Goal: Complete application form: Complete application form

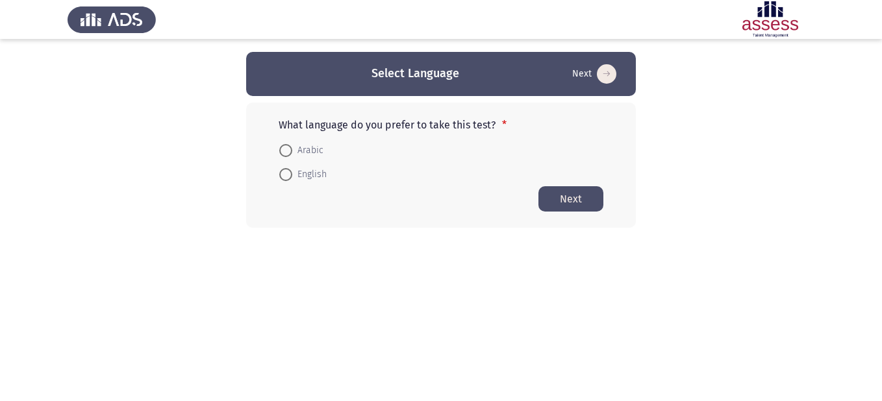
click at [286, 149] on span at bounding box center [285, 150] width 13 height 13
click at [286, 149] on input "Arabic" at bounding box center [285, 150] width 13 height 13
radio input "true"
click at [566, 195] on button "Next" at bounding box center [570, 198] width 65 height 25
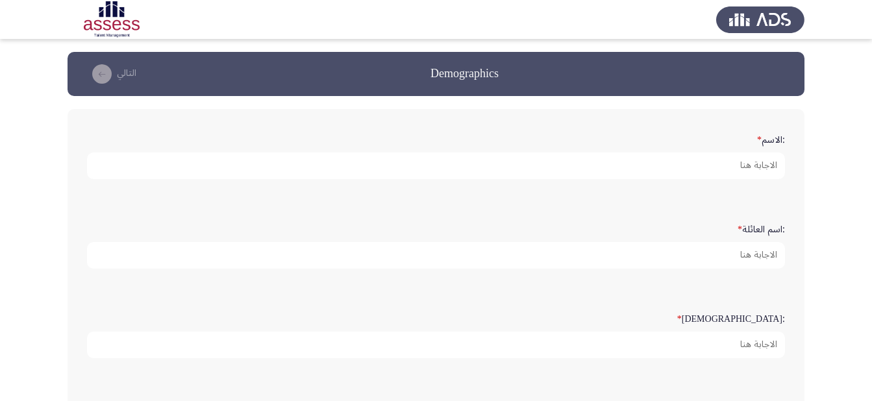
click at [715, 138] on form ":الاسم *" at bounding box center [436, 154] width 698 height 51
click at [734, 140] on form ":الاسم *" at bounding box center [436, 154] width 698 height 51
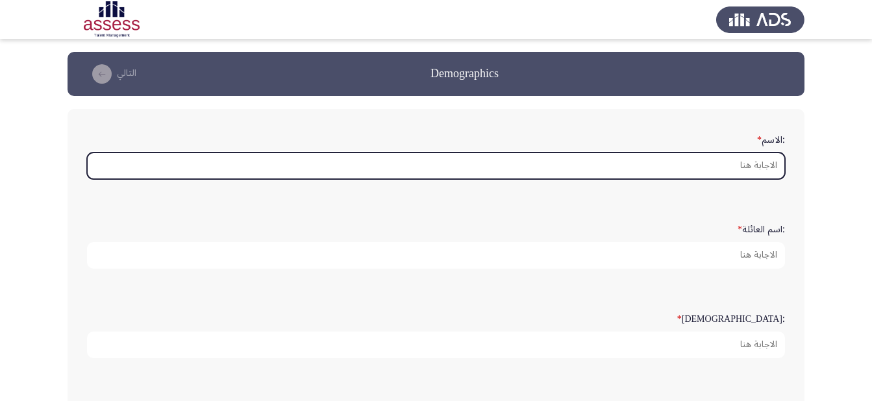
click at [756, 166] on input ":الاسم *" at bounding box center [436, 166] width 698 height 27
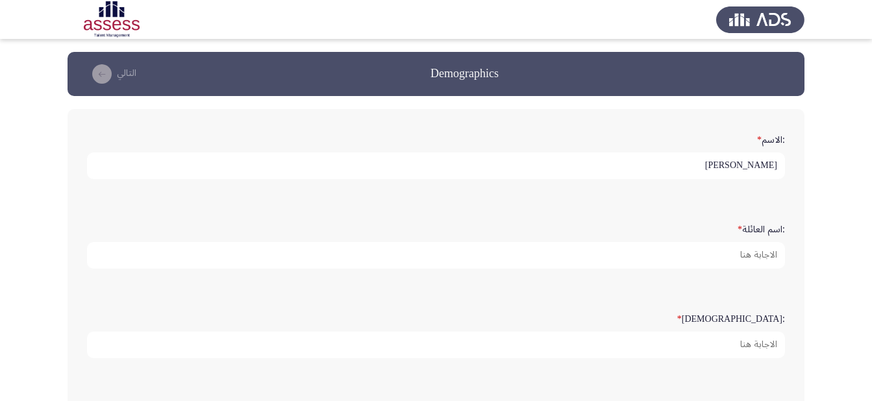
type input "[PERSON_NAME]"
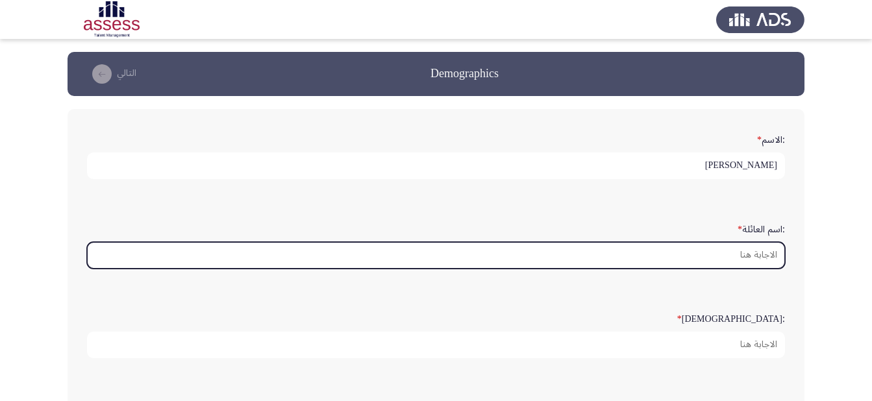
click at [747, 265] on input ":اسم العائلة *" at bounding box center [436, 255] width 698 height 27
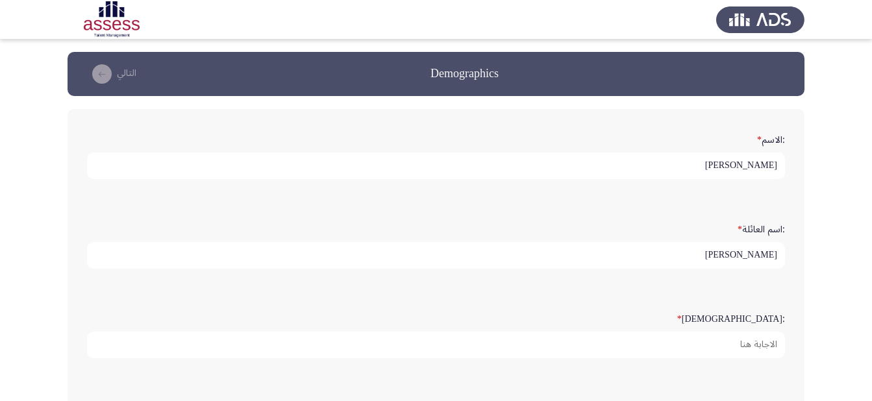
type input "[PERSON_NAME]"
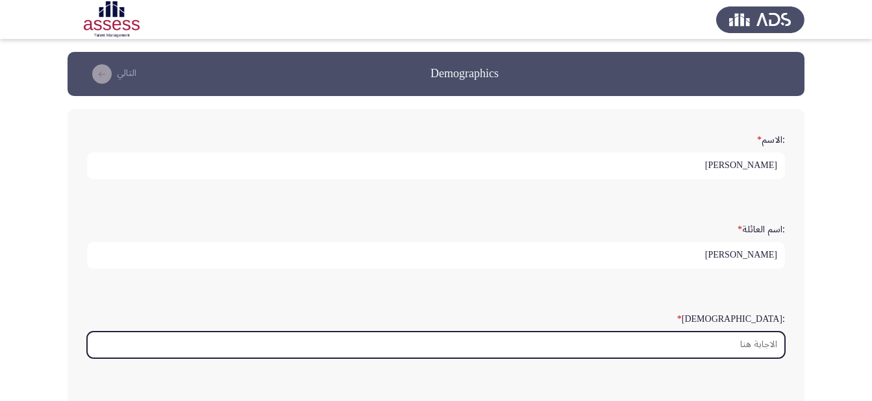
click at [741, 353] on input ":السن *" at bounding box center [436, 345] width 698 height 27
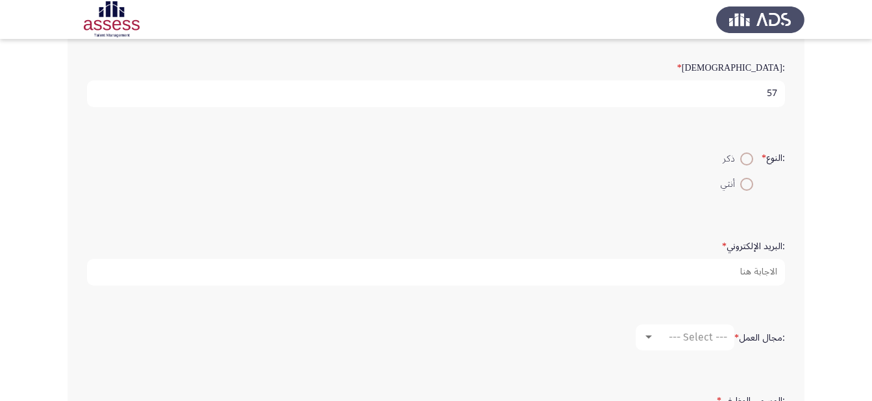
scroll to position [260, 0]
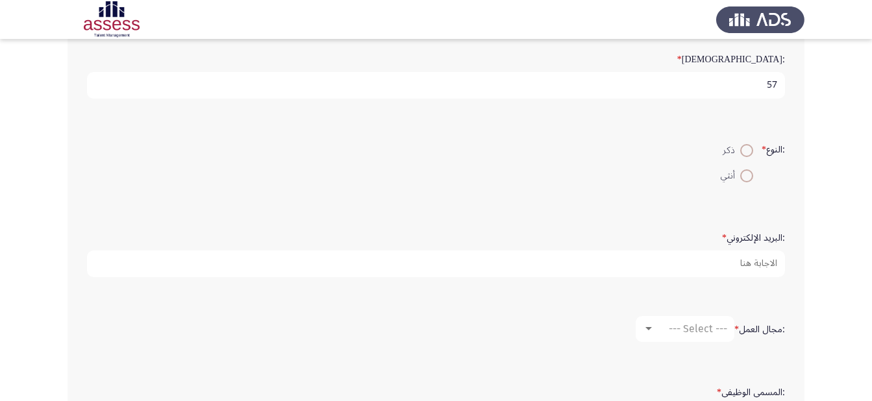
type input "57"
click at [747, 149] on span at bounding box center [746, 150] width 13 height 13
click at [747, 149] on input "ذكر" at bounding box center [746, 150] width 13 height 13
radio input "true"
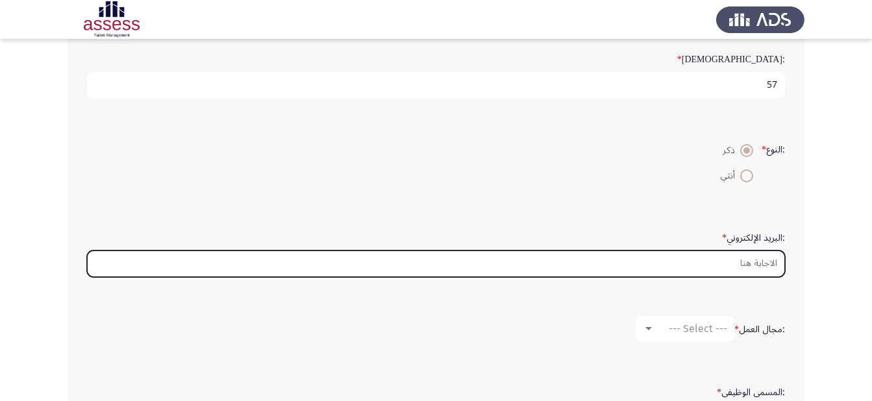
click at [765, 261] on input ":البريد الإلكتروني *" at bounding box center [436, 264] width 698 height 27
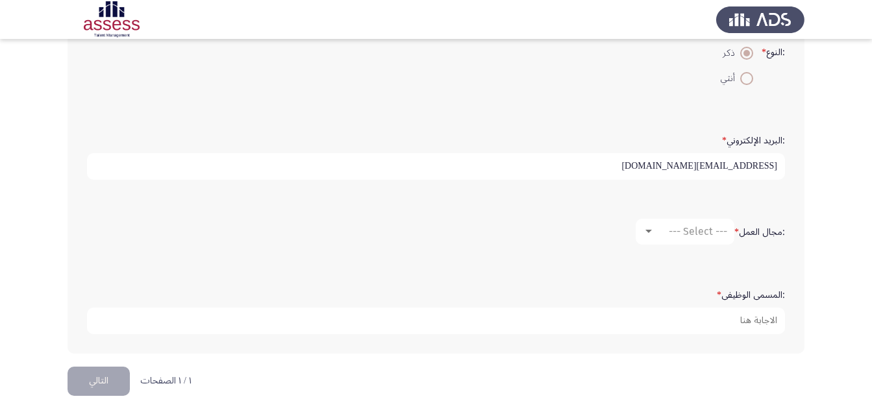
scroll to position [375, 0]
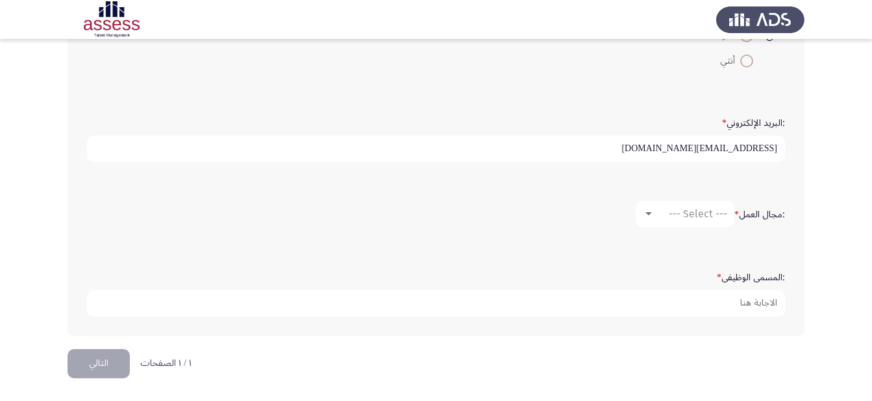
type input "[EMAIL_ADDRESS][DOMAIN_NAME]"
click at [712, 216] on span "--- Select ---" at bounding box center [698, 214] width 58 height 12
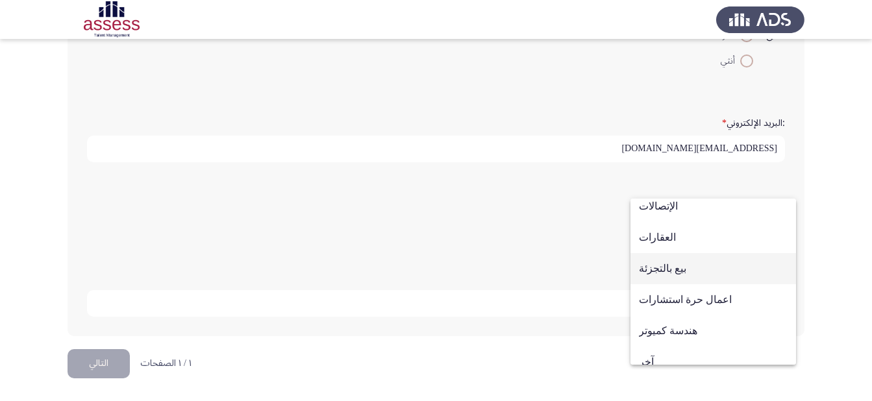
scroll to position [426, 0]
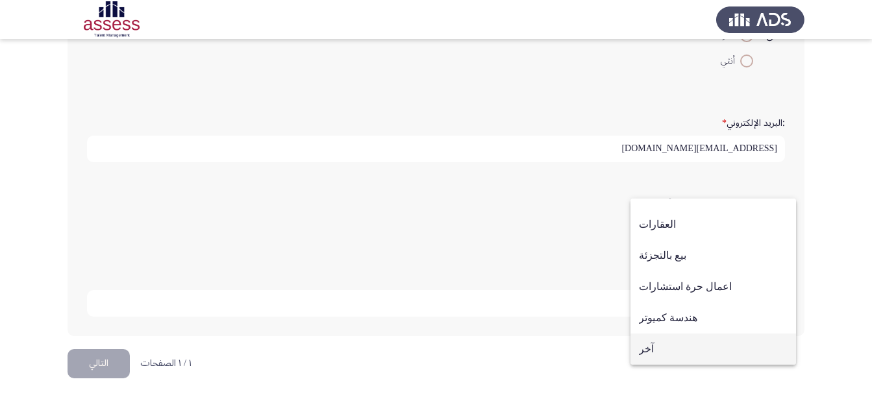
click at [659, 351] on span "آخر" at bounding box center [713, 349] width 149 height 31
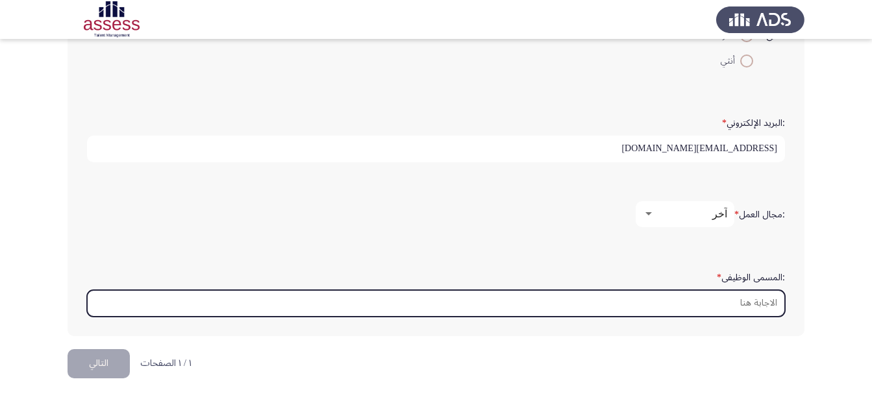
click at [718, 307] on input ":المسمى الوظيفى *" at bounding box center [436, 303] width 698 height 27
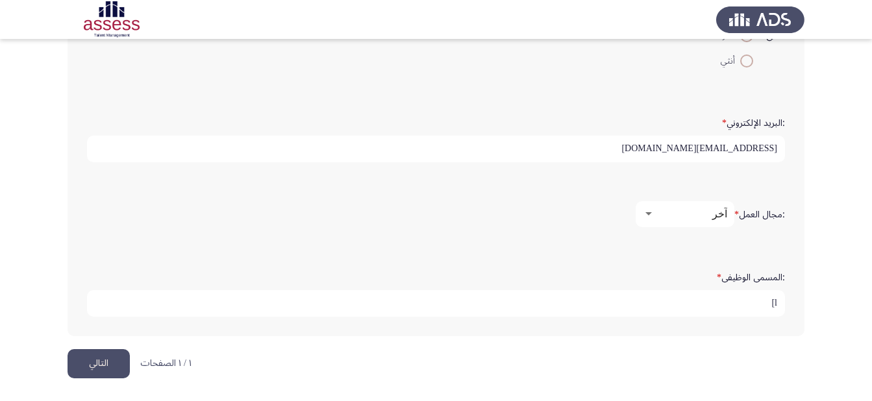
type input "l"
click at [718, 307] on input "مدير" at bounding box center [436, 303] width 698 height 27
type input "مدير عام التصدير والمشرف على المنطقة الحرة"
click at [84, 366] on button "التالي" at bounding box center [99, 363] width 62 height 29
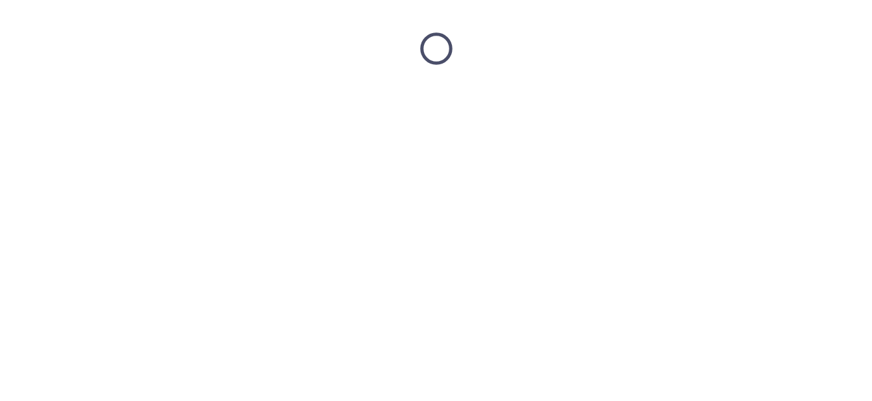
scroll to position [0, 0]
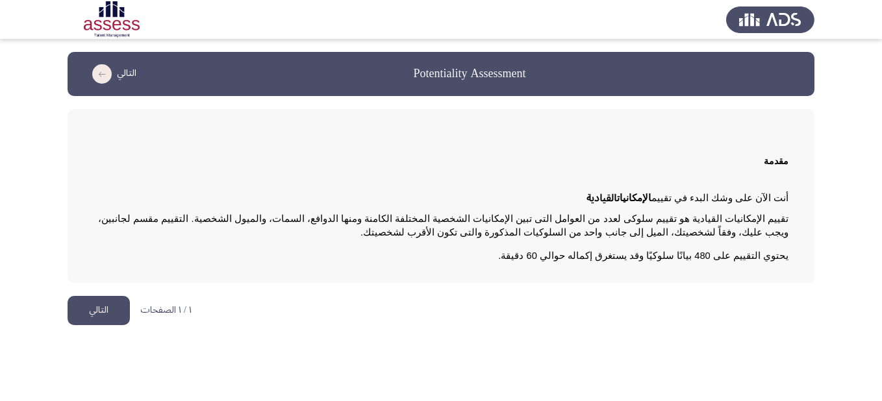
click at [79, 313] on button "التالي" at bounding box center [99, 310] width 62 height 29
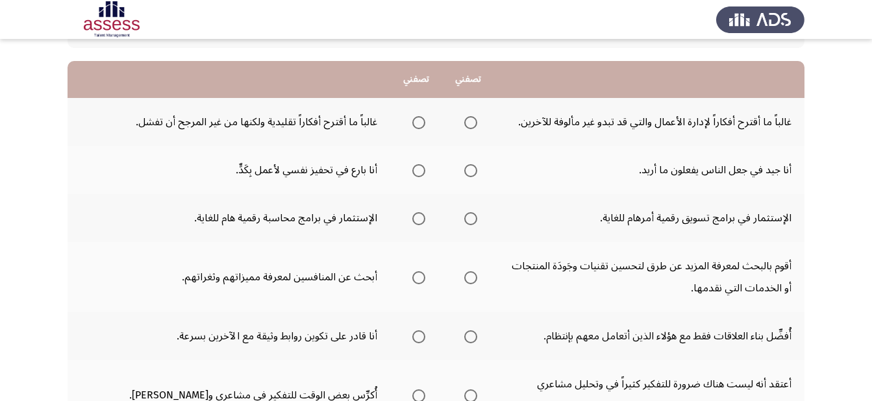
scroll to position [117, 0]
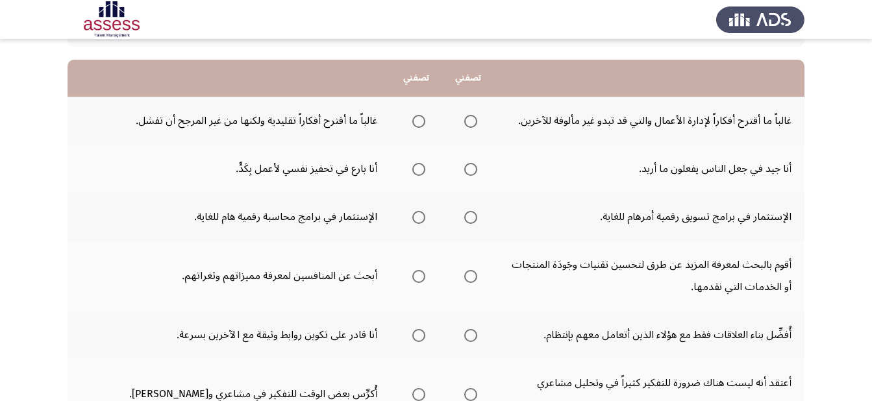
click at [470, 123] on span "Select an option" at bounding box center [470, 121] width 13 height 13
click at [470, 123] on input "Select an option" at bounding box center [470, 121] width 13 height 13
click at [464, 167] on span "Select an option" at bounding box center [470, 169] width 13 height 13
click at [464, 167] on input "Select an option" at bounding box center [470, 169] width 13 height 13
click at [414, 214] on span "Select an option" at bounding box center [418, 217] width 13 height 13
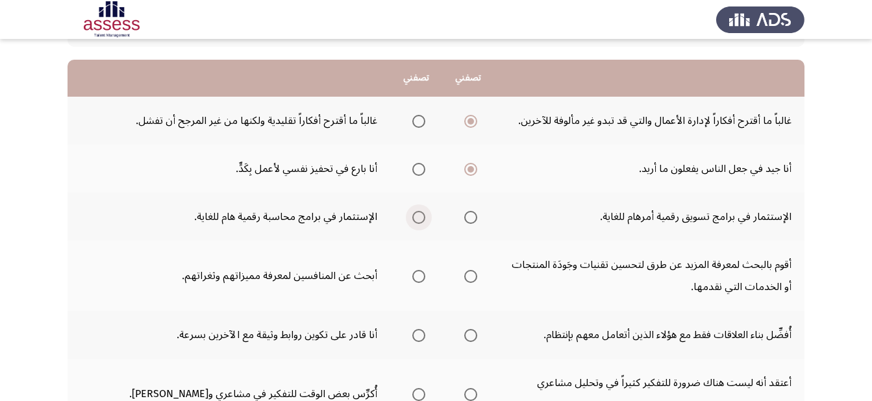
click at [414, 214] on input "Select an option" at bounding box center [418, 217] width 13 height 13
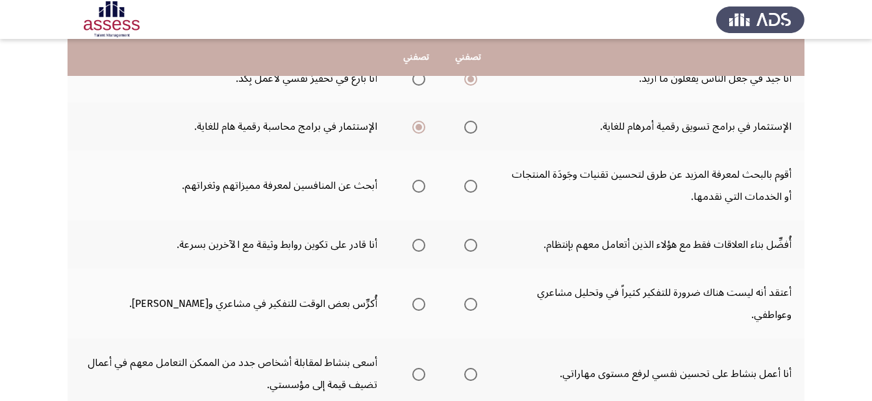
scroll to position [224, 0]
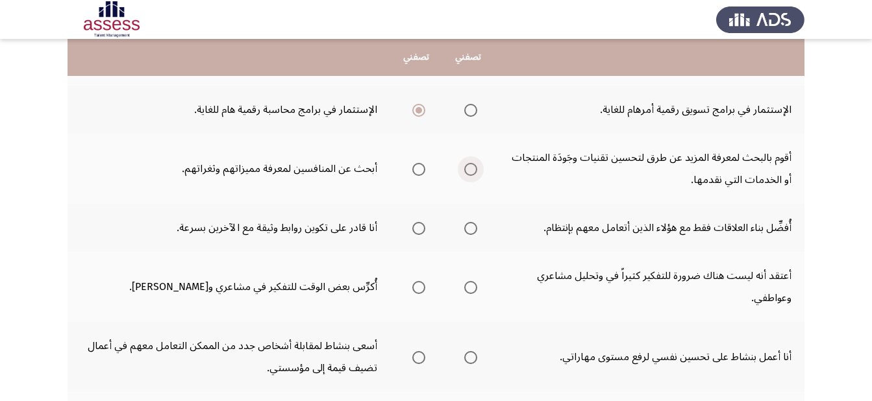
click at [469, 169] on span "Select an option" at bounding box center [470, 169] width 13 height 13
click at [469, 169] on input "Select an option" at bounding box center [470, 169] width 13 height 13
click at [417, 227] on span "Select an option" at bounding box center [418, 228] width 13 height 13
click at [417, 227] on input "Select an option" at bounding box center [418, 228] width 13 height 13
click at [417, 284] on span "Select an option" at bounding box center [418, 287] width 13 height 13
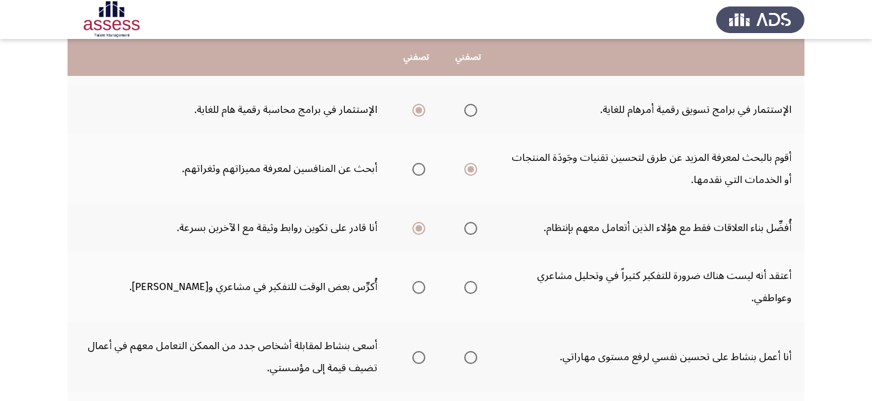
click at [417, 284] on input "Select an option" at bounding box center [418, 287] width 13 height 13
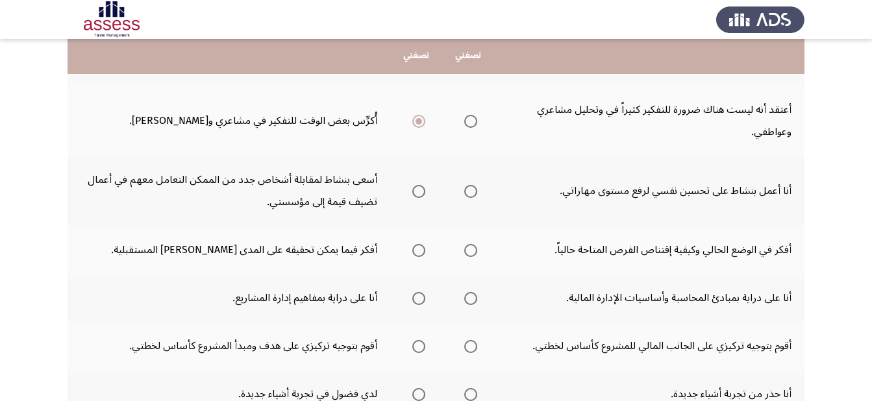
scroll to position [394, 0]
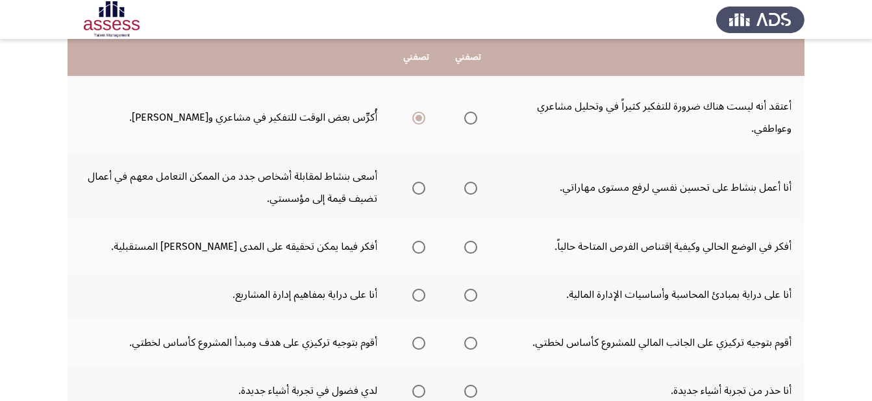
click at [468, 190] on span "Select an option" at bounding box center [470, 188] width 13 height 13
click at [468, 190] on input "Select an option" at bounding box center [470, 188] width 13 height 13
click at [417, 250] on span "Select an option" at bounding box center [418, 247] width 13 height 13
click at [417, 250] on input "Select an option" at bounding box center [418, 247] width 13 height 13
click at [416, 293] on span "Select an option" at bounding box center [418, 295] width 13 height 13
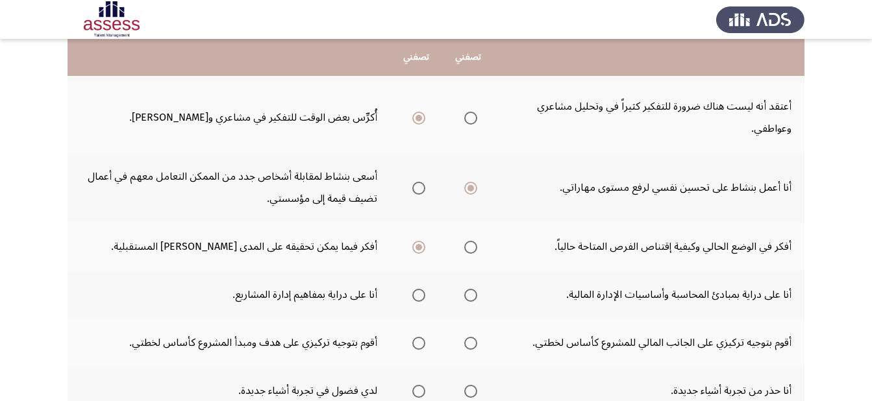
click at [416, 293] on input "Select an option" at bounding box center [418, 295] width 13 height 13
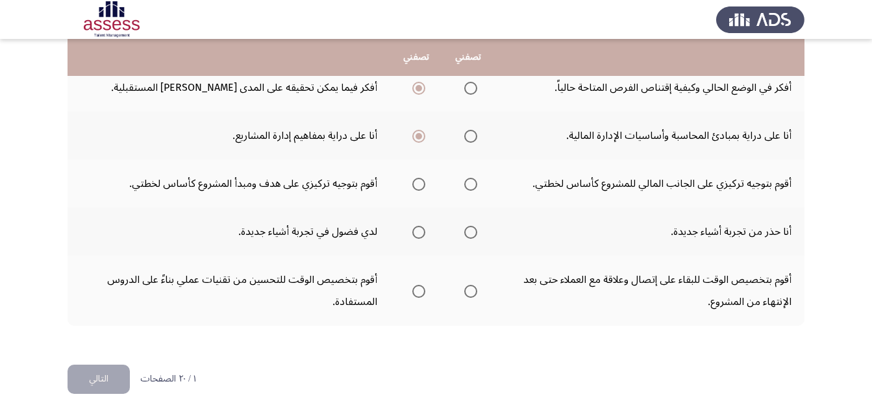
scroll to position [551, 0]
click at [418, 183] on span "Select an option" at bounding box center [418, 185] width 13 height 13
click at [418, 183] on input "Select an option" at bounding box center [418, 185] width 13 height 13
click at [422, 234] on span "Select an option" at bounding box center [418, 233] width 13 height 13
click at [422, 234] on input "Select an option" at bounding box center [418, 233] width 13 height 13
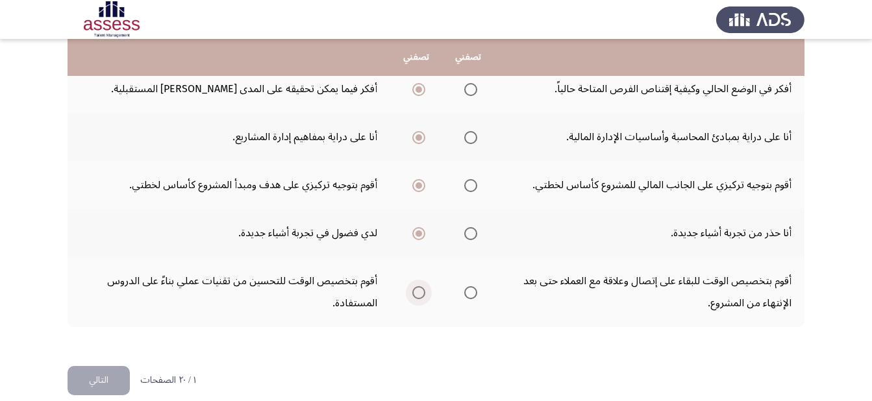
click at [412, 288] on span "Select an option" at bounding box center [418, 292] width 13 height 13
click at [412, 288] on input "Select an option" at bounding box center [418, 292] width 13 height 13
click at [88, 381] on button "التالي" at bounding box center [99, 380] width 62 height 29
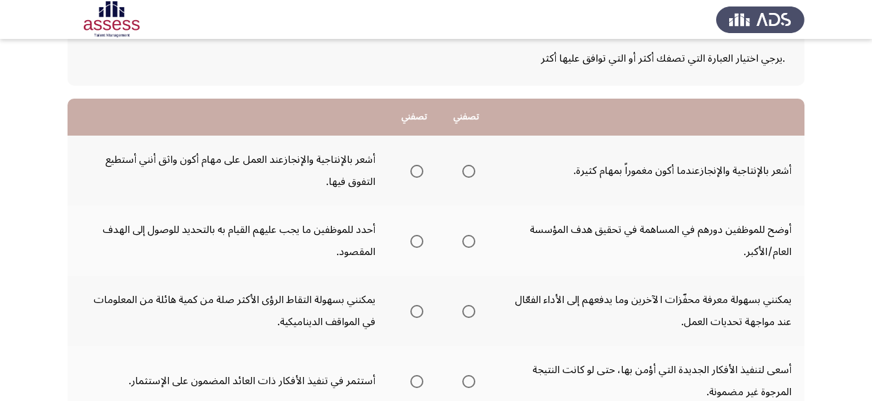
scroll to position [100, 0]
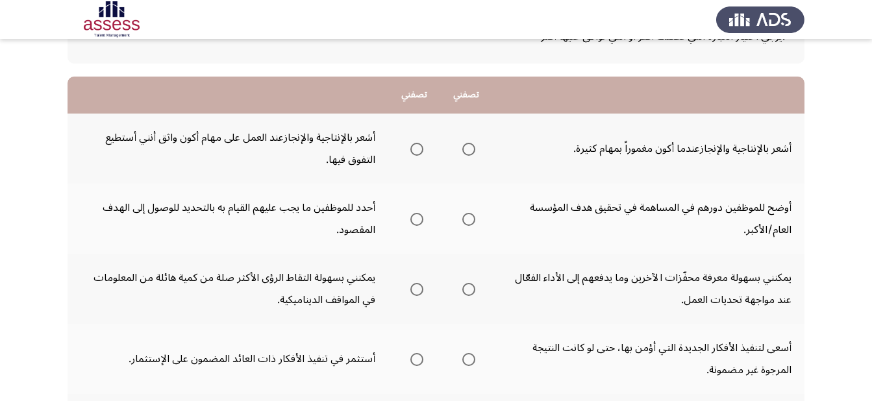
click at [433, 144] on th at bounding box center [414, 149] width 52 height 70
click at [419, 152] on span "Select an option" at bounding box center [416, 149] width 13 height 13
click at [419, 152] on input "Select an option" at bounding box center [416, 149] width 13 height 13
click at [475, 218] on span "Select an option" at bounding box center [468, 219] width 13 height 13
click at [475, 218] on input "Select an option" at bounding box center [468, 219] width 13 height 13
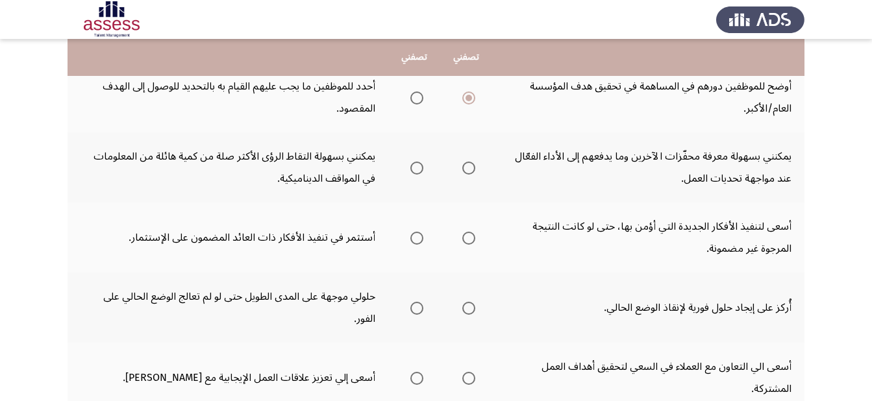
scroll to position [232, 0]
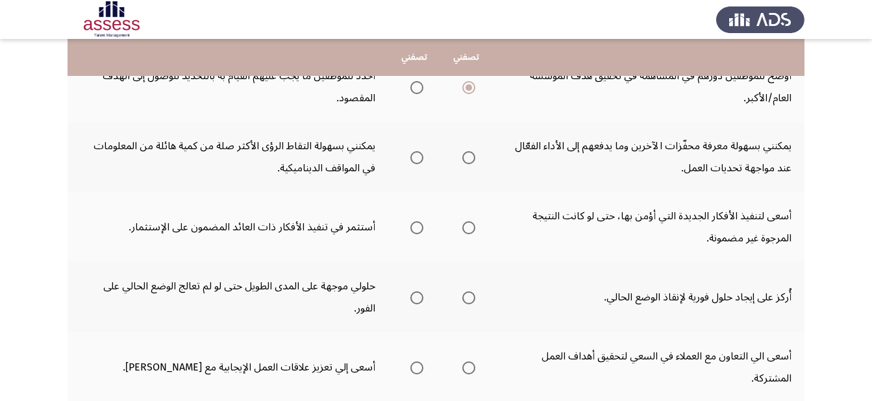
click at [416, 158] on span "Select an option" at bounding box center [416, 157] width 13 height 13
click at [416, 158] on input "Select an option" at bounding box center [416, 157] width 13 height 13
click at [469, 224] on span "Select an option" at bounding box center [468, 227] width 13 height 13
click at [469, 224] on input "Select an option" at bounding box center [468, 227] width 13 height 13
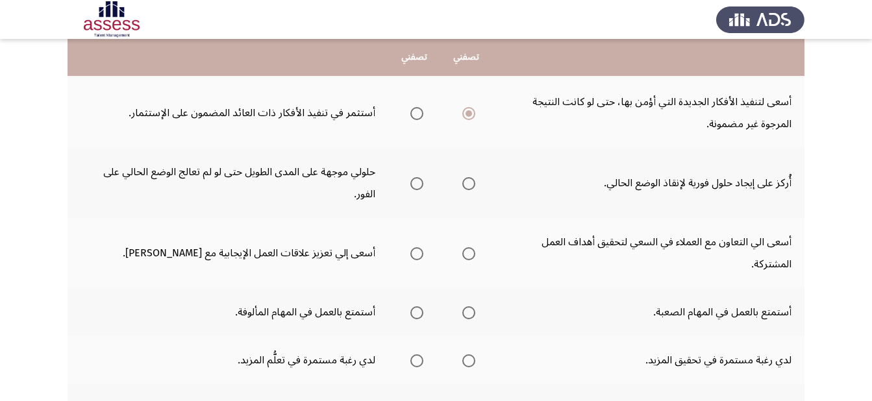
scroll to position [353, 0]
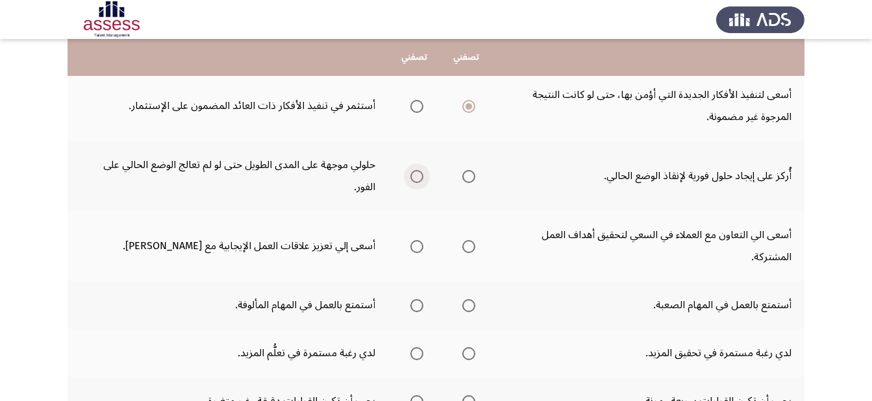
click at [416, 170] on span "Select an option" at bounding box center [416, 176] width 13 height 13
click at [416, 170] on input "Select an option" at bounding box center [416, 176] width 13 height 13
drag, startPoint x: 465, startPoint y: 222, endPoint x: 467, endPoint y: 229, distance: 6.8
click at [467, 240] on span "Select an option" at bounding box center [468, 246] width 13 height 13
click at [467, 240] on input "Select an option" at bounding box center [468, 246] width 13 height 13
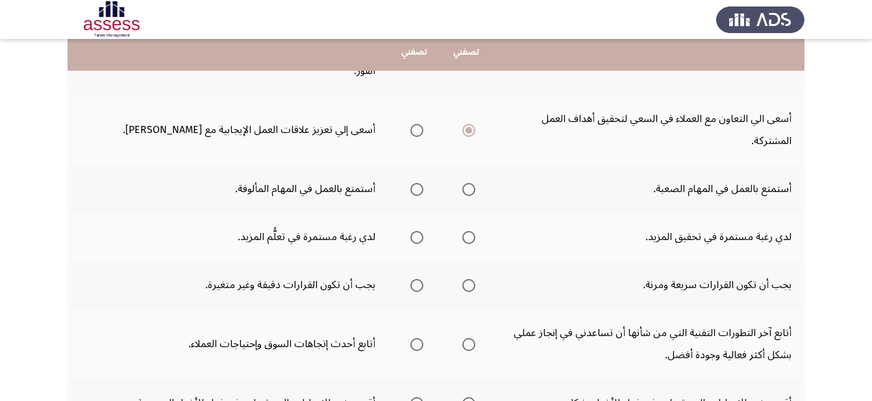
scroll to position [490, 0]
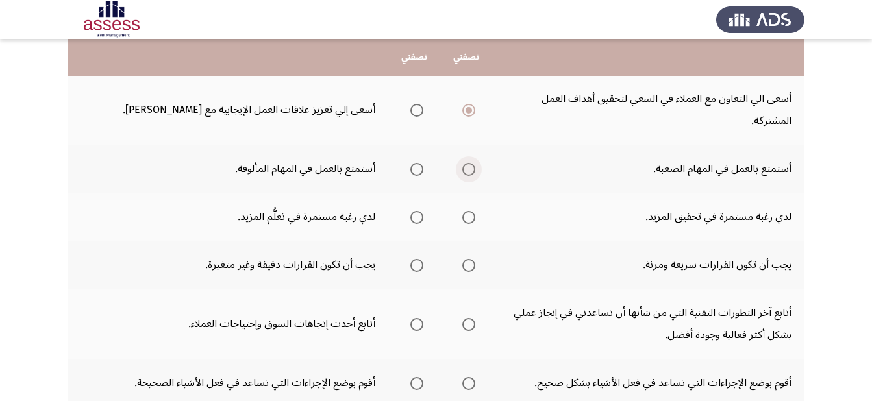
click at [466, 163] on span "Select an option" at bounding box center [468, 169] width 13 height 13
click at [466, 163] on input "Select an option" at bounding box center [468, 169] width 13 height 13
click at [473, 211] on span "Select an option" at bounding box center [468, 217] width 13 height 13
click at [473, 211] on input "Select an option" at bounding box center [468, 217] width 13 height 13
click at [471, 259] on span "Select an option" at bounding box center [468, 265] width 13 height 13
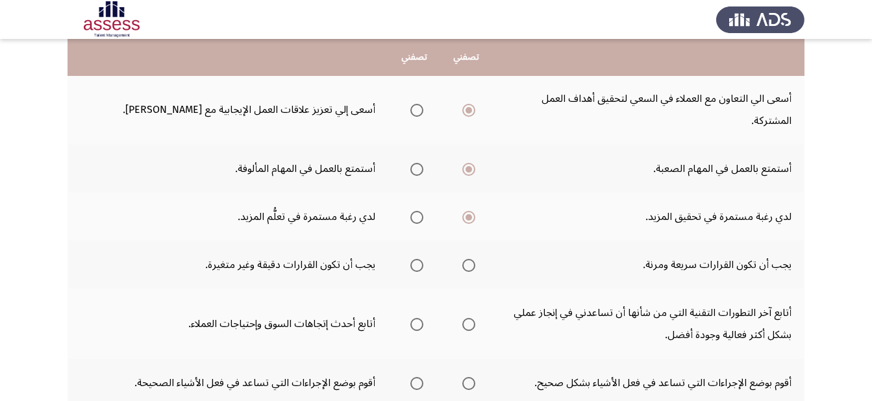
click at [471, 259] on input "Select an option" at bounding box center [468, 265] width 13 height 13
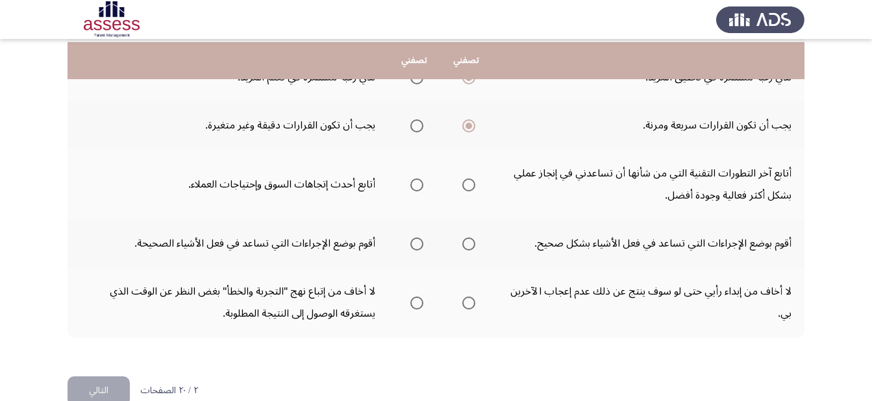
scroll to position [633, 0]
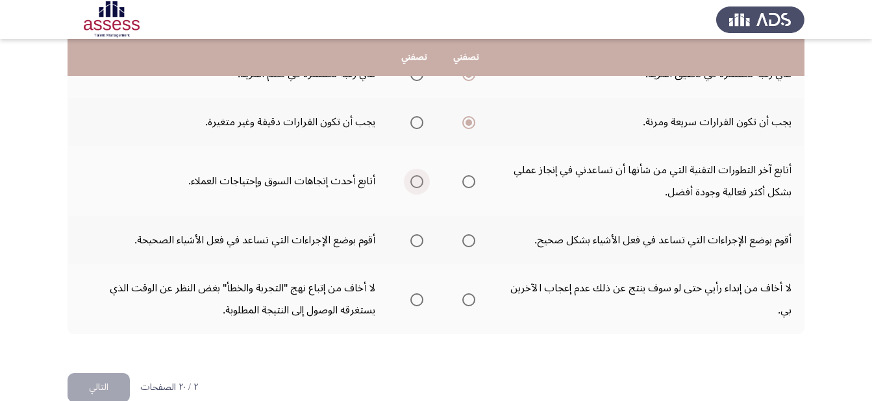
click at [421, 175] on span "Select an option" at bounding box center [416, 181] width 13 height 13
click at [421, 175] on input "Select an option" at bounding box center [416, 181] width 13 height 13
click at [410, 234] on label "Select an option" at bounding box center [414, 240] width 18 height 13
click at [410, 234] on input "Select an option" at bounding box center [416, 240] width 13 height 13
click at [470, 294] on span "Select an option" at bounding box center [468, 300] width 13 height 13
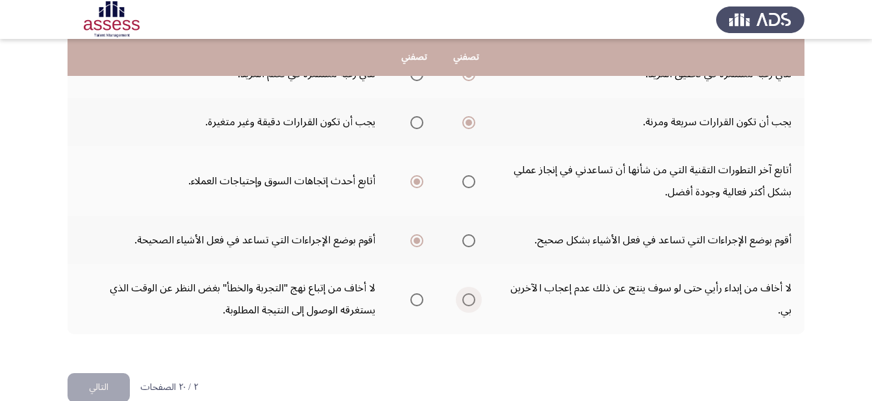
click at [470, 294] on input "Select an option" at bounding box center [468, 300] width 13 height 13
click at [90, 373] on button "التالي" at bounding box center [99, 387] width 62 height 29
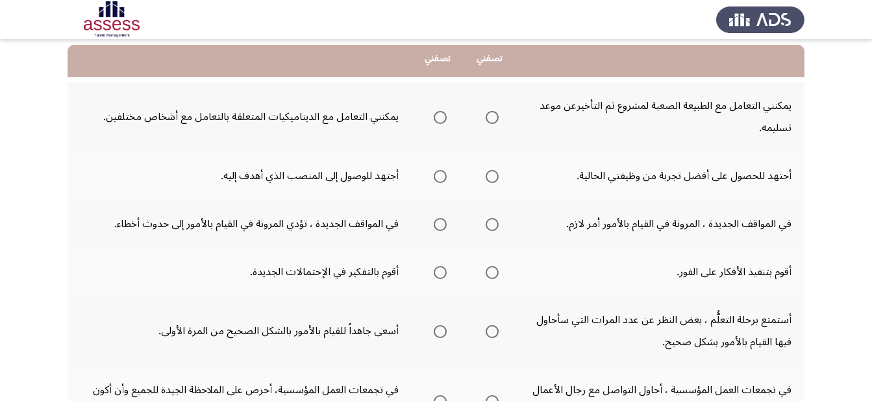
scroll to position [133, 0]
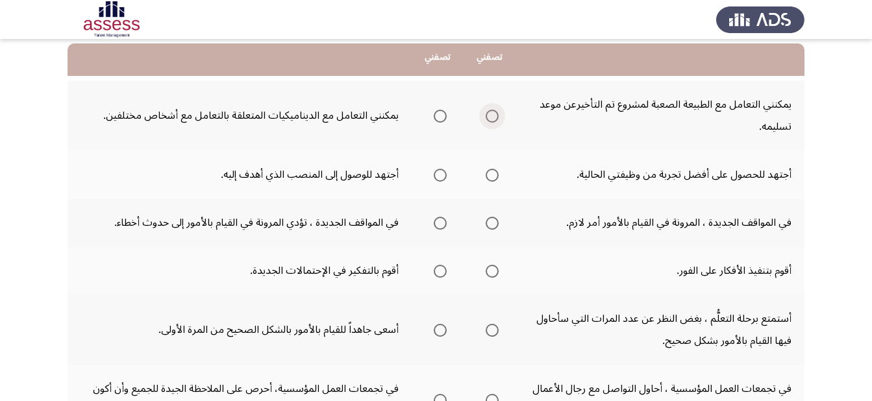
click at [494, 116] on span "Select an option" at bounding box center [492, 116] width 13 height 13
click at [494, 116] on input "Select an option" at bounding box center [492, 116] width 13 height 13
click at [440, 176] on span "Select an option" at bounding box center [440, 175] width 13 height 13
click at [440, 176] on input "Select an option" at bounding box center [440, 175] width 13 height 13
click at [494, 176] on span "Select an option" at bounding box center [492, 175] width 13 height 13
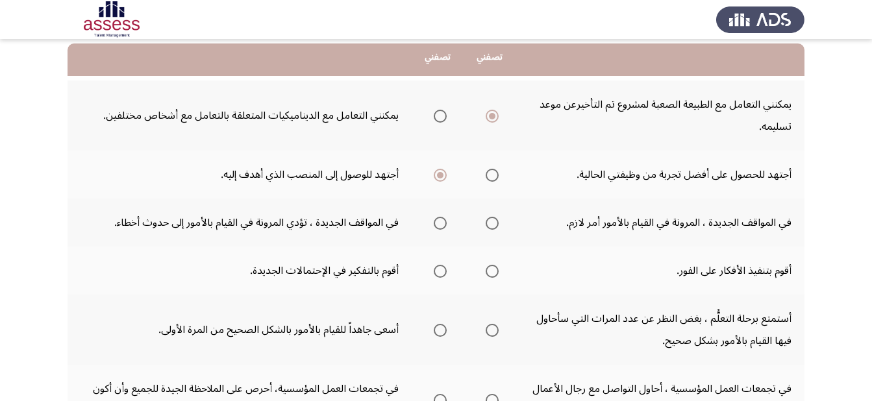
click at [494, 176] on input "Select an option" at bounding box center [492, 175] width 13 height 13
click at [443, 175] on span "Select an option" at bounding box center [440, 175] width 13 height 13
click at [443, 175] on input "Select an option" at bounding box center [440, 175] width 13 height 13
click at [494, 223] on span "Select an option" at bounding box center [492, 223] width 13 height 13
click at [494, 223] on input "Select an option" at bounding box center [492, 223] width 13 height 13
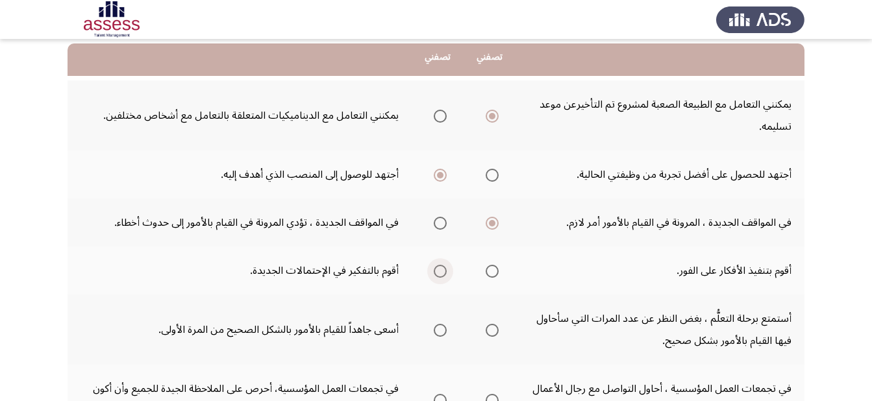
click at [439, 271] on span "Select an option" at bounding box center [440, 271] width 13 height 13
click at [439, 271] on input "Select an option" at bounding box center [440, 271] width 13 height 13
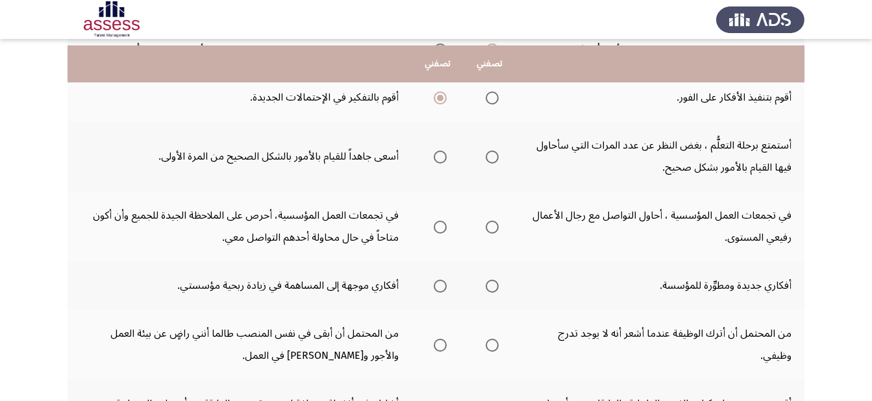
scroll to position [313, 0]
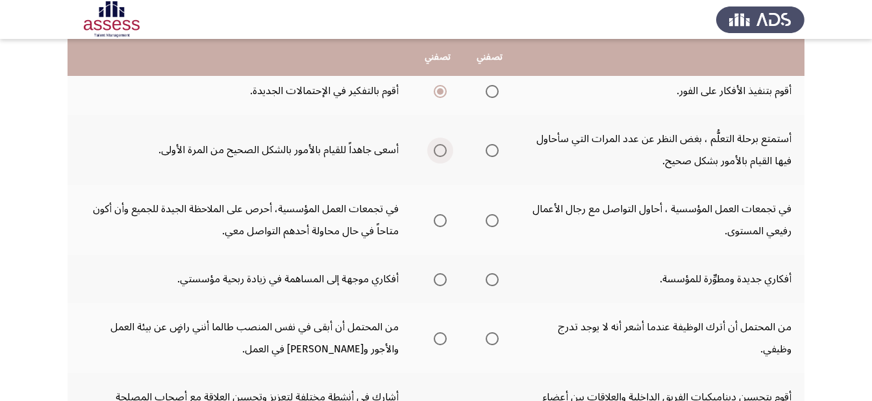
click at [434, 153] on span "Select an option" at bounding box center [440, 150] width 13 height 13
click at [434, 153] on input "Select an option" at bounding box center [440, 150] width 13 height 13
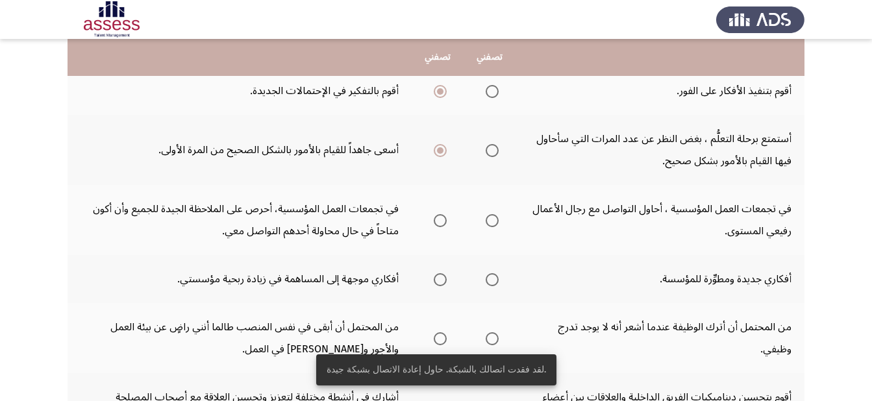
click at [442, 216] on span "Select an option" at bounding box center [440, 220] width 13 height 13
click at [442, 216] on input "Select an option" at bounding box center [440, 220] width 13 height 13
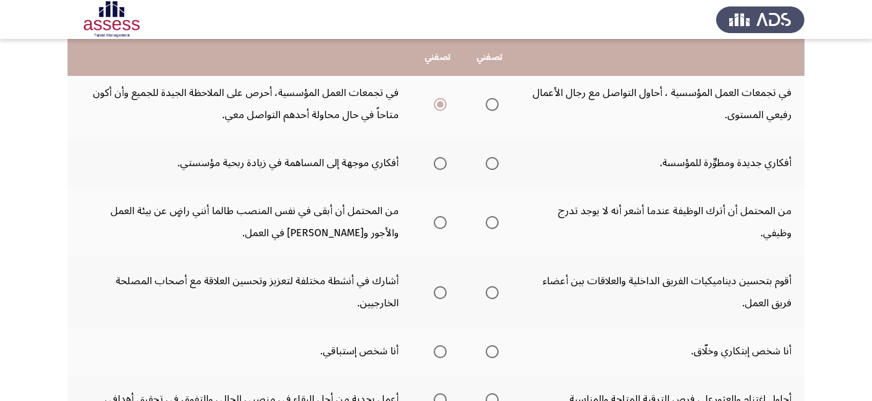
scroll to position [436, 0]
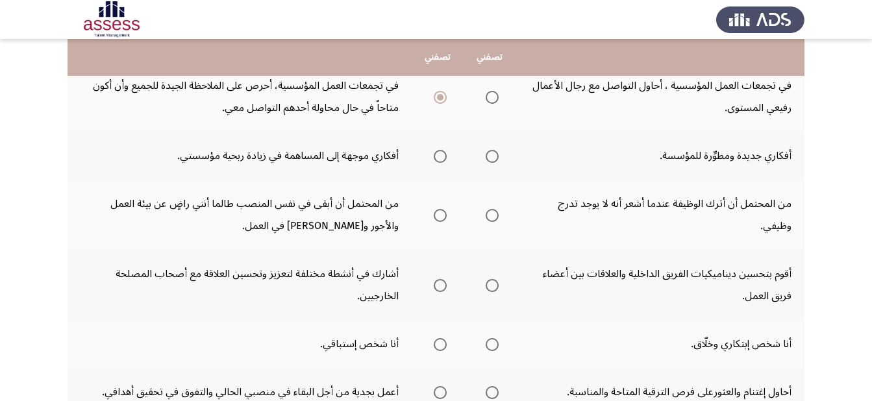
click at [487, 159] on span "Select an option" at bounding box center [492, 156] width 13 height 13
click at [487, 159] on input "Select an option" at bounding box center [492, 156] width 13 height 13
click at [438, 210] on span "Select an option" at bounding box center [440, 215] width 13 height 13
click at [438, 210] on input "Select an option" at bounding box center [440, 215] width 13 height 13
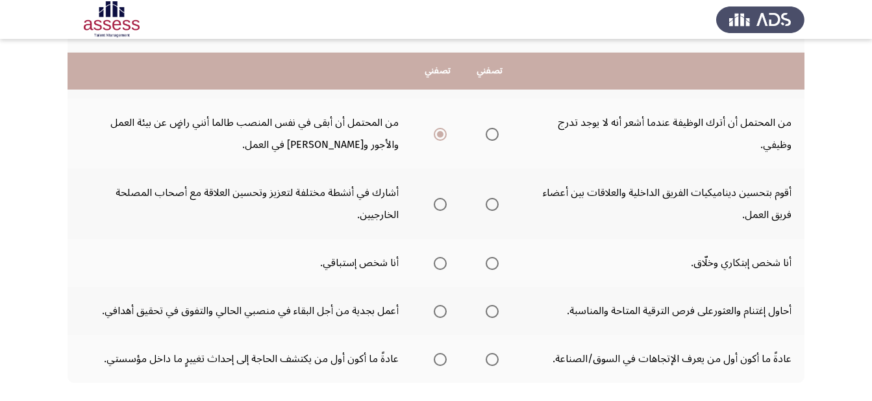
scroll to position [542, 0]
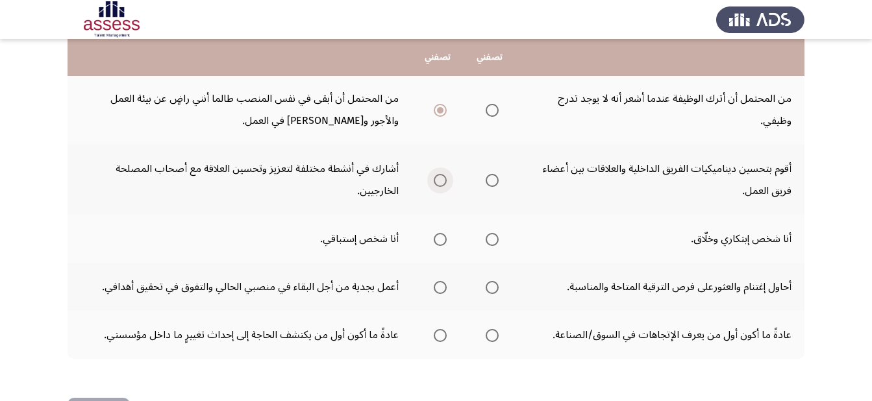
click at [437, 179] on span "Select an option" at bounding box center [440, 180] width 13 height 13
click at [437, 179] on input "Select an option" at bounding box center [440, 180] width 13 height 13
click at [491, 236] on span "Select an option" at bounding box center [492, 239] width 13 height 13
click at [491, 236] on input "Select an option" at bounding box center [492, 239] width 13 height 13
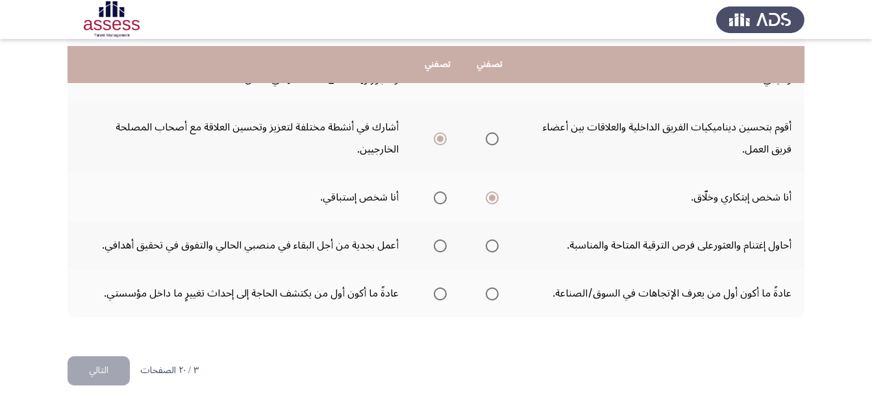
scroll to position [590, 0]
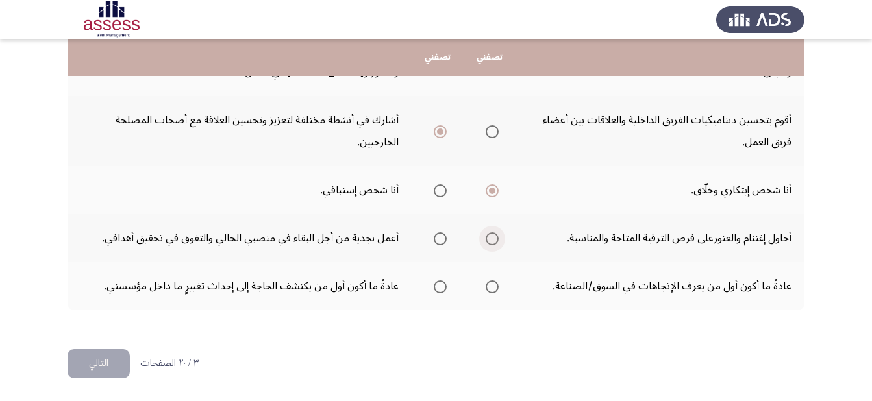
click at [492, 238] on span "Select an option" at bounding box center [492, 238] width 13 height 13
click at [492, 238] on input "Select an option" at bounding box center [492, 238] width 13 height 13
click at [438, 288] on span "Select an option" at bounding box center [440, 287] width 13 height 13
click at [438, 288] on input "Select an option" at bounding box center [440, 287] width 13 height 13
click at [118, 365] on button "التالي" at bounding box center [99, 363] width 62 height 29
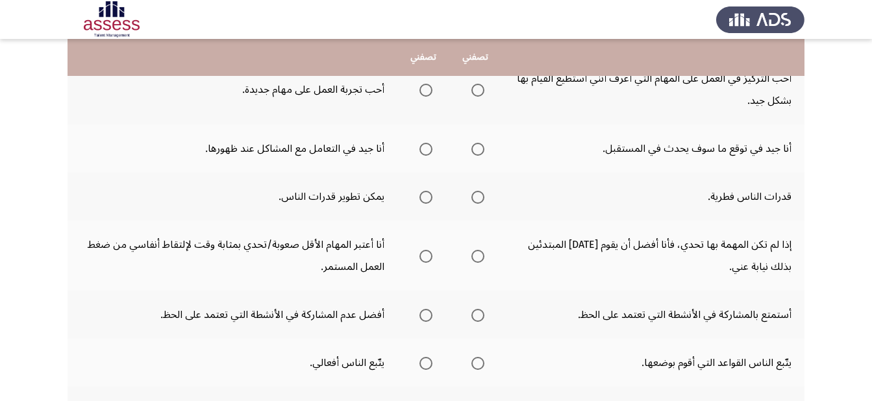
scroll to position [144, 0]
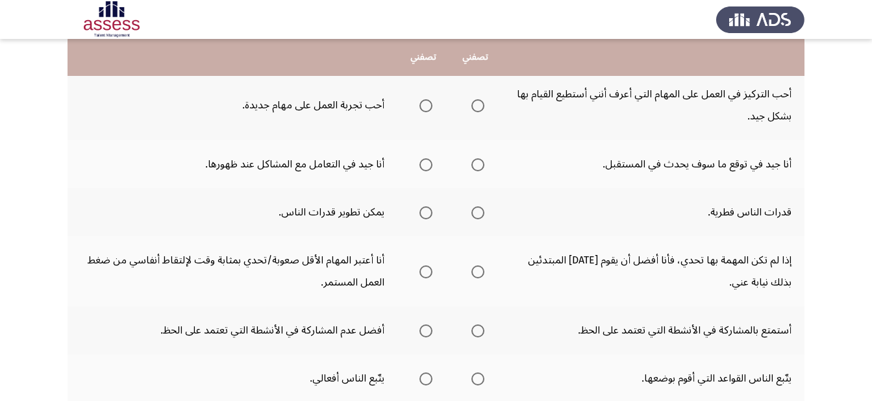
click at [421, 107] on span "Select an option" at bounding box center [426, 105] width 13 height 13
click at [421, 107] on input "Select an option" at bounding box center [426, 105] width 13 height 13
click at [475, 163] on span "Select an option" at bounding box center [477, 164] width 13 height 13
click at [475, 163] on input "Select an option" at bounding box center [477, 164] width 13 height 13
click at [425, 212] on span "Select an option" at bounding box center [426, 213] width 13 height 13
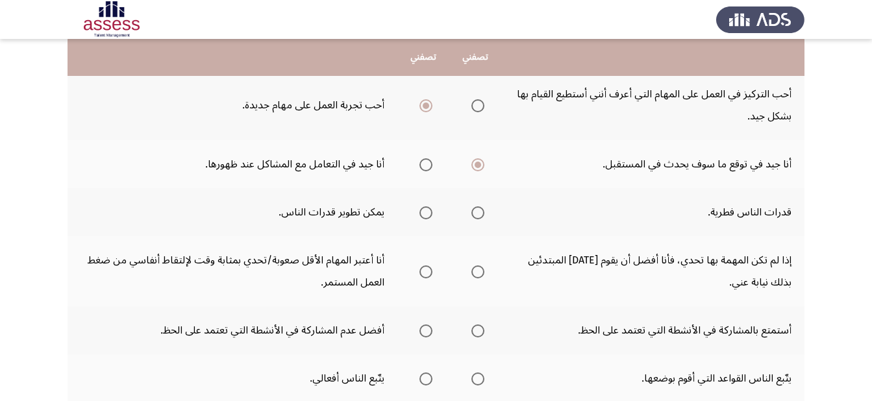
click at [425, 212] on input "Select an option" at bounding box center [426, 213] width 13 height 13
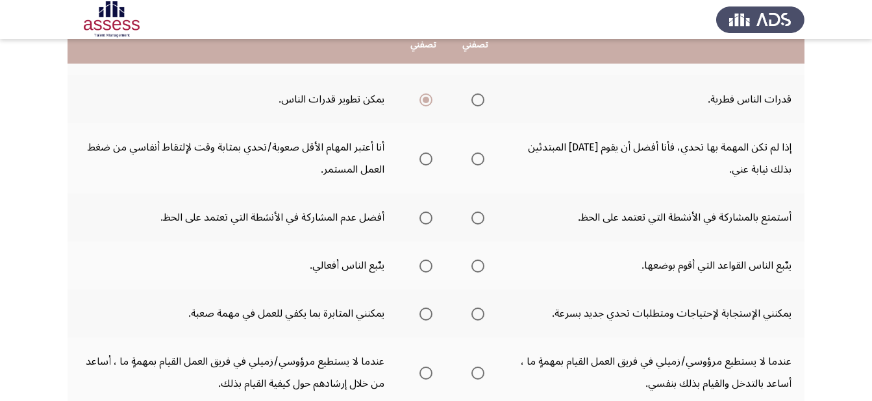
scroll to position [262, 0]
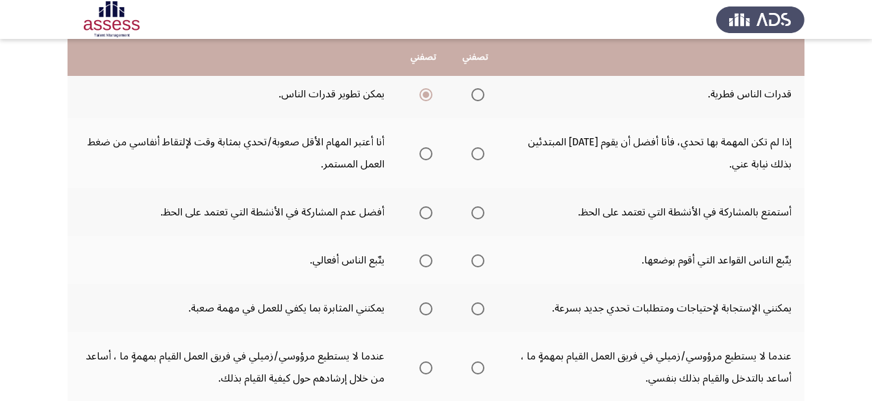
click at [478, 154] on span "Select an option" at bounding box center [478, 154] width 0 height 0
click at [479, 154] on input "Select an option" at bounding box center [477, 153] width 13 height 13
click at [426, 216] on span "Select an option" at bounding box center [426, 213] width 13 height 13
click at [426, 216] on input "Select an option" at bounding box center [426, 213] width 13 height 13
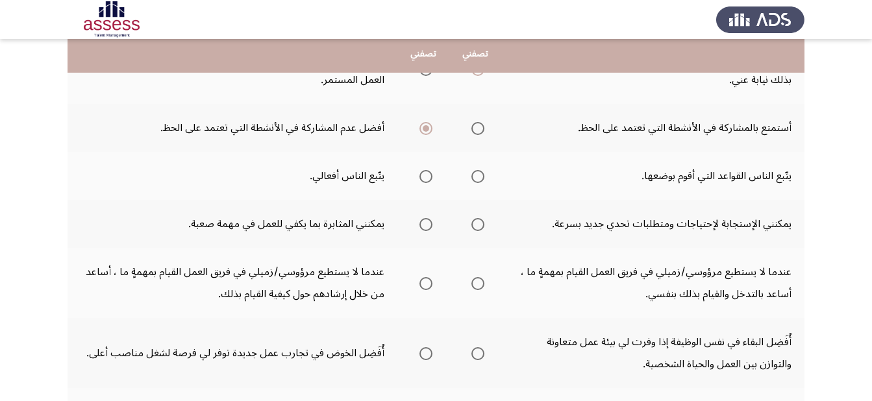
scroll to position [349, 0]
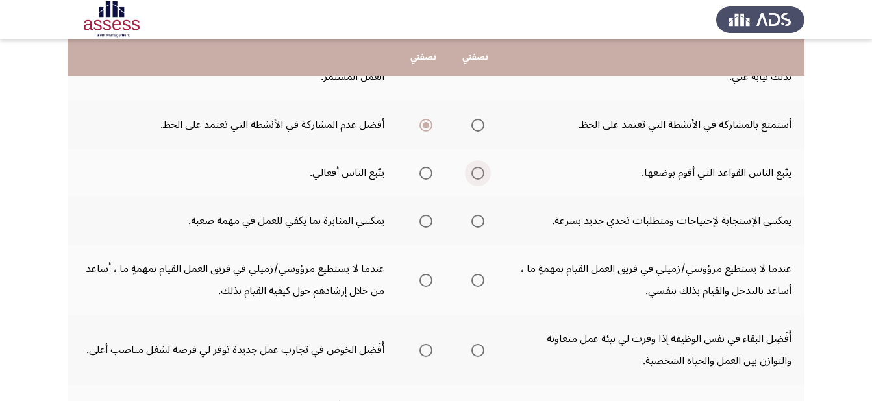
click at [481, 174] on span "Select an option" at bounding box center [477, 173] width 13 height 13
click at [481, 174] on input "Select an option" at bounding box center [477, 173] width 13 height 13
click at [481, 220] on span "Select an option" at bounding box center [477, 221] width 13 height 13
click at [481, 220] on input "Select an option" at bounding box center [477, 221] width 13 height 13
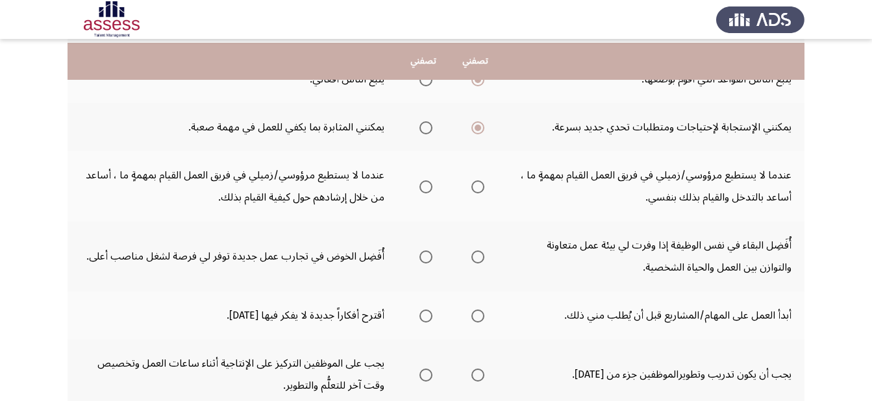
scroll to position [452, 0]
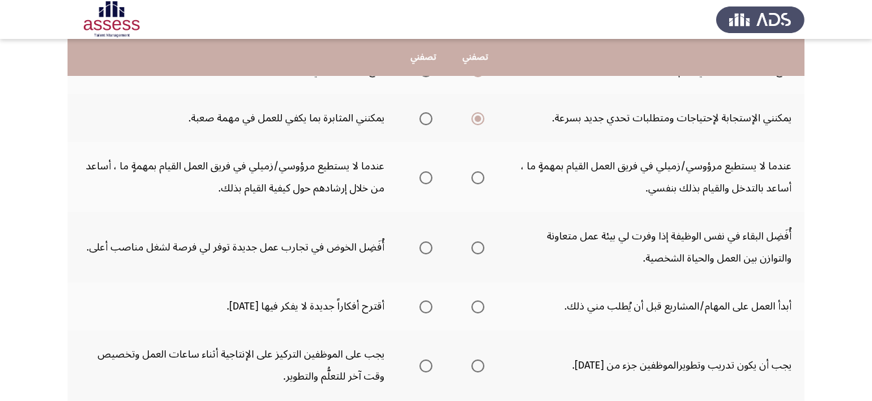
click at [422, 176] on span "Select an option" at bounding box center [426, 177] width 13 height 13
click at [422, 176] on input "Select an option" at bounding box center [426, 177] width 13 height 13
click at [423, 249] on span "Select an option" at bounding box center [426, 248] width 13 height 13
click at [423, 249] on input "Select an option" at bounding box center [426, 248] width 13 height 13
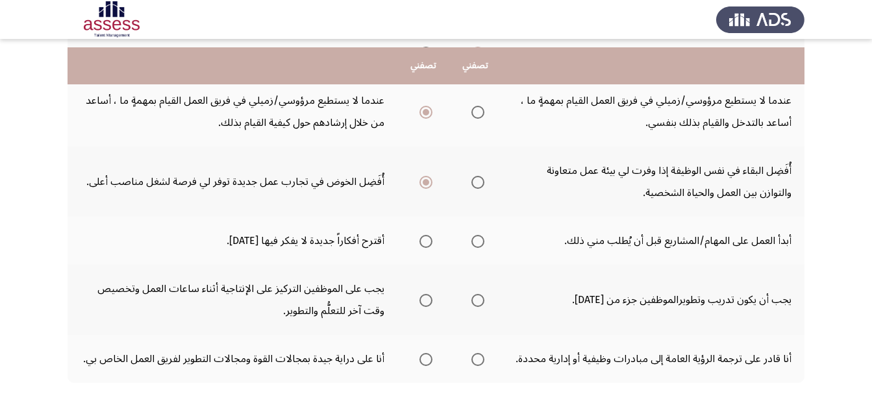
scroll to position [538, 0]
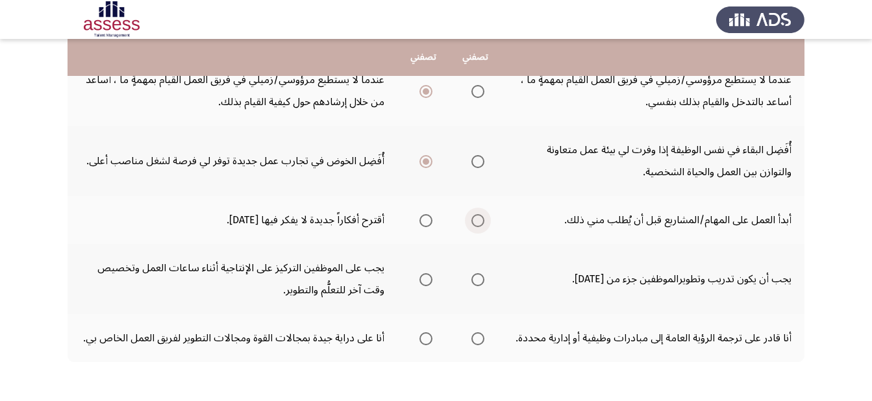
click at [475, 221] on span "Select an option" at bounding box center [477, 220] width 13 height 13
click at [475, 221] on input "Select an option" at bounding box center [477, 220] width 13 height 13
click at [473, 278] on span "Select an option" at bounding box center [477, 279] width 13 height 13
click at [473, 278] on input "Select an option" at bounding box center [477, 279] width 13 height 13
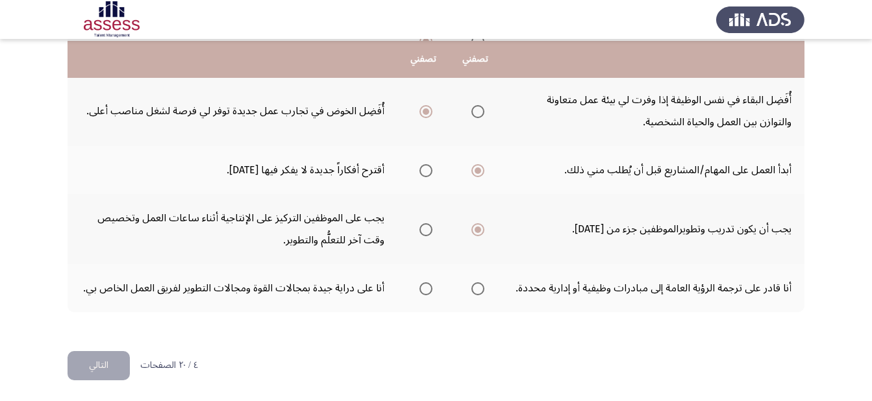
scroll to position [590, 0]
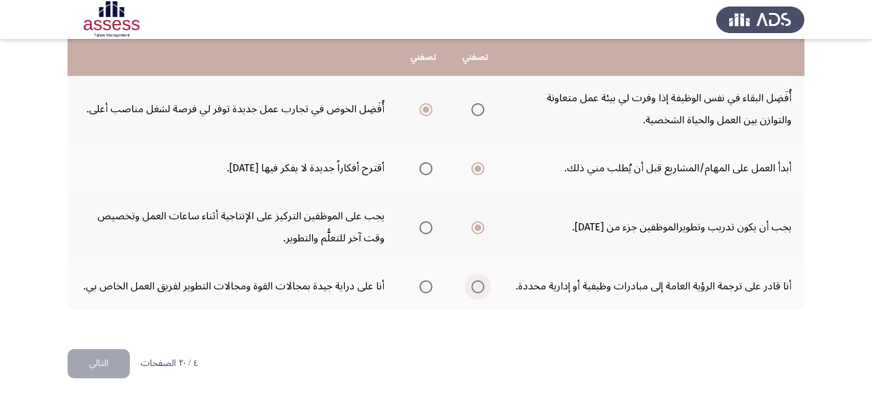
click at [480, 288] on span "Select an option" at bounding box center [477, 287] width 13 height 13
click at [480, 288] on input "Select an option" at bounding box center [477, 287] width 13 height 13
click at [94, 363] on button "التالي" at bounding box center [99, 363] width 62 height 29
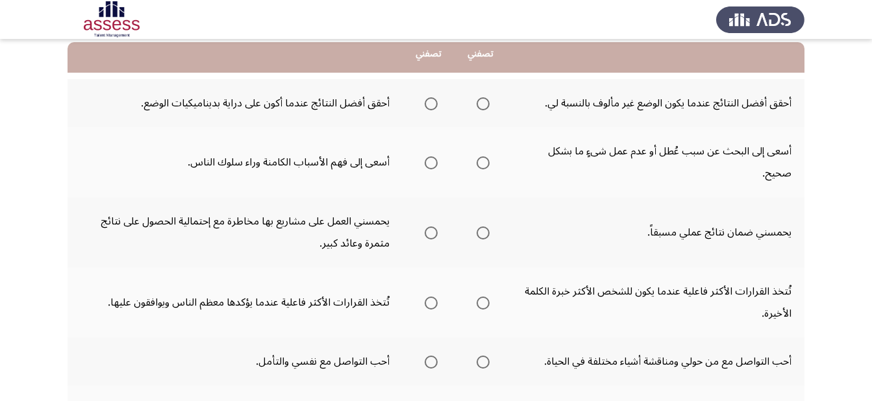
scroll to position [126, 0]
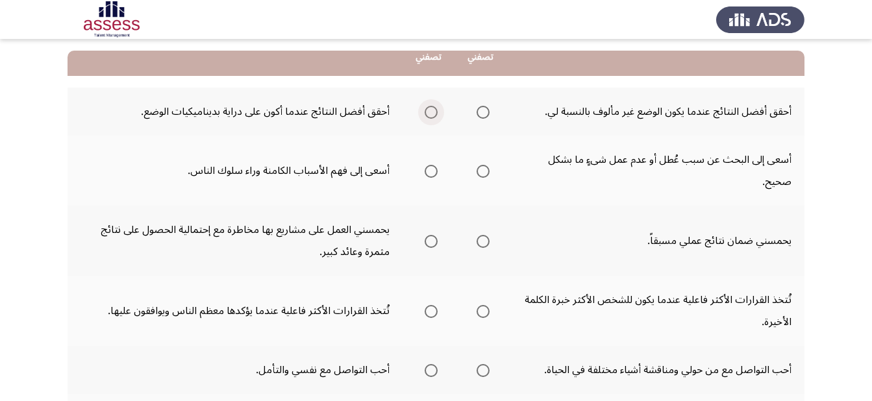
click at [428, 109] on span "Select an option" at bounding box center [431, 112] width 13 height 13
click at [428, 109] on input "Select an option" at bounding box center [431, 112] width 13 height 13
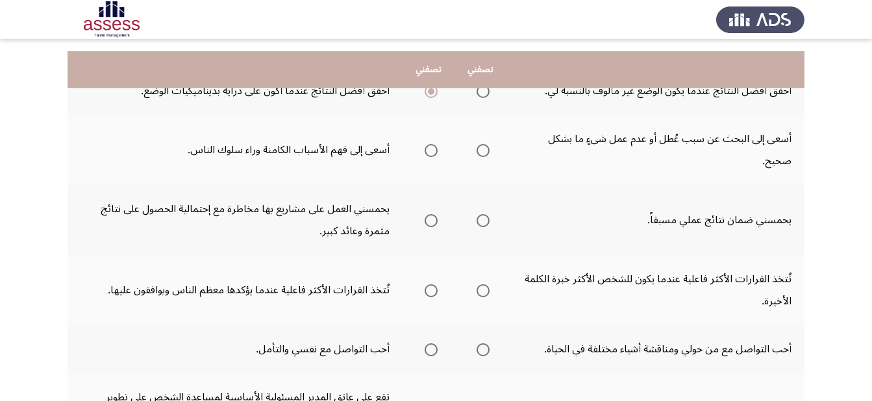
scroll to position [166, 0]
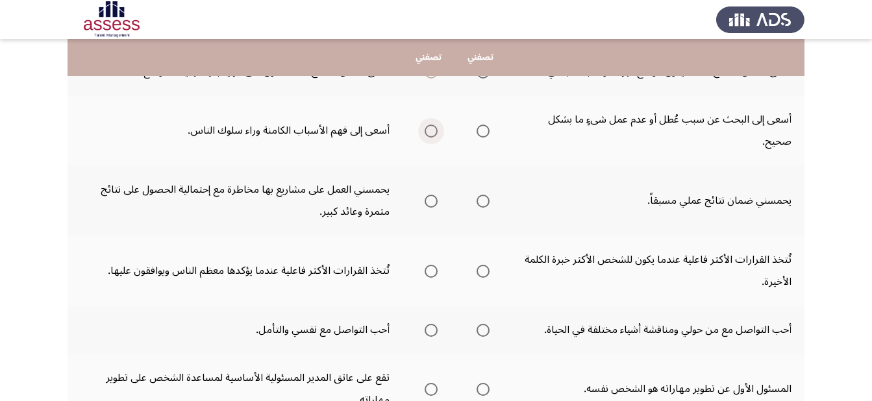
click at [431, 128] on span "Select an option" at bounding box center [431, 131] width 13 height 13
click at [431, 128] on input "Select an option" at bounding box center [431, 131] width 13 height 13
click at [423, 197] on label "Select an option" at bounding box center [429, 201] width 18 height 13
click at [425, 197] on input "Select an option" at bounding box center [431, 201] width 13 height 13
click at [431, 268] on span "Select an option" at bounding box center [431, 271] width 13 height 13
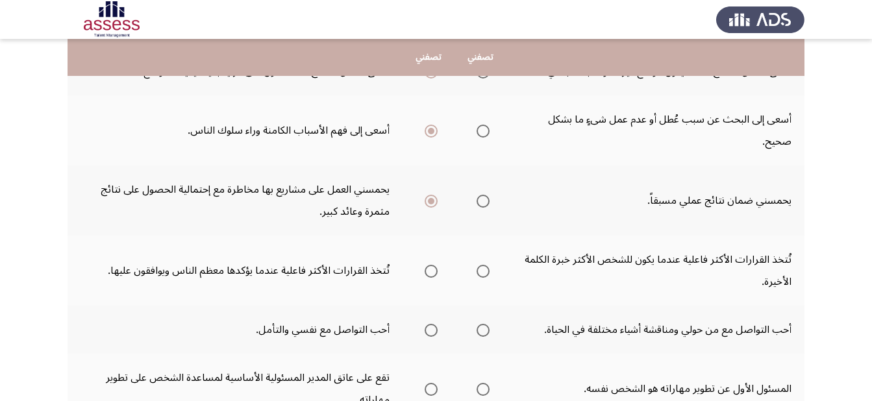
click at [431, 268] on input "Select an option" at bounding box center [431, 271] width 13 height 13
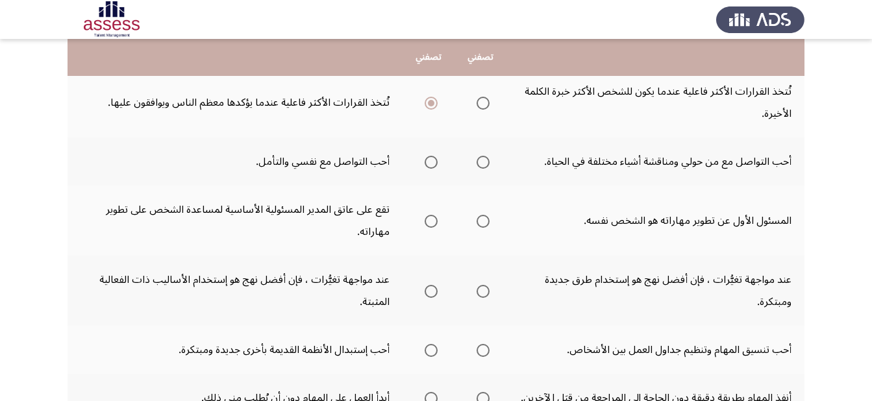
scroll to position [342, 0]
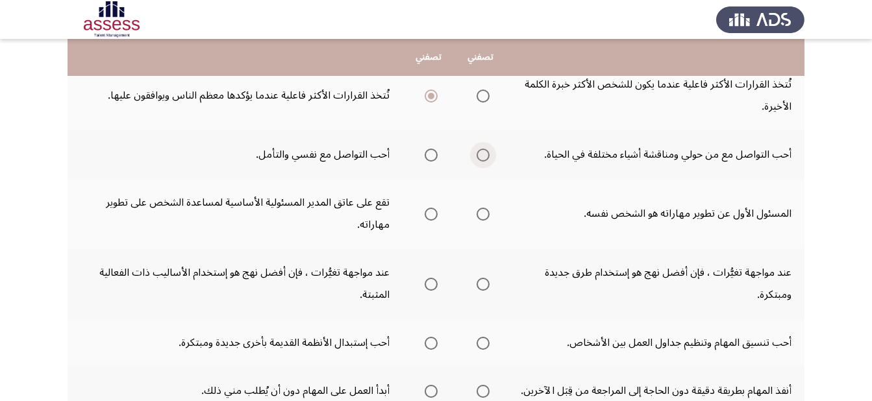
click at [484, 151] on span "Select an option" at bounding box center [483, 155] width 13 height 13
click at [484, 151] on input "Select an option" at bounding box center [483, 155] width 13 height 13
click at [429, 215] on span "Select an option" at bounding box center [431, 214] width 13 height 13
click at [429, 215] on input "Select an option" at bounding box center [431, 214] width 13 height 13
click at [483, 284] on span "Select an option" at bounding box center [483, 284] width 0 height 0
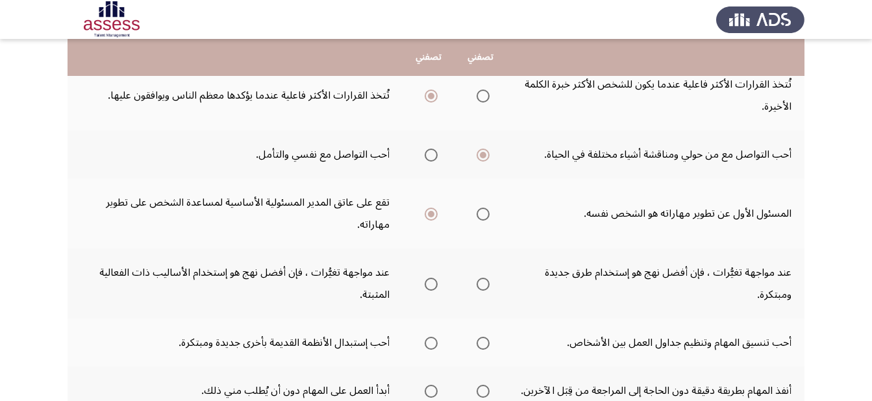
click at [483, 284] on input "Select an option" at bounding box center [483, 284] width 13 height 13
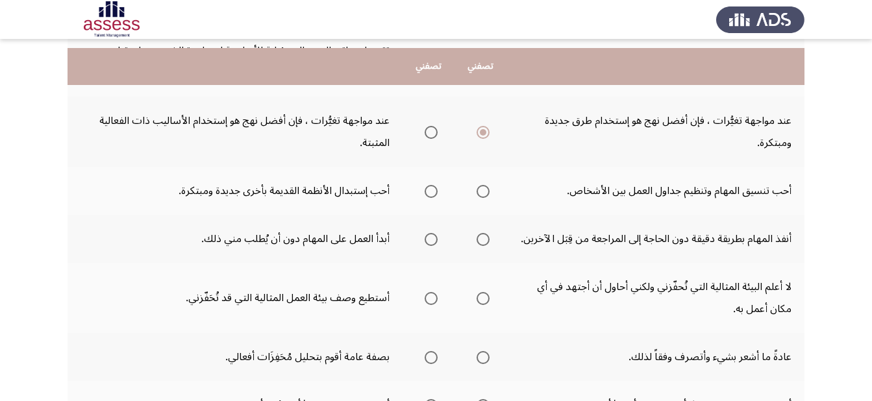
scroll to position [503, 0]
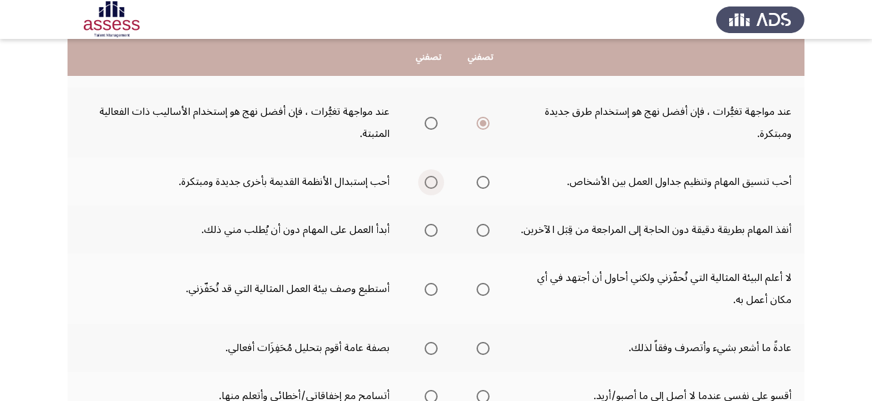
click at [433, 183] on span "Select an option" at bounding box center [431, 182] width 13 height 13
click at [433, 183] on input "Select an option" at bounding box center [431, 182] width 13 height 13
click at [429, 229] on span "Select an option" at bounding box center [431, 230] width 13 height 13
click at [429, 229] on input "Select an option" at bounding box center [431, 230] width 13 height 13
click at [481, 289] on span "Select an option" at bounding box center [483, 289] width 13 height 13
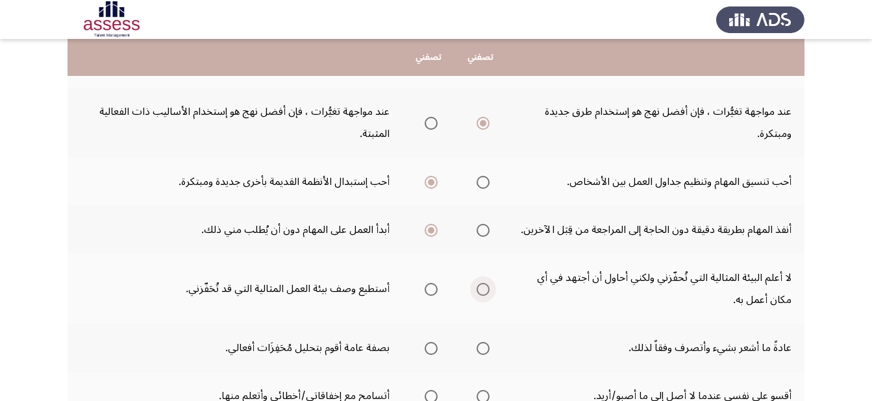
click at [481, 289] on input "Select an option" at bounding box center [483, 289] width 13 height 13
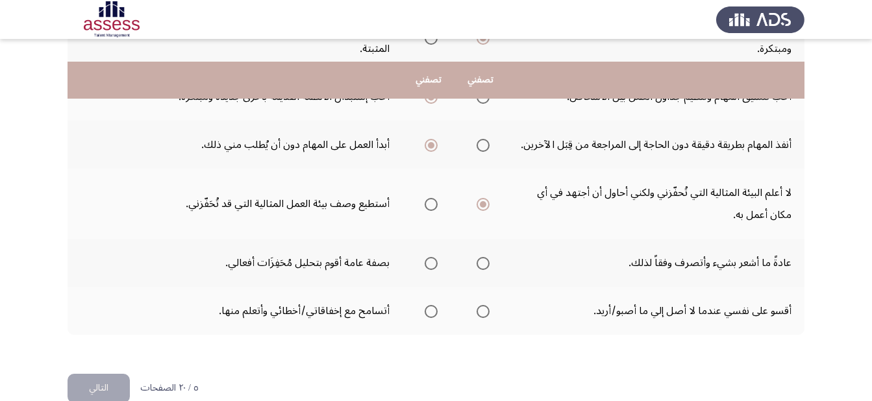
scroll to position [612, 0]
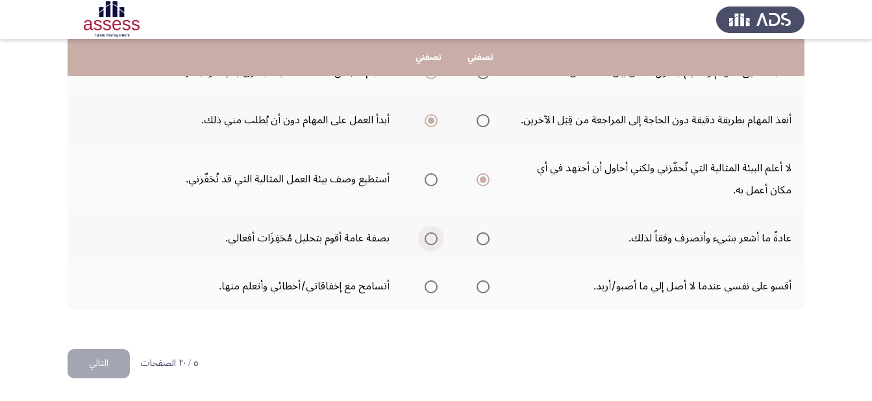
click at [426, 238] on span "Select an option" at bounding box center [431, 238] width 13 height 13
click at [426, 238] on input "Select an option" at bounding box center [431, 238] width 13 height 13
click at [478, 284] on span "Select an option" at bounding box center [483, 287] width 13 height 13
click at [478, 284] on input "Select an option" at bounding box center [483, 287] width 13 height 13
click at [99, 369] on button "التالي" at bounding box center [99, 363] width 62 height 29
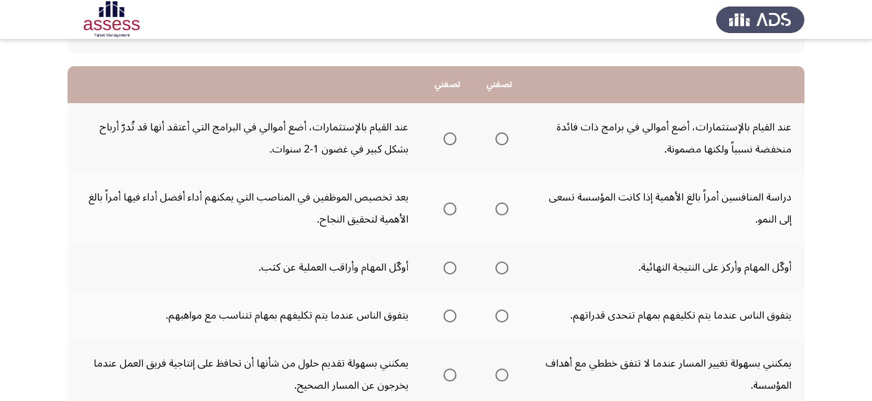
scroll to position [105, 0]
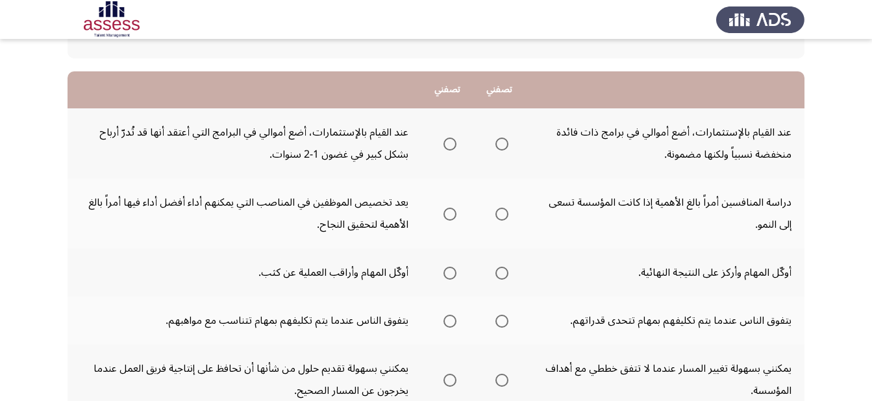
click at [450, 144] on span "Select an option" at bounding box center [450, 144] width 0 height 0
click at [451, 144] on input "Select an option" at bounding box center [450, 144] width 13 height 13
click at [505, 217] on span "Select an option" at bounding box center [502, 214] width 13 height 13
click at [505, 217] on input "Select an option" at bounding box center [502, 214] width 13 height 13
click at [455, 209] on span "Select an option" at bounding box center [450, 214] width 13 height 13
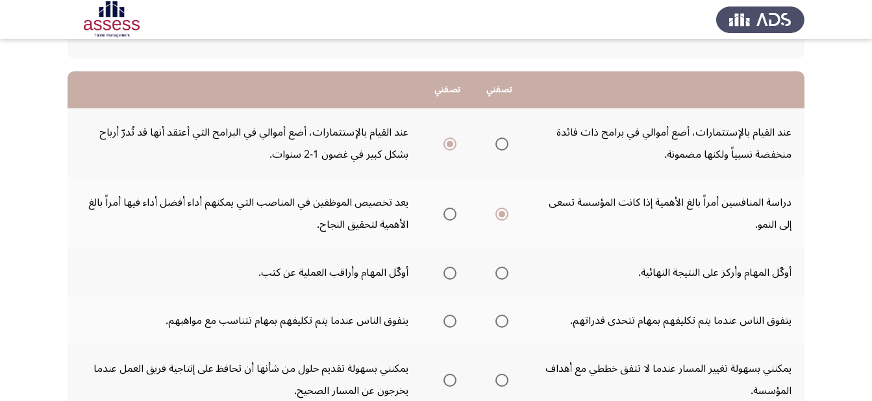
click at [455, 209] on input "Select an option" at bounding box center [450, 214] width 13 height 13
click at [504, 275] on span "Select an option" at bounding box center [502, 273] width 13 height 13
click at [504, 275] on input "Select an option" at bounding box center [502, 273] width 13 height 13
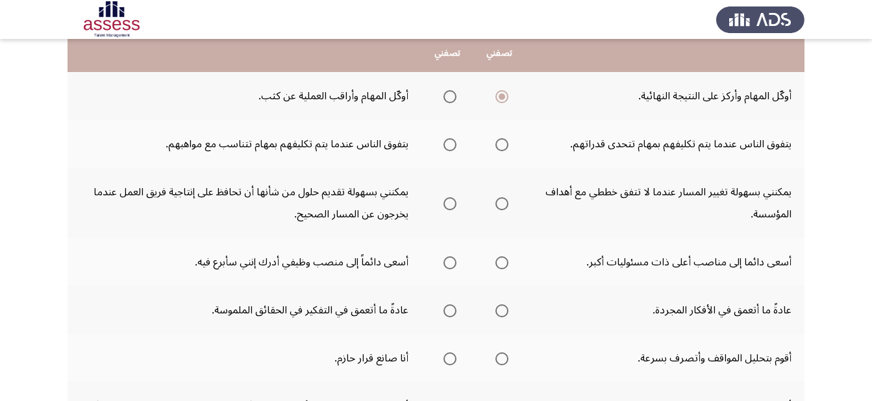
scroll to position [292, 0]
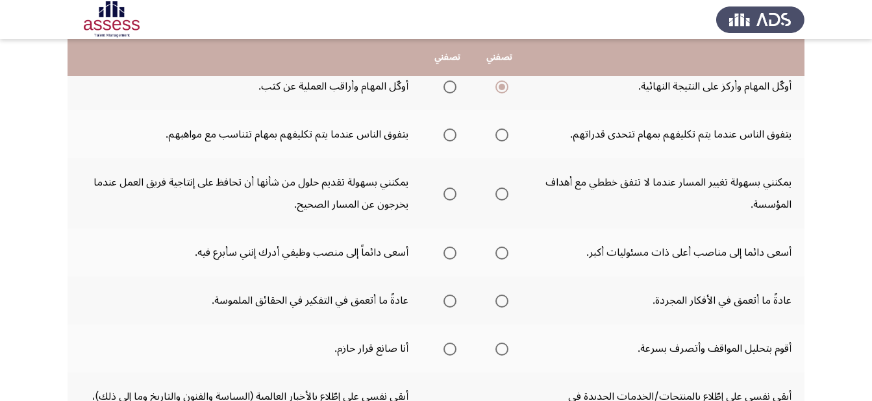
click at [501, 130] on span "Select an option" at bounding box center [502, 135] width 13 height 13
click at [501, 130] on input "Select an option" at bounding box center [502, 135] width 13 height 13
click at [446, 192] on span "Select an option" at bounding box center [450, 194] width 13 height 13
click at [446, 192] on input "Select an option" at bounding box center [450, 194] width 13 height 13
click at [450, 253] on span "Select an option" at bounding box center [450, 253] width 0 height 0
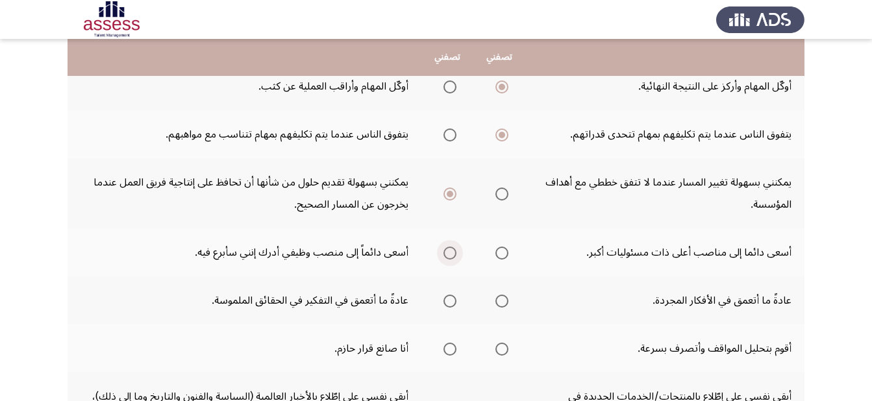
click at [451, 253] on input "Select an option" at bounding box center [450, 253] width 13 height 13
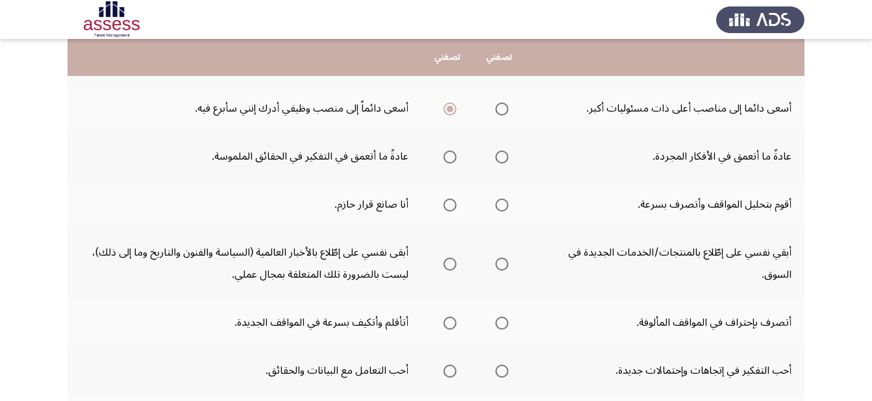
scroll to position [448, 0]
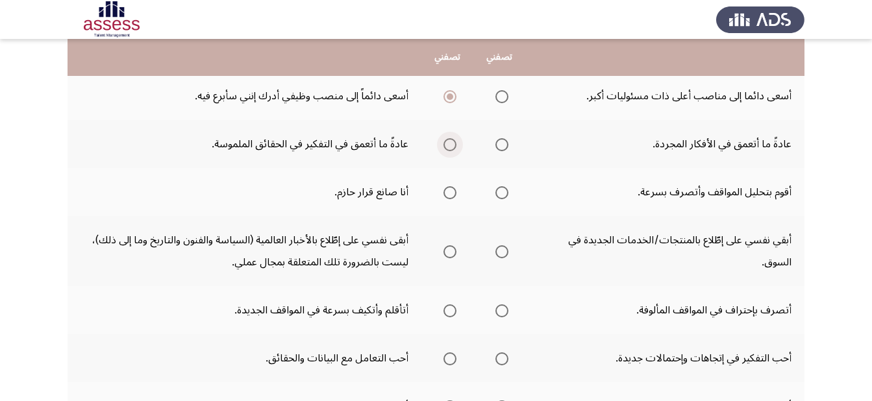
click at [452, 144] on span "Select an option" at bounding box center [450, 144] width 13 height 13
click at [452, 144] on input "Select an option" at bounding box center [450, 144] width 13 height 13
click at [447, 190] on span "Select an option" at bounding box center [450, 192] width 13 height 13
click at [447, 190] on input "Select an option" at bounding box center [450, 192] width 13 height 13
click at [505, 249] on span "Select an option" at bounding box center [502, 251] width 13 height 13
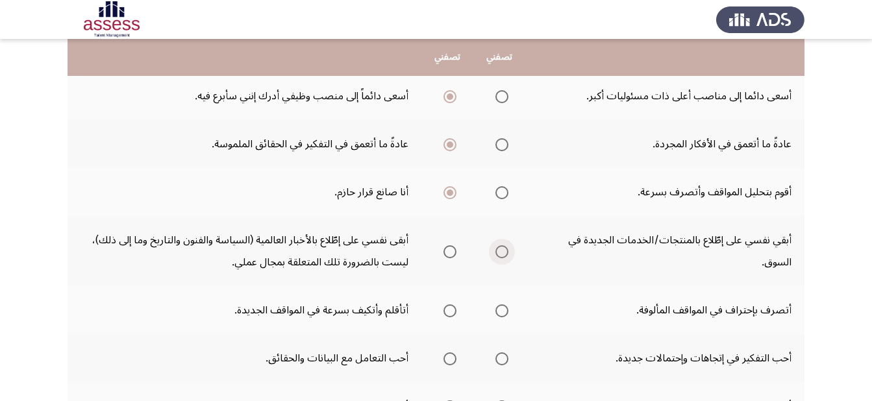
click at [505, 249] on input "Select an option" at bounding box center [502, 251] width 13 height 13
click at [449, 312] on span "Select an option" at bounding box center [450, 311] width 13 height 13
click at [449, 312] on input "Select an option" at bounding box center [450, 311] width 13 height 13
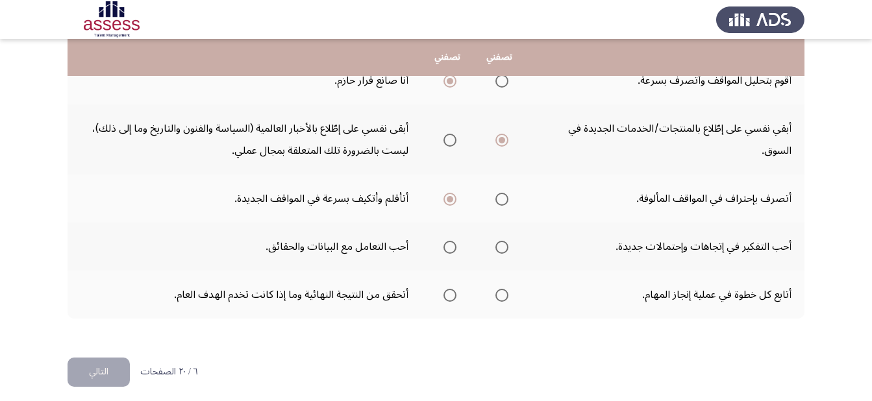
scroll to position [568, 0]
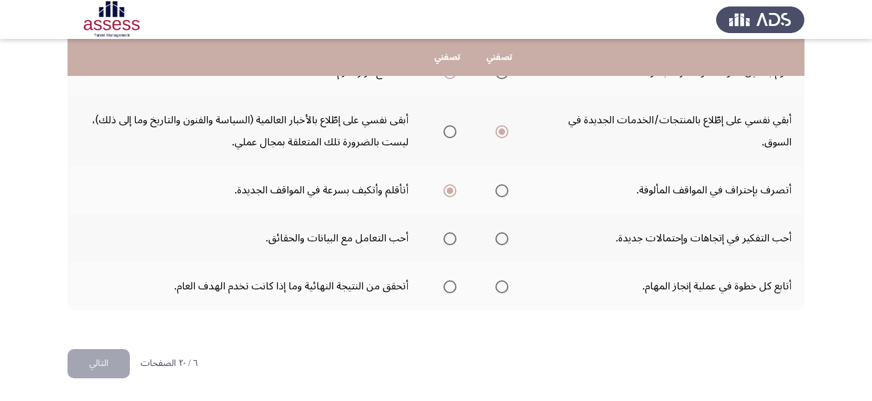
click at [499, 235] on span "Select an option" at bounding box center [502, 238] width 13 height 13
click at [499, 235] on input "Select an option" at bounding box center [502, 238] width 13 height 13
click at [451, 295] on mat-radio-group "Select an option" at bounding box center [447, 286] width 18 height 22
click at [453, 291] on span "Select an option" at bounding box center [450, 287] width 13 height 13
click at [453, 291] on input "Select an option" at bounding box center [450, 287] width 13 height 13
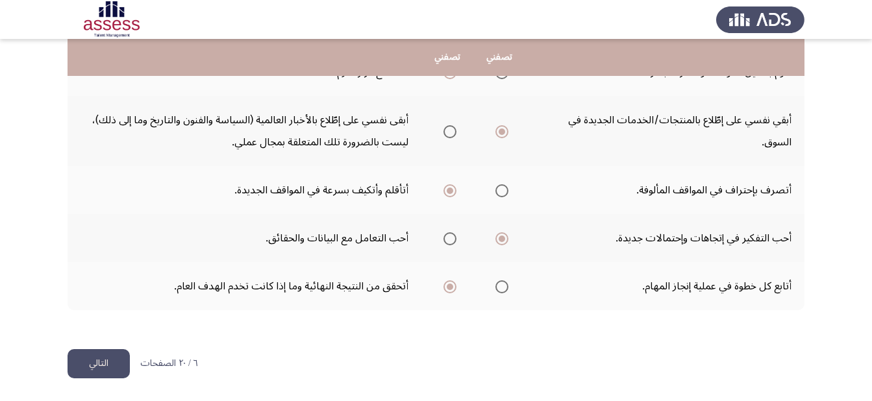
click at [77, 359] on button "التالي" at bounding box center [99, 363] width 62 height 29
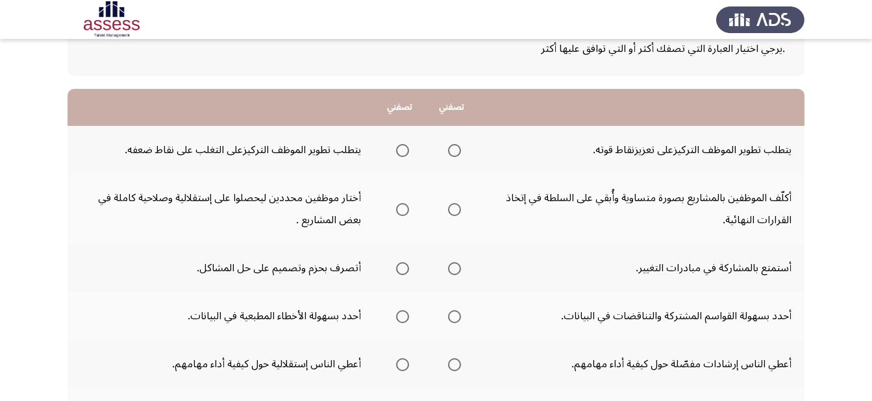
scroll to position [94, 0]
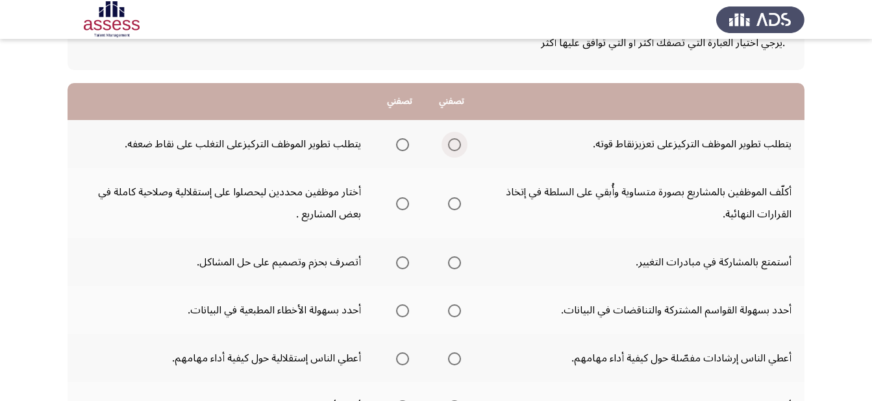
click at [451, 140] on span "Select an option" at bounding box center [454, 144] width 13 height 13
click at [451, 140] on input "Select an option" at bounding box center [454, 144] width 13 height 13
click at [409, 203] on span "Select an option" at bounding box center [402, 203] width 13 height 13
click at [409, 203] on input "Select an option" at bounding box center [402, 203] width 13 height 13
click at [455, 266] on span "Select an option" at bounding box center [454, 263] width 13 height 13
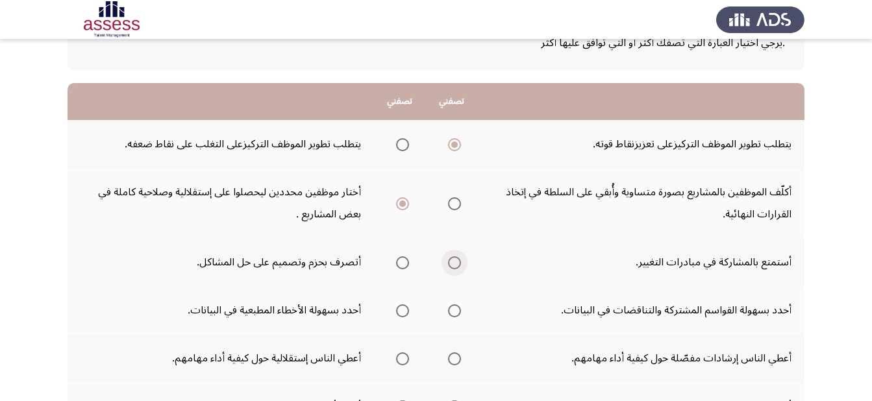
click at [455, 266] on input "Select an option" at bounding box center [454, 263] width 13 height 13
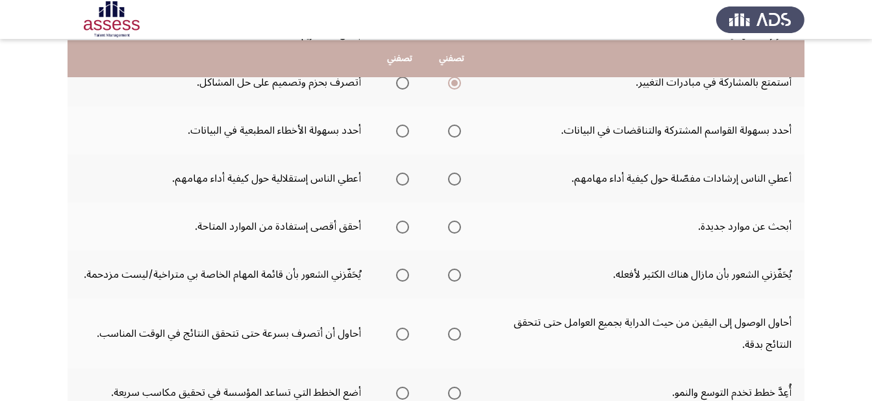
scroll to position [275, 0]
click at [457, 130] on span "Select an option" at bounding box center [454, 129] width 13 height 13
click at [457, 130] on input "Select an option" at bounding box center [454, 129] width 13 height 13
click at [398, 177] on span "Select an option" at bounding box center [402, 177] width 13 height 13
click at [398, 177] on input "Select an option" at bounding box center [402, 177] width 13 height 13
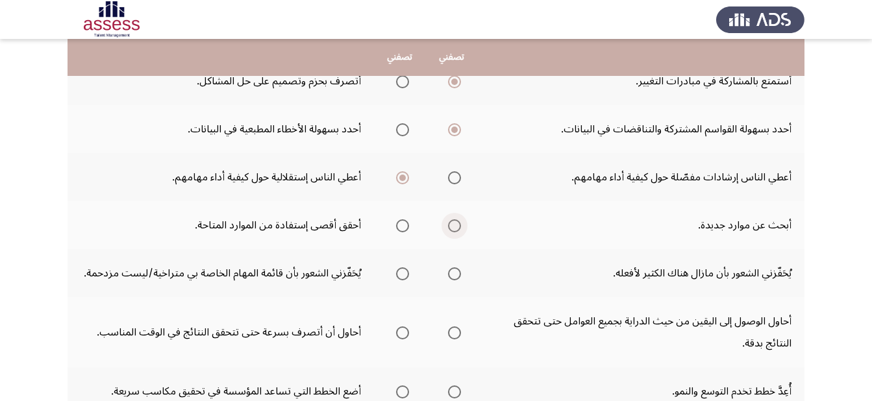
click at [450, 220] on span "Select an option" at bounding box center [454, 226] width 13 height 13
click at [450, 220] on input "Select an option" at bounding box center [454, 226] width 13 height 13
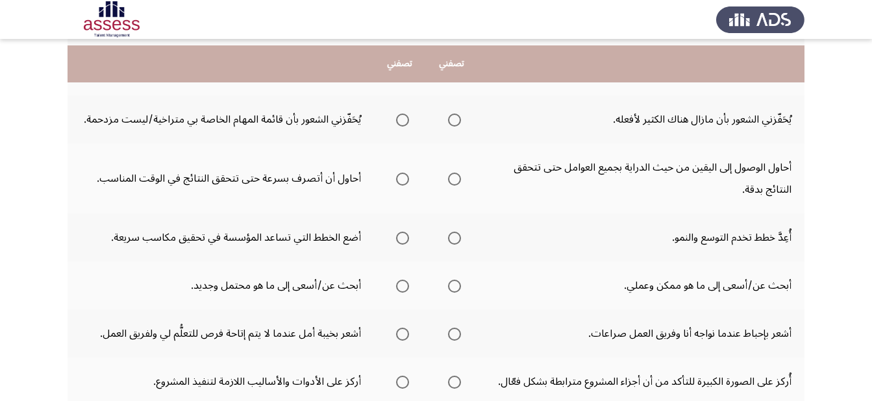
scroll to position [438, 0]
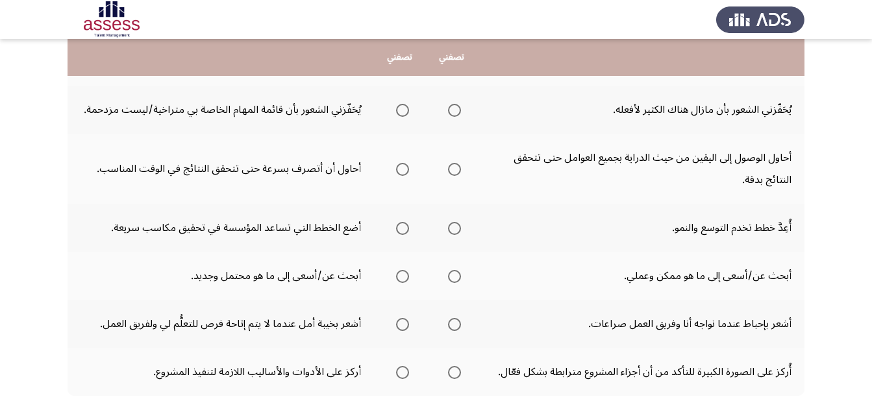
click at [456, 109] on span "Select an option" at bounding box center [454, 110] width 13 height 13
click at [456, 109] on input "Select an option" at bounding box center [454, 110] width 13 height 13
click at [460, 167] on span "Select an option" at bounding box center [454, 169] width 13 height 13
click at [460, 167] on input "Select an option" at bounding box center [454, 169] width 13 height 13
click at [452, 231] on span "Select an option" at bounding box center [454, 228] width 13 height 13
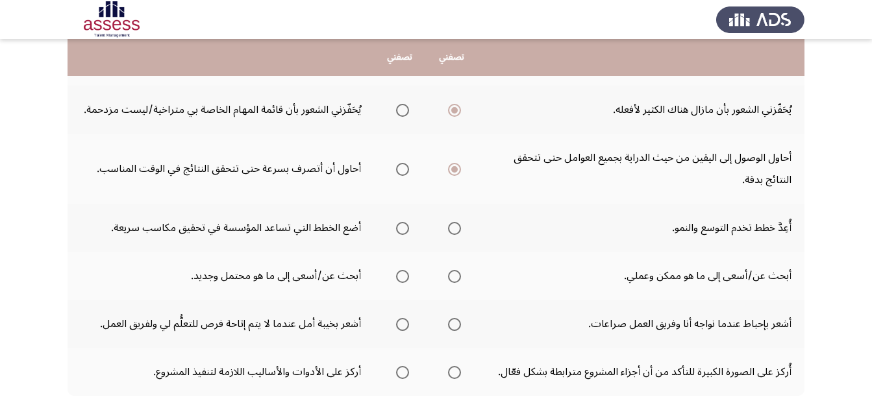
click at [452, 231] on input "Select an option" at bounding box center [454, 228] width 13 height 13
click at [401, 279] on span "Select an option" at bounding box center [402, 276] width 13 height 13
click at [401, 279] on input "Select an option" at bounding box center [402, 276] width 13 height 13
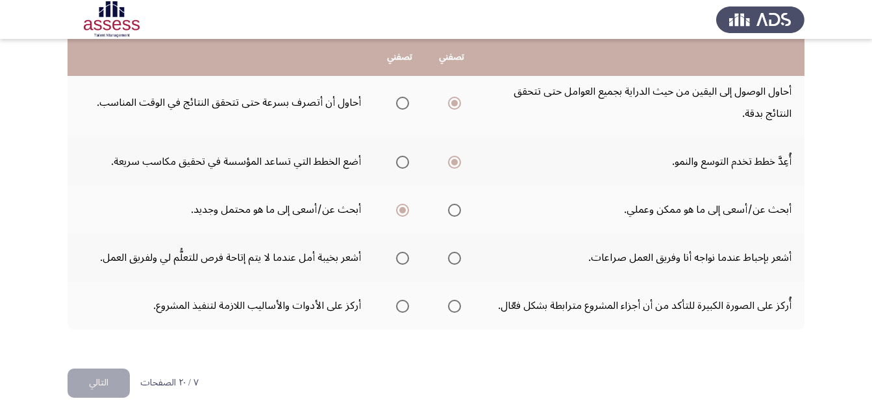
scroll to position [507, 0]
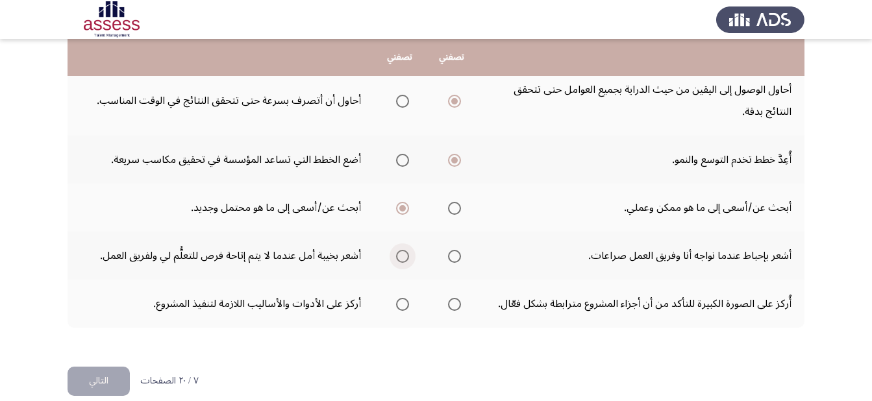
click at [401, 255] on span "Select an option" at bounding box center [402, 256] width 13 height 13
click at [401, 255] on input "Select an option" at bounding box center [402, 256] width 13 height 13
click at [457, 307] on span "Select an option" at bounding box center [454, 304] width 13 height 13
click at [457, 307] on input "Select an option" at bounding box center [454, 304] width 13 height 13
click at [111, 383] on button "التالي" at bounding box center [99, 381] width 62 height 29
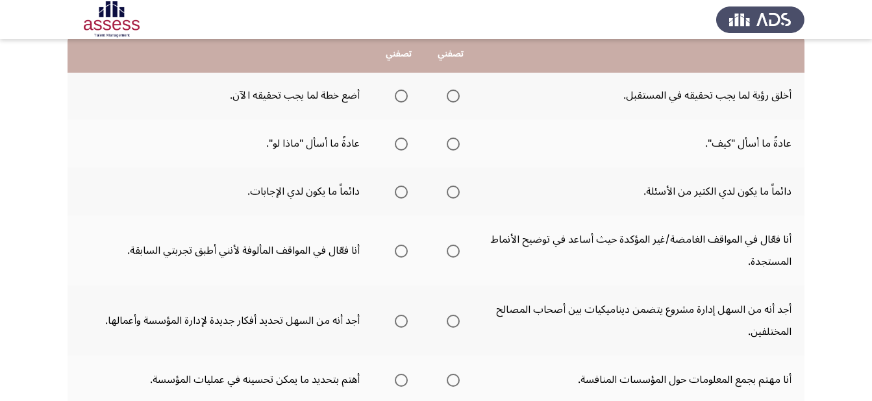
scroll to position [139, 0]
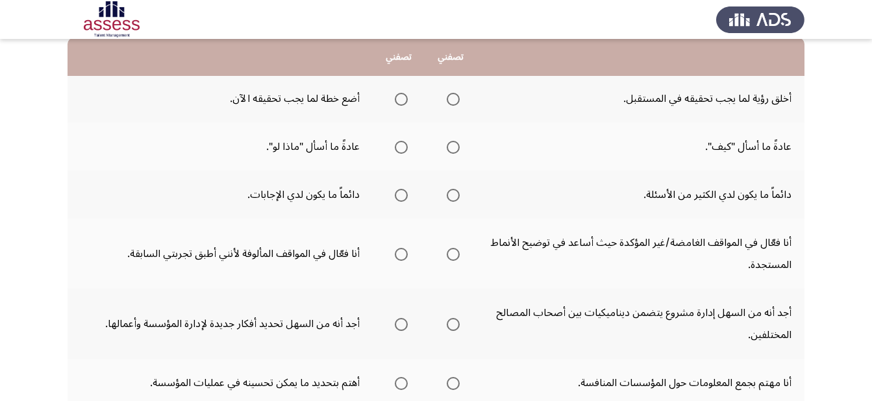
click at [447, 93] on span "Select an option" at bounding box center [453, 99] width 13 height 13
click at [447, 93] on input "Select an option" at bounding box center [453, 99] width 13 height 13
click at [395, 142] on span "Select an option" at bounding box center [401, 147] width 13 height 13
click at [395, 142] on input "Select an option" at bounding box center [401, 147] width 13 height 13
click at [397, 191] on span "Select an option" at bounding box center [401, 195] width 13 height 13
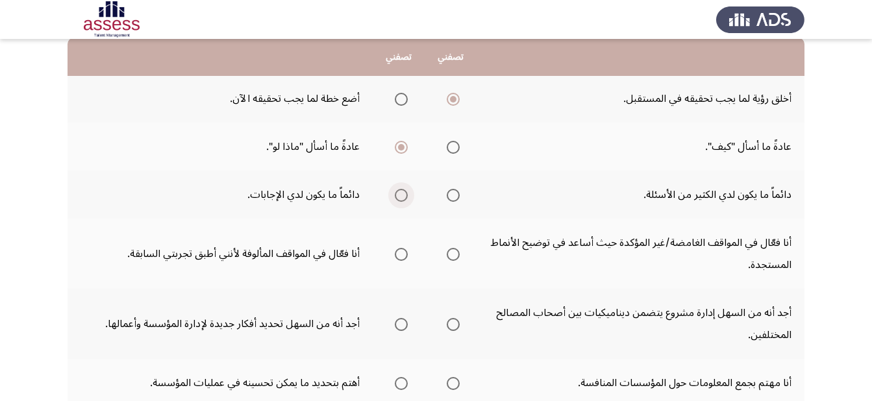
click at [397, 191] on input "Select an option" at bounding box center [401, 195] width 13 height 13
click at [456, 255] on span "Select an option" at bounding box center [453, 254] width 13 height 13
click at [456, 255] on input "Select an option" at bounding box center [453, 254] width 13 height 13
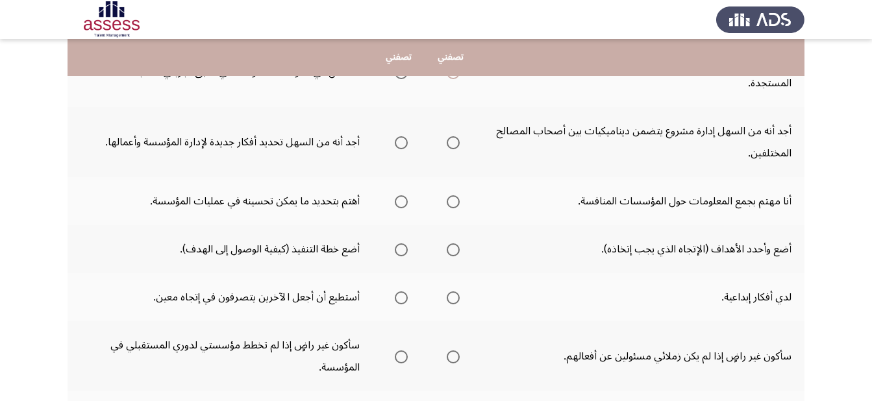
scroll to position [322, 0]
click at [401, 143] on span "Select an option" at bounding box center [401, 141] width 13 height 13
click at [401, 143] on input "Select an option" at bounding box center [401, 141] width 13 height 13
click at [397, 204] on span "Select an option" at bounding box center [401, 200] width 13 height 13
click at [397, 204] on input "Select an option" at bounding box center [401, 200] width 13 height 13
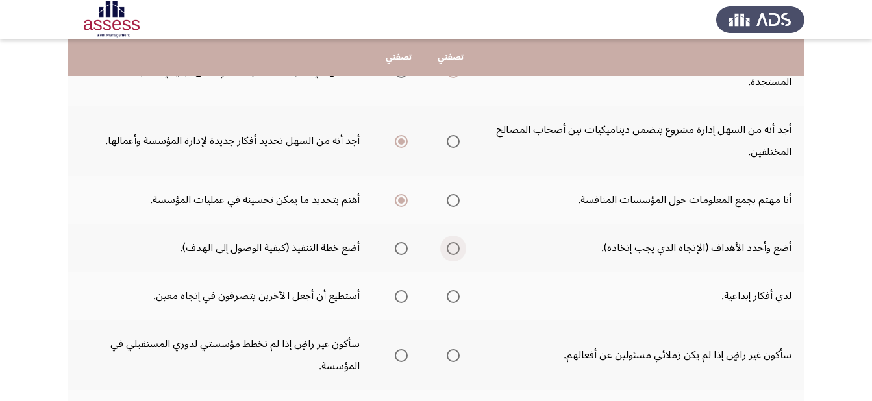
click at [451, 244] on span "Select an option" at bounding box center [453, 248] width 13 height 13
click at [451, 244] on input "Select an option" at bounding box center [453, 248] width 13 height 13
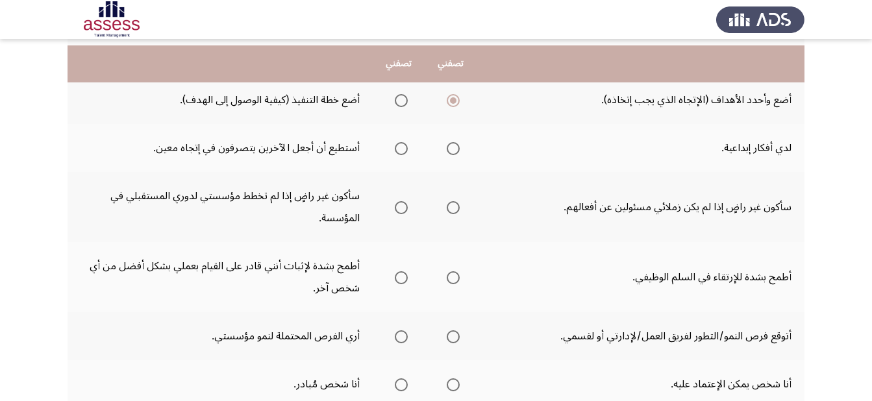
scroll to position [482, 0]
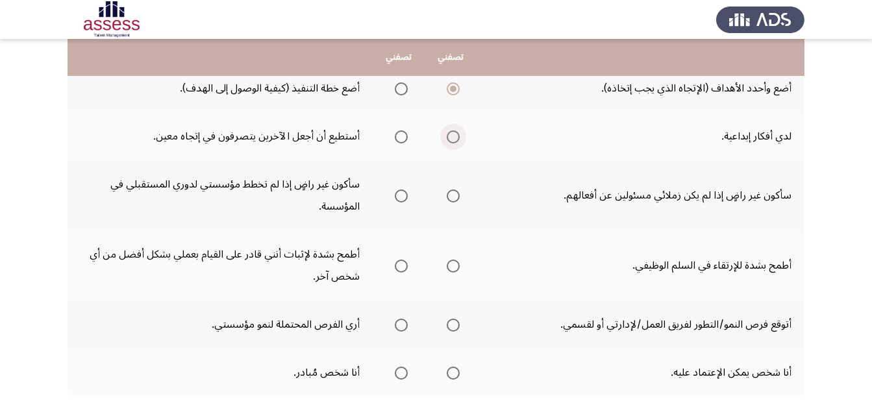
click at [452, 140] on span "Select an option" at bounding box center [453, 137] width 13 height 13
click at [452, 140] on input "Select an option" at bounding box center [453, 137] width 13 height 13
click at [448, 195] on span "Select an option" at bounding box center [453, 196] width 13 height 13
click at [448, 195] on input "Select an option" at bounding box center [453, 196] width 13 height 13
click at [457, 266] on span "Select an option" at bounding box center [453, 266] width 13 height 13
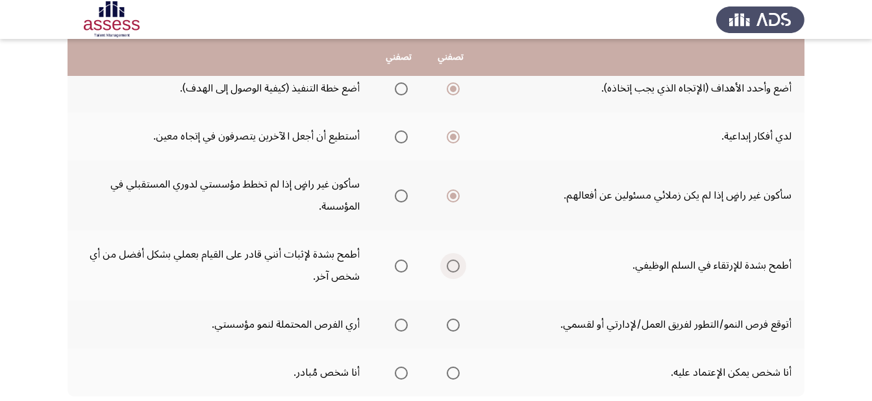
click at [457, 266] on input "Select an option" at bounding box center [453, 266] width 13 height 13
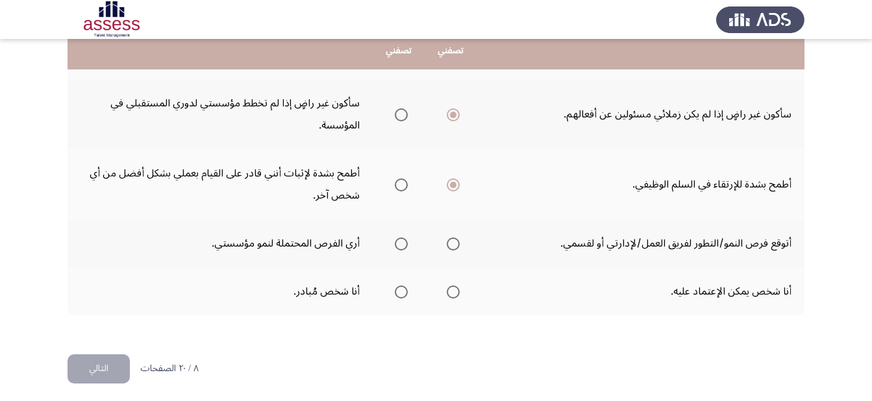
scroll to position [568, 0]
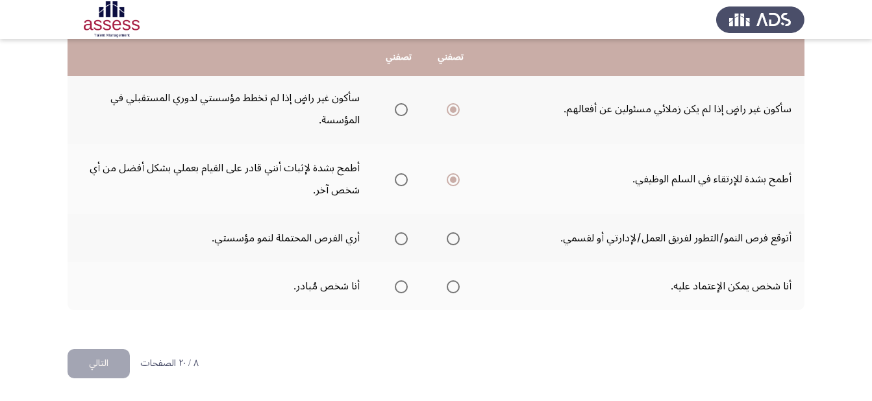
click at [405, 238] on span "Select an option" at bounding box center [401, 238] width 13 height 13
click at [405, 238] on input "Select an option" at bounding box center [401, 238] width 13 height 13
click at [397, 286] on span "Select an option" at bounding box center [401, 287] width 13 height 13
click at [397, 286] on input "Select an option" at bounding box center [401, 287] width 13 height 13
click at [105, 363] on button "التالي" at bounding box center [99, 363] width 62 height 29
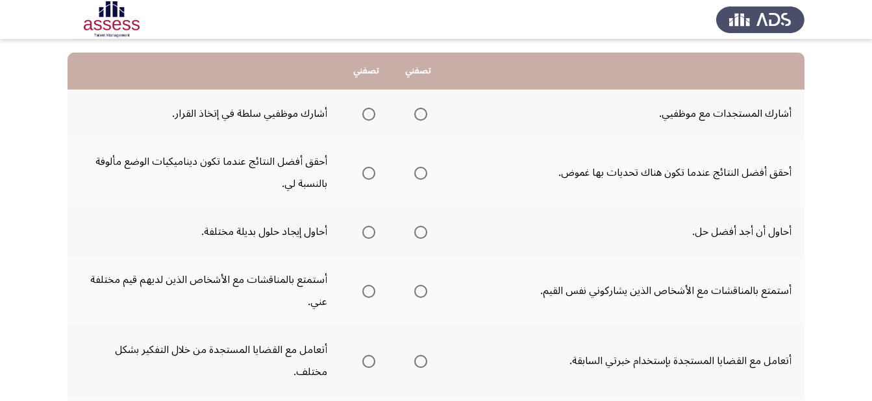
scroll to position [119, 0]
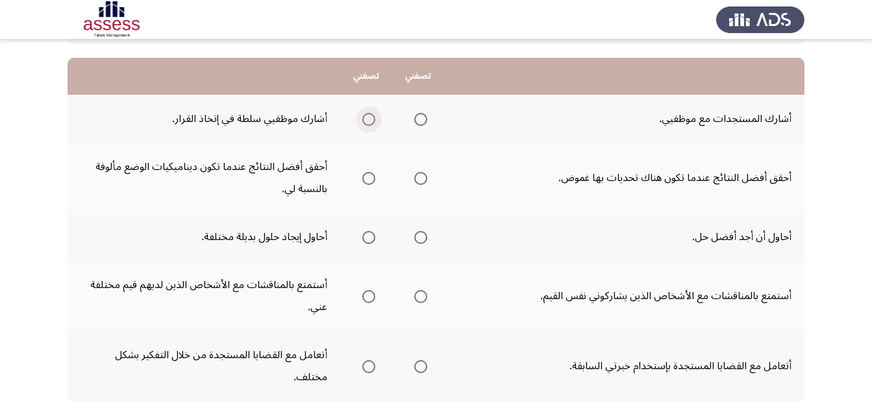
click at [370, 118] on span "Select an option" at bounding box center [368, 119] width 13 height 13
click at [370, 118] on input "Select an option" at bounding box center [368, 119] width 13 height 13
click at [371, 181] on span "Select an option" at bounding box center [368, 178] width 13 height 13
click at [371, 181] on input "Select an option" at bounding box center [368, 178] width 13 height 13
click at [370, 236] on span "Select an option" at bounding box center [368, 237] width 13 height 13
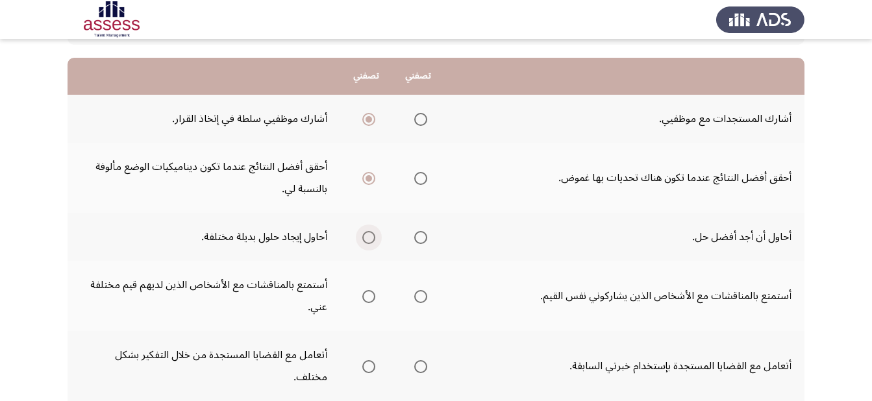
click at [370, 236] on input "Select an option" at bounding box center [368, 237] width 13 height 13
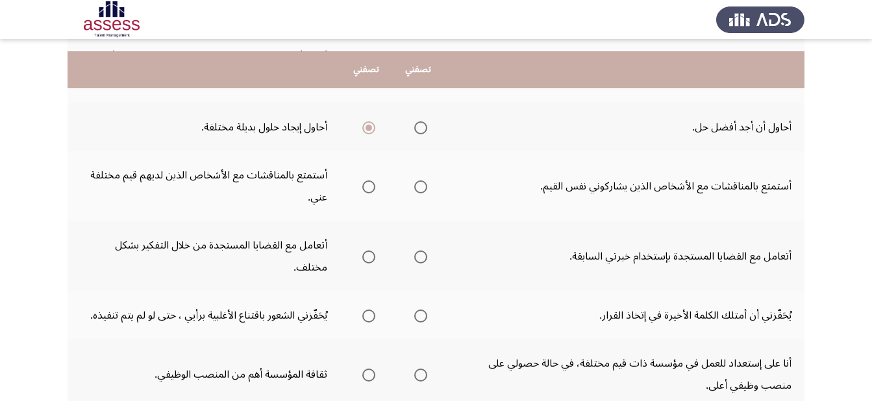
scroll to position [241, 0]
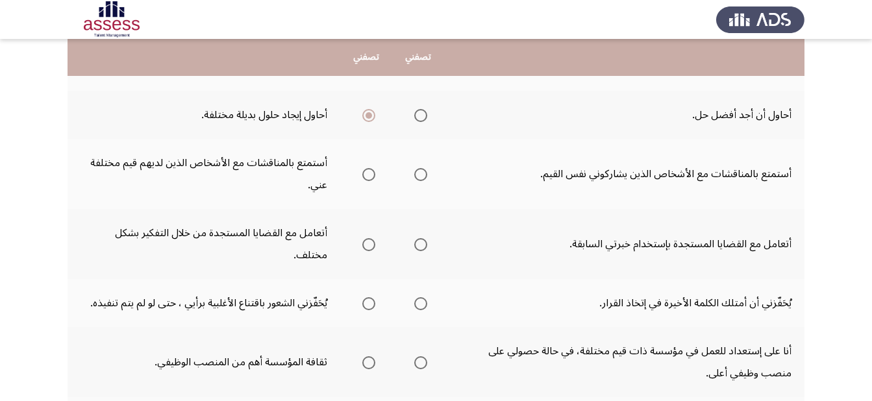
click at [368, 171] on span "Select an option" at bounding box center [368, 174] width 13 height 13
click at [368, 171] on input "Select an option" at bounding box center [368, 174] width 13 height 13
click at [370, 238] on span "Select an option" at bounding box center [368, 244] width 13 height 13
click at [370, 238] on input "Select an option" at bounding box center [368, 244] width 13 height 13
click at [368, 297] on span "Select an option" at bounding box center [368, 303] width 13 height 13
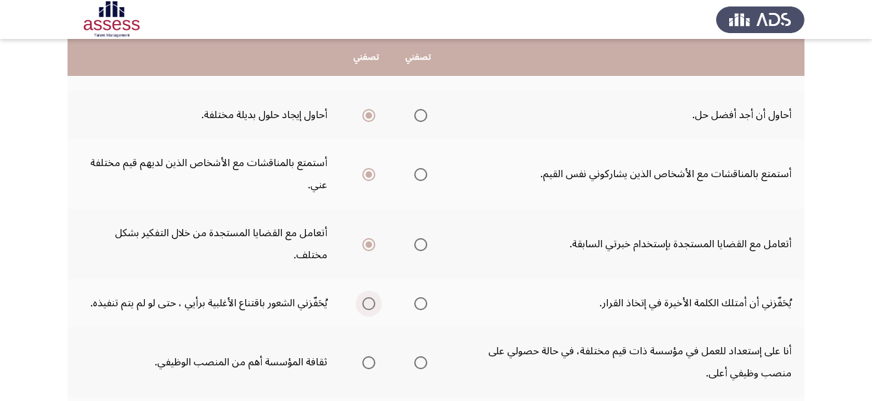
click at [368, 297] on input "Select an option" at bounding box center [368, 303] width 13 height 13
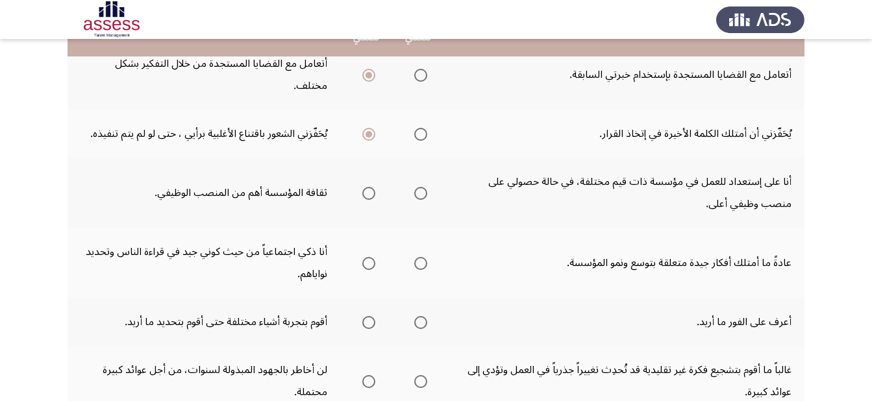
scroll to position [423, 0]
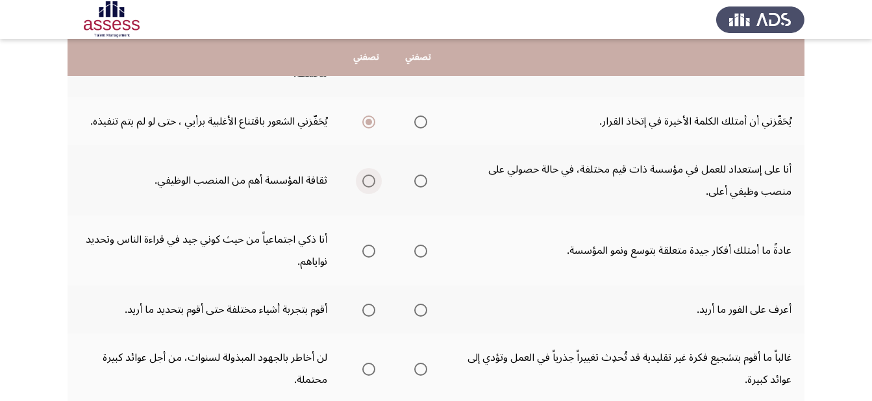
click at [366, 175] on span "Select an option" at bounding box center [368, 181] width 13 height 13
click at [366, 175] on input "Select an option" at bounding box center [368, 181] width 13 height 13
click at [427, 245] on span "Select an option" at bounding box center [420, 251] width 13 height 13
click at [427, 245] on input "Select an option" at bounding box center [420, 251] width 13 height 13
click at [420, 304] on span "Select an option" at bounding box center [420, 310] width 13 height 13
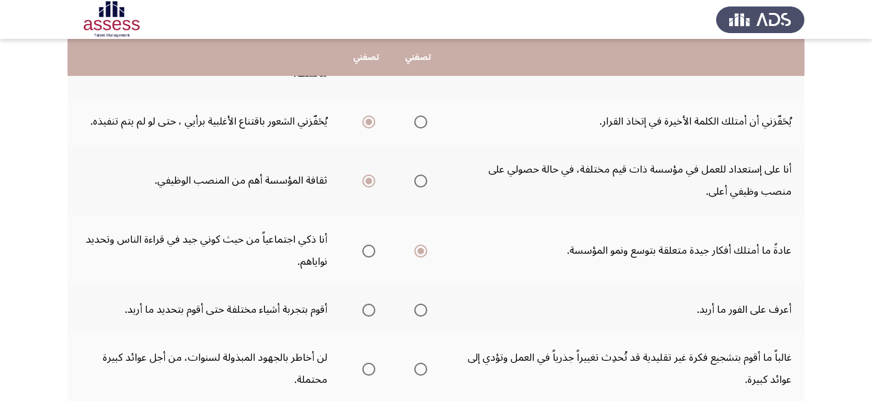
click at [420, 304] on input "Select an option" at bounding box center [420, 310] width 13 height 13
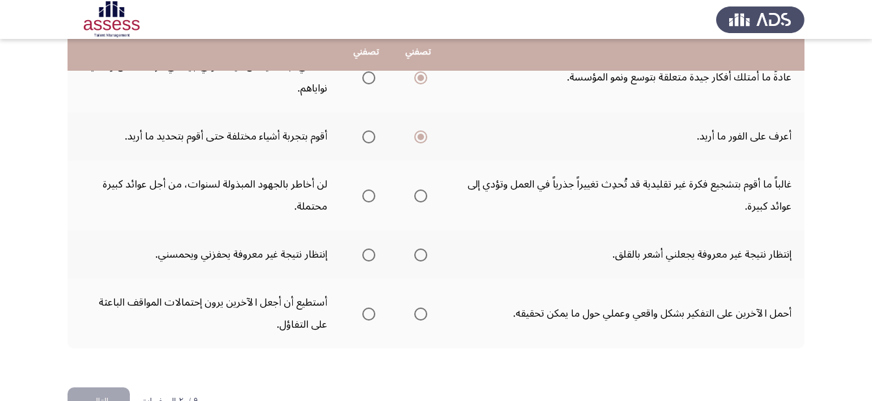
scroll to position [612, 0]
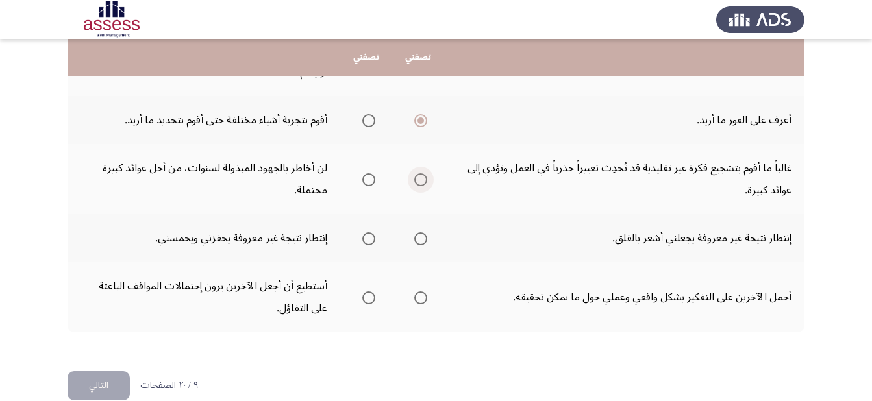
click at [420, 173] on span "Select an option" at bounding box center [420, 179] width 13 height 13
click at [420, 173] on input "Select an option" at bounding box center [420, 179] width 13 height 13
click at [362, 232] on label "Select an option" at bounding box center [366, 238] width 18 height 13
click at [362, 232] on input "Select an option" at bounding box center [368, 238] width 13 height 13
click at [367, 292] on span "Select an option" at bounding box center [368, 298] width 13 height 13
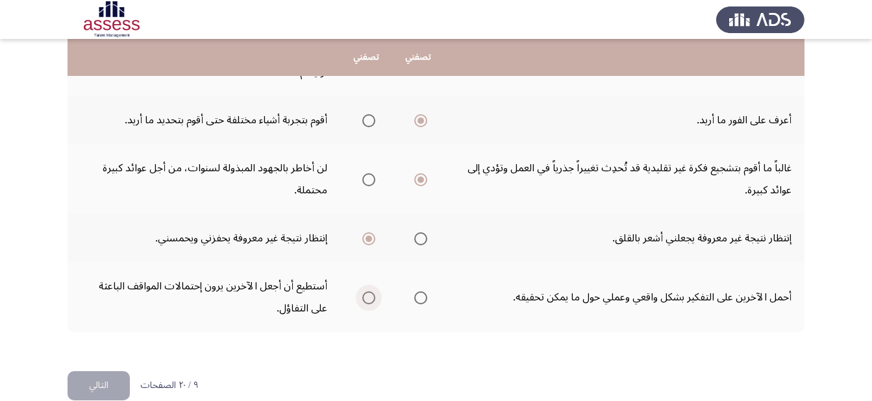
click at [367, 292] on input "Select an option" at bounding box center [368, 298] width 13 height 13
click at [81, 371] on button "التالي" at bounding box center [99, 385] width 62 height 29
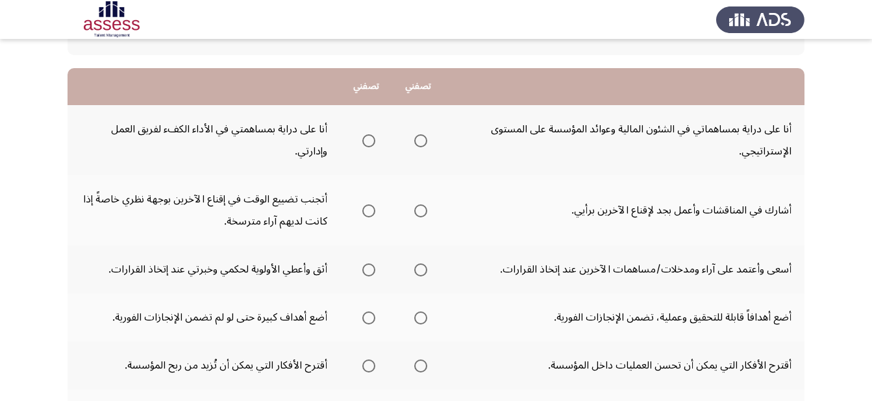
scroll to position [105, 0]
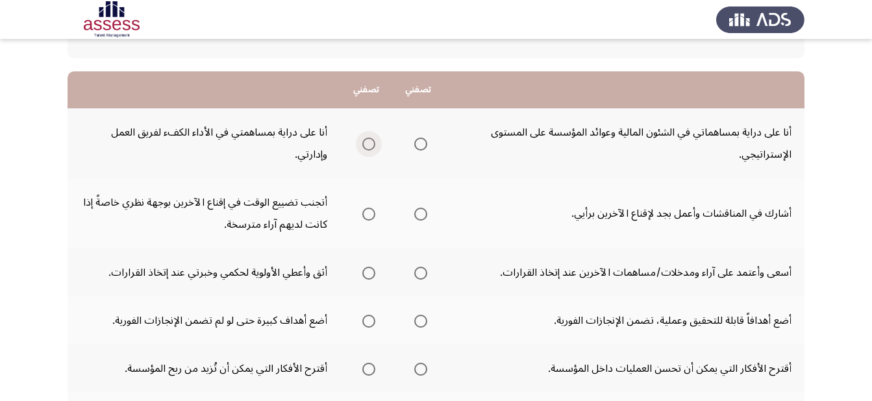
click at [366, 146] on span "Select an option" at bounding box center [368, 144] width 13 height 13
click at [366, 146] on input "Select an option" at bounding box center [368, 144] width 13 height 13
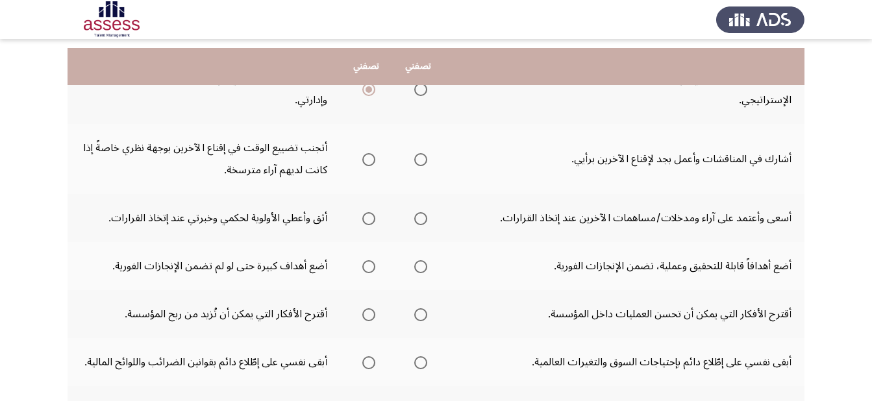
scroll to position [181, 0]
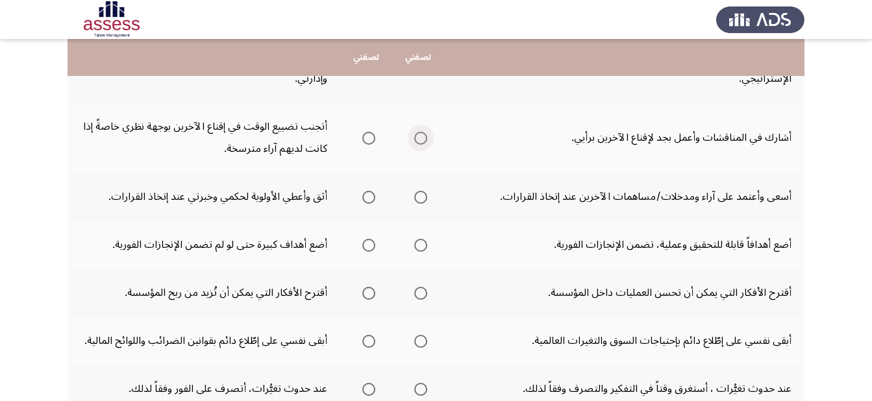
click at [418, 141] on span "Select an option" at bounding box center [420, 138] width 13 height 13
click at [418, 141] on input "Select an option" at bounding box center [420, 138] width 13 height 13
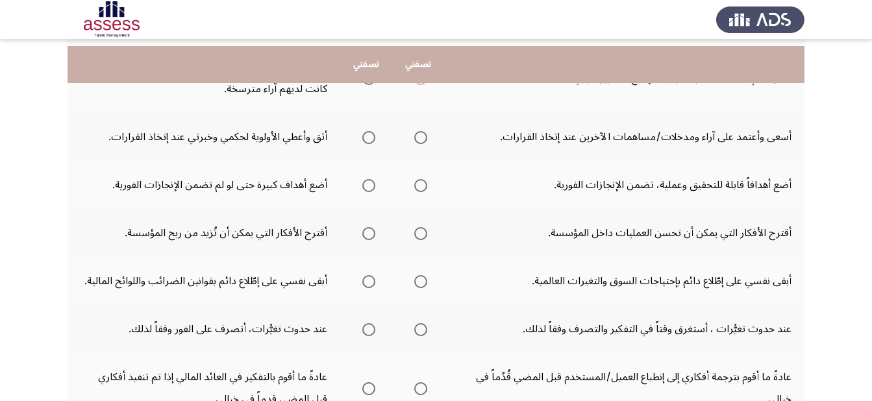
scroll to position [248, 0]
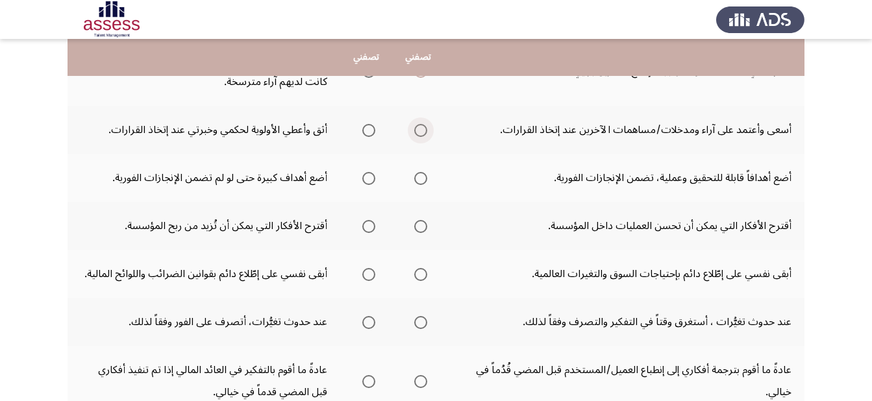
click at [416, 129] on span "Select an option" at bounding box center [420, 130] width 13 height 13
click at [416, 129] on input "Select an option" at bounding box center [420, 130] width 13 height 13
click at [371, 179] on span "Select an option" at bounding box center [368, 178] width 13 height 13
click at [371, 179] on input "Select an option" at bounding box center [368, 178] width 13 height 13
click at [420, 227] on span "Select an option" at bounding box center [420, 226] width 13 height 13
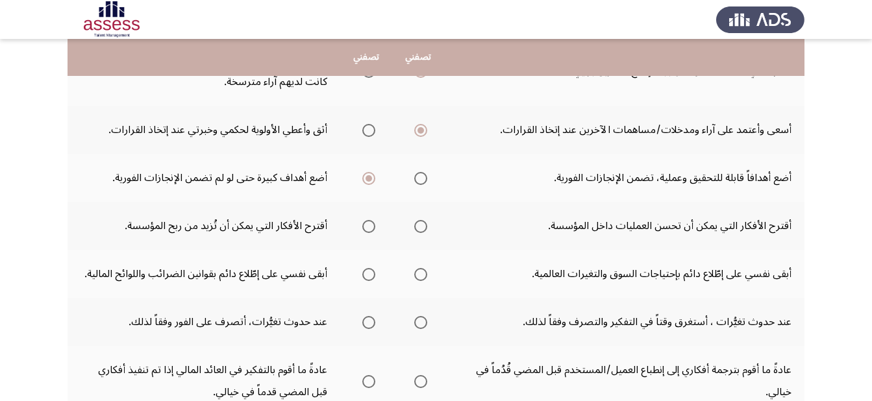
click at [420, 227] on input "Select an option" at bounding box center [420, 226] width 13 height 13
click at [416, 273] on span "Select an option" at bounding box center [420, 274] width 13 height 13
click at [416, 273] on input "Select an option" at bounding box center [420, 274] width 13 height 13
click at [420, 321] on span "Select an option" at bounding box center [420, 322] width 13 height 13
click at [420, 321] on input "Select an option" at bounding box center [420, 322] width 13 height 13
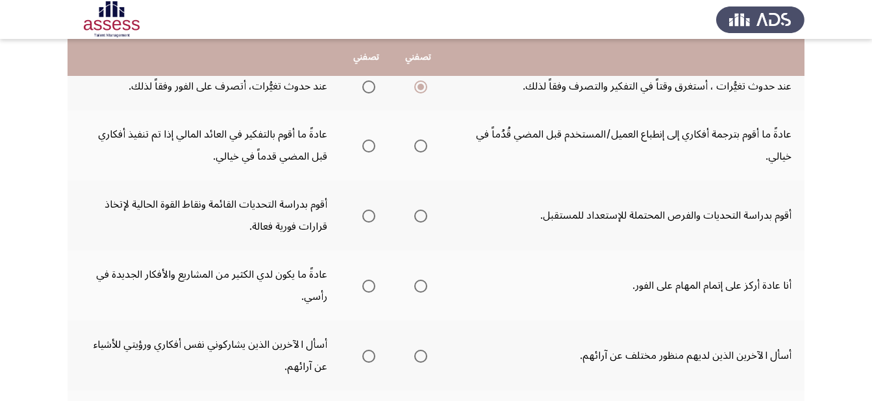
scroll to position [488, 0]
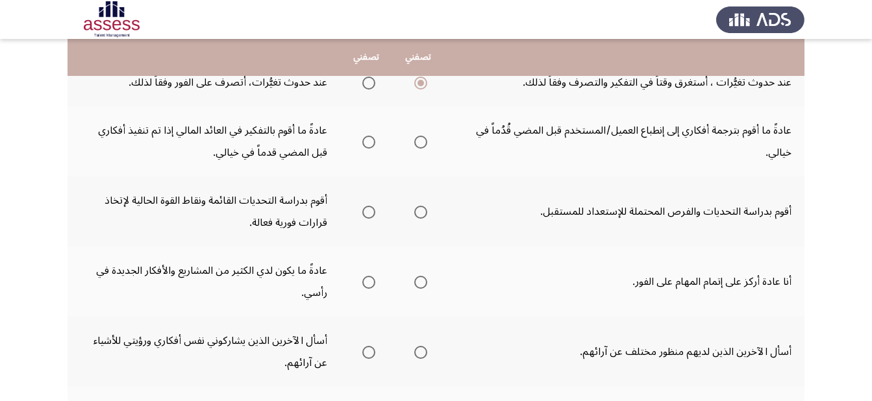
click at [415, 140] on span "Select an option" at bounding box center [420, 142] width 13 height 13
click at [415, 140] on input "Select an option" at bounding box center [420, 142] width 13 height 13
click at [361, 208] on label "Select an option" at bounding box center [366, 212] width 18 height 13
click at [362, 208] on input "Select an option" at bounding box center [368, 212] width 13 height 13
click at [369, 282] on span "Select an option" at bounding box center [369, 282] width 0 height 0
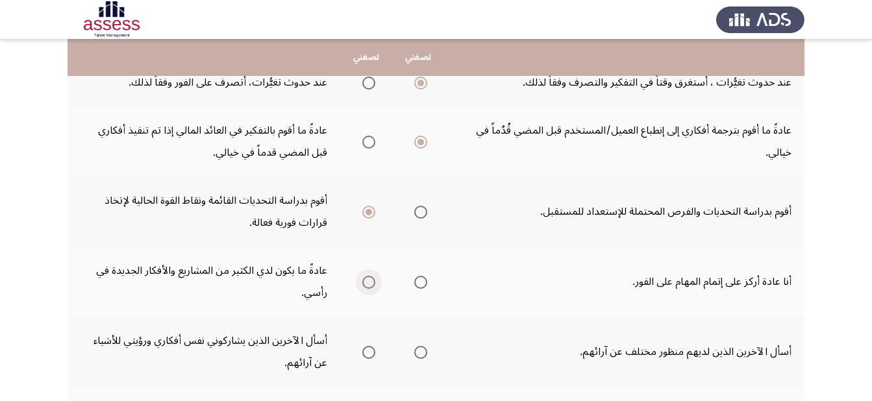
click at [368, 282] on input "Select an option" at bounding box center [368, 282] width 13 height 13
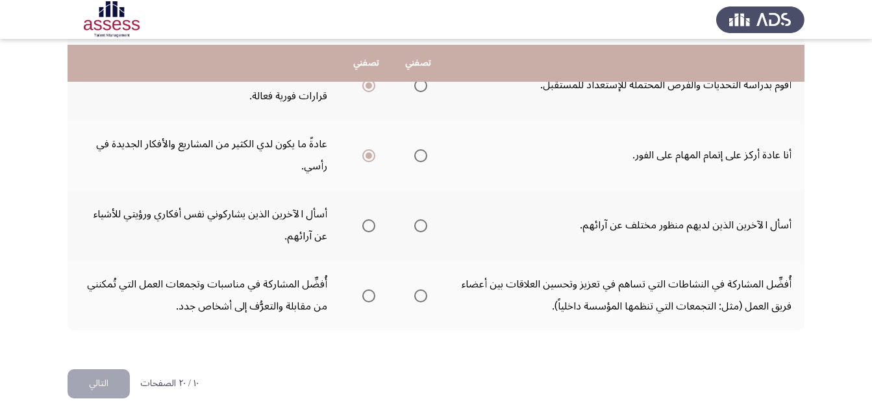
scroll to position [634, 0]
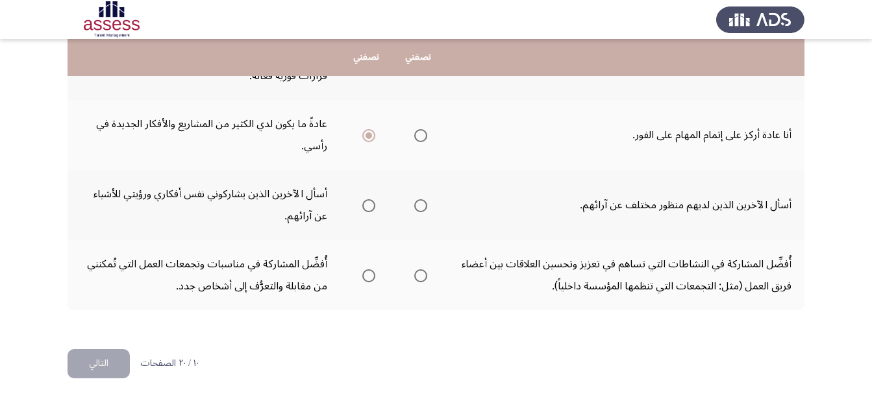
click at [426, 209] on span "Select an option" at bounding box center [420, 205] width 13 height 13
click at [426, 209] on input "Select an option" at bounding box center [420, 205] width 13 height 13
click at [412, 270] on label "Select an option" at bounding box center [418, 276] width 18 height 13
click at [414, 270] on input "Select an option" at bounding box center [420, 276] width 13 height 13
click at [94, 367] on button "التالي" at bounding box center [99, 363] width 62 height 29
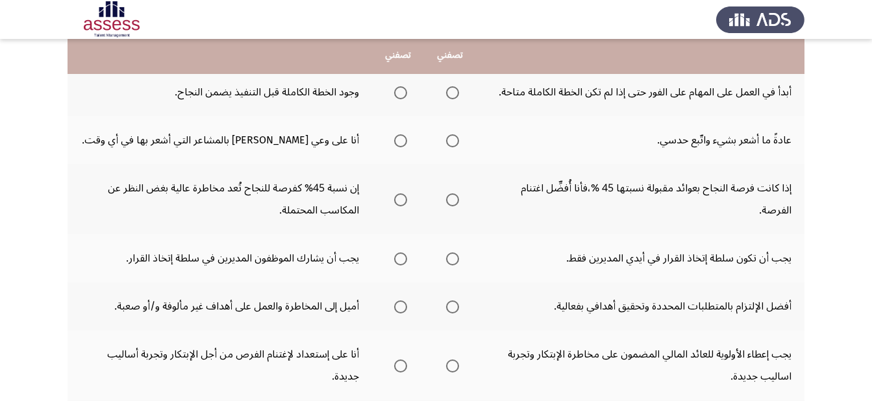
scroll to position [137, 0]
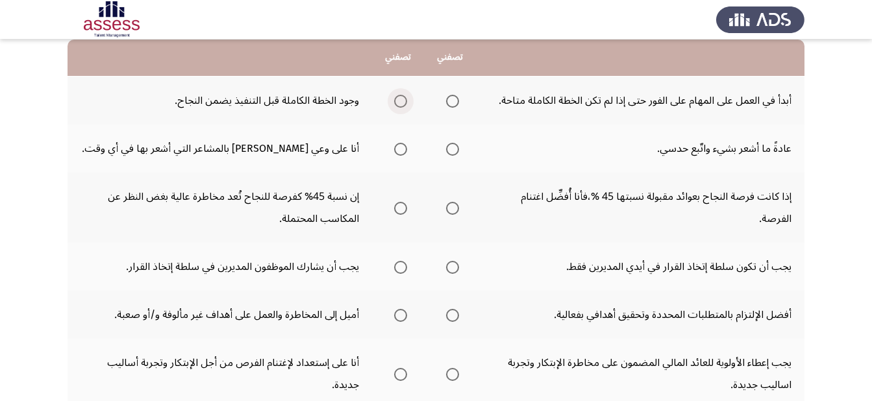
click at [404, 97] on span "Select an option" at bounding box center [400, 101] width 13 height 13
click at [404, 97] on input "Select an option" at bounding box center [400, 101] width 13 height 13
click at [395, 146] on span "Select an option" at bounding box center [400, 149] width 13 height 13
click at [395, 146] on input "Select an option" at bounding box center [400, 149] width 13 height 13
click at [451, 207] on span "Select an option" at bounding box center [452, 208] width 13 height 13
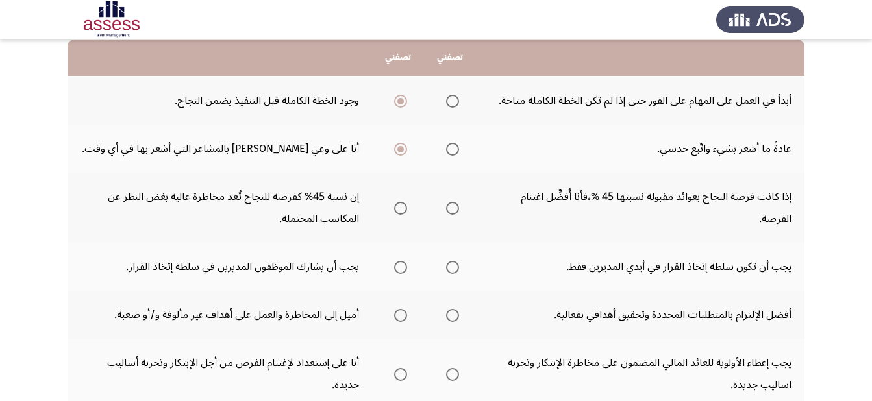
click at [451, 207] on input "Select an option" at bounding box center [452, 208] width 13 height 13
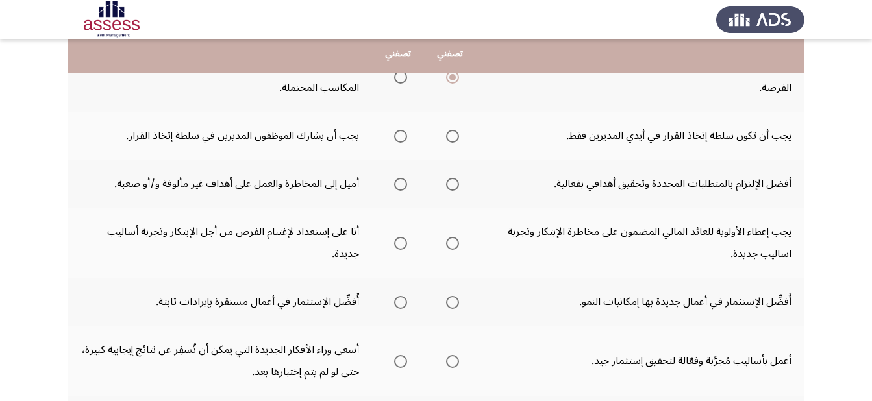
scroll to position [270, 0]
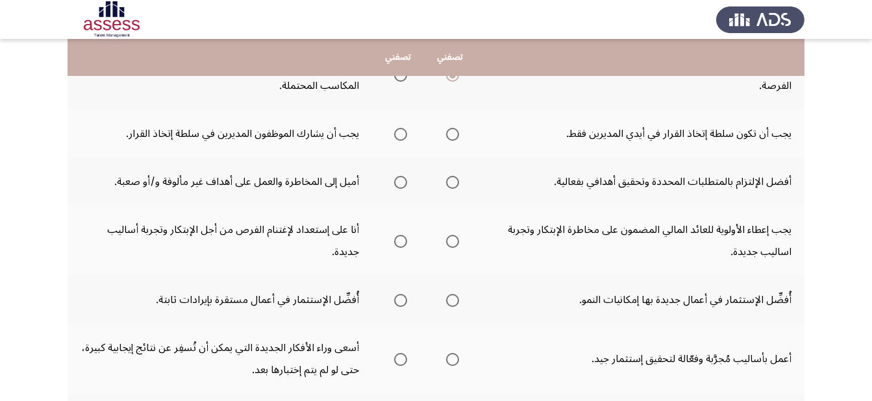
click at [388, 137] on th at bounding box center [398, 134] width 52 height 48
click at [399, 136] on span "Select an option" at bounding box center [400, 134] width 13 height 13
click at [399, 136] on input "Select an option" at bounding box center [400, 134] width 13 height 13
click at [455, 177] on span "Select an option" at bounding box center [452, 182] width 13 height 13
click at [455, 177] on input "Select an option" at bounding box center [452, 182] width 13 height 13
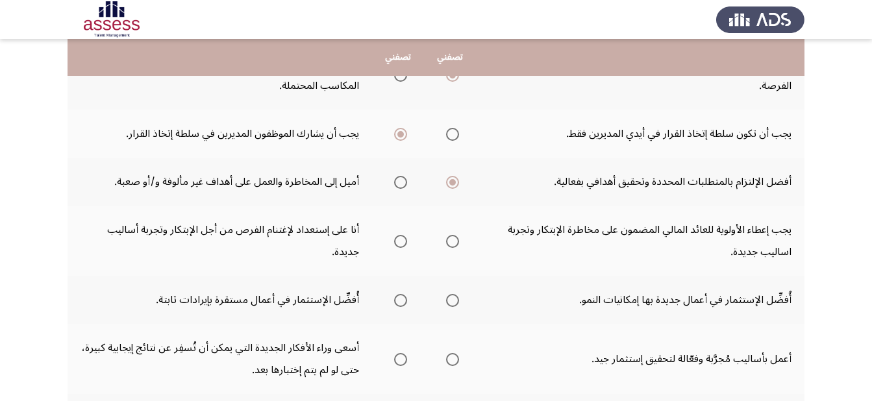
click at [397, 238] on span "Select an option" at bounding box center [400, 241] width 13 height 13
click at [397, 238] on input "Select an option" at bounding box center [400, 241] width 13 height 13
click at [403, 179] on span "Select an option" at bounding box center [400, 182] width 13 height 13
click at [403, 179] on input "Select an option" at bounding box center [400, 182] width 13 height 13
click at [458, 299] on span "Select an option" at bounding box center [452, 300] width 13 height 13
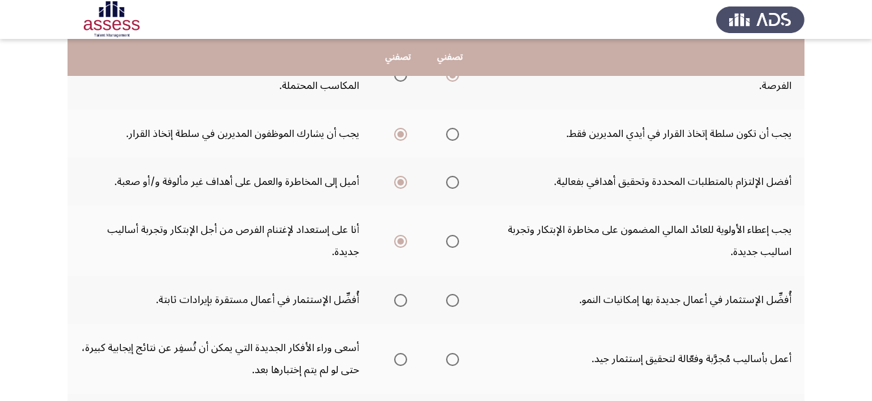
click at [458, 299] on input "Select an option" at bounding box center [452, 300] width 13 height 13
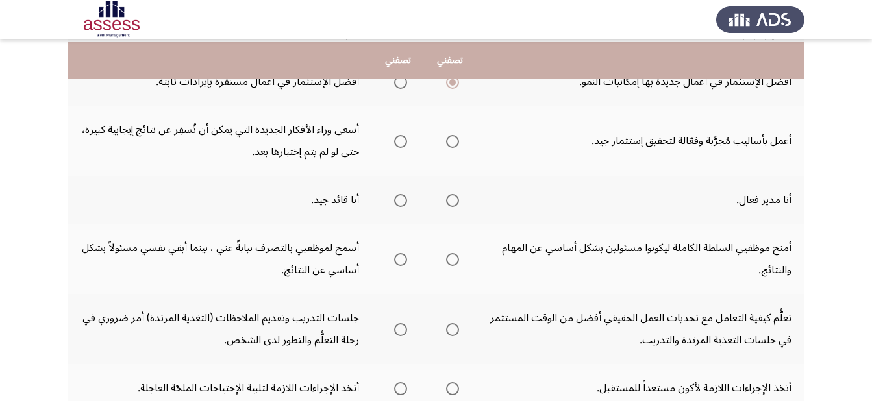
scroll to position [494, 0]
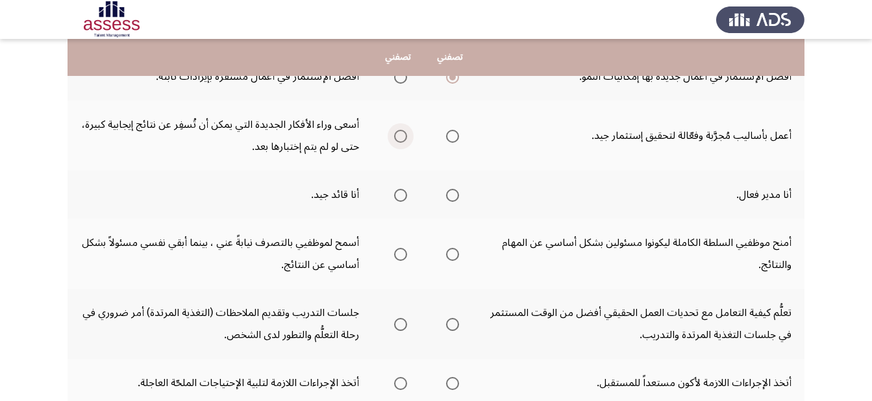
click at [397, 130] on span "Select an option" at bounding box center [400, 136] width 13 height 13
click at [397, 130] on input "Select an option" at bounding box center [400, 136] width 13 height 13
click at [405, 194] on span "Select an option" at bounding box center [400, 195] width 13 height 13
click at [405, 194] on input "Select an option" at bounding box center [400, 195] width 13 height 13
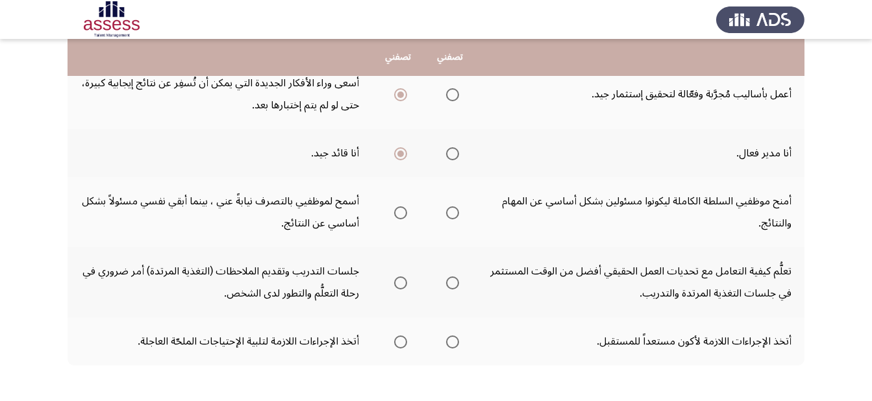
scroll to position [551, 0]
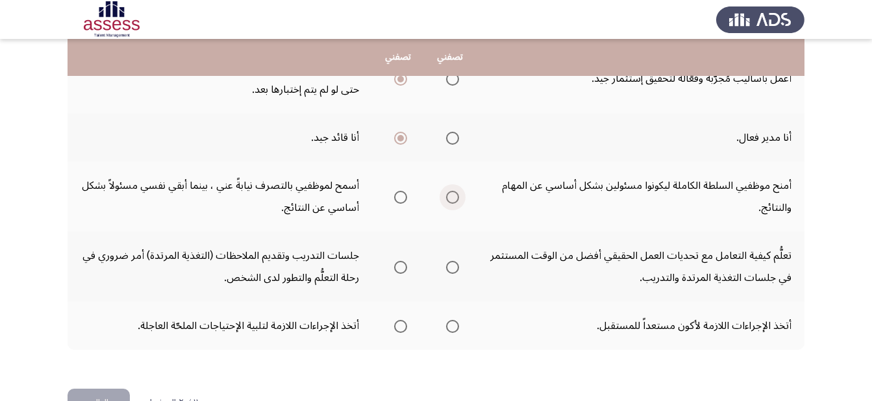
click at [456, 197] on span "Select an option" at bounding box center [452, 197] width 13 height 13
click at [456, 197] on input "Select an option" at bounding box center [452, 197] width 13 height 13
click at [399, 199] on span "Select an option" at bounding box center [400, 197] width 13 height 13
click at [399, 199] on input "Select an option" at bounding box center [400, 197] width 13 height 13
click at [395, 268] on span "Select an option" at bounding box center [400, 267] width 13 height 13
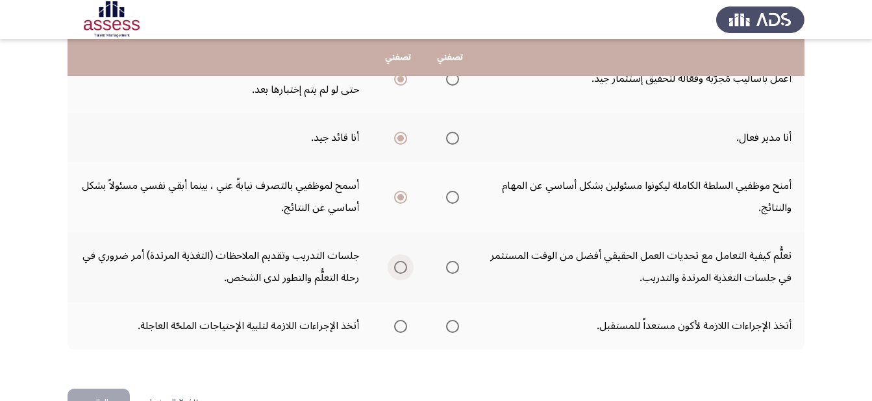
click at [395, 268] on input "Select an option" at bounding box center [400, 267] width 13 height 13
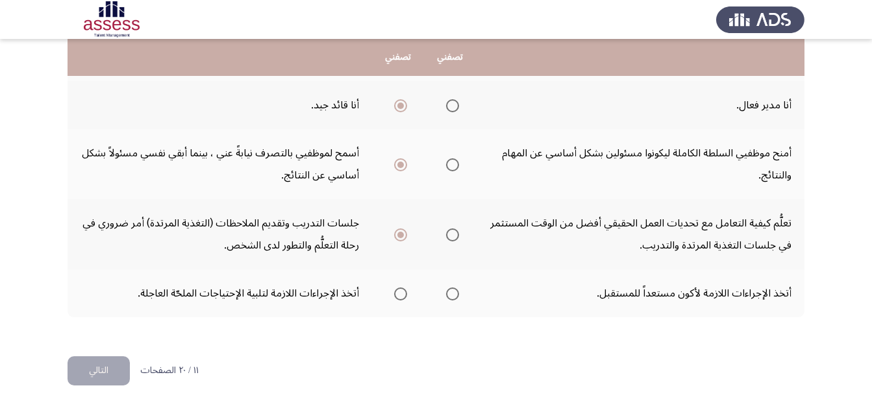
scroll to position [590, 0]
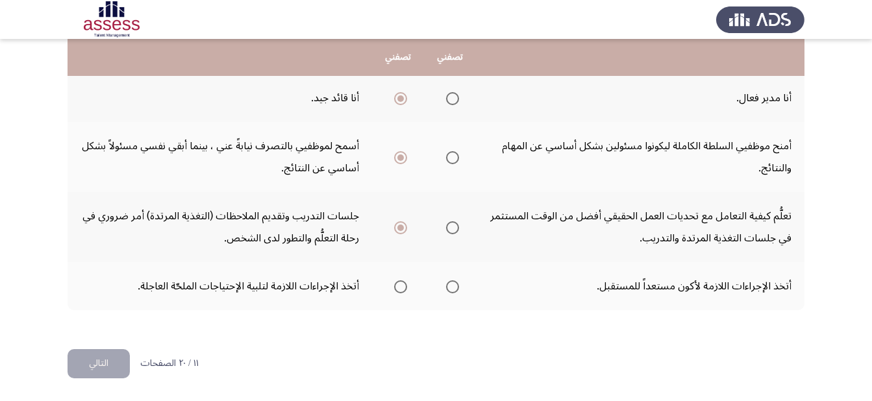
click at [456, 287] on span "Select an option" at bounding box center [452, 287] width 13 height 13
click at [456, 287] on input "Select an option" at bounding box center [452, 287] width 13 height 13
click at [86, 365] on button "التالي" at bounding box center [99, 363] width 62 height 29
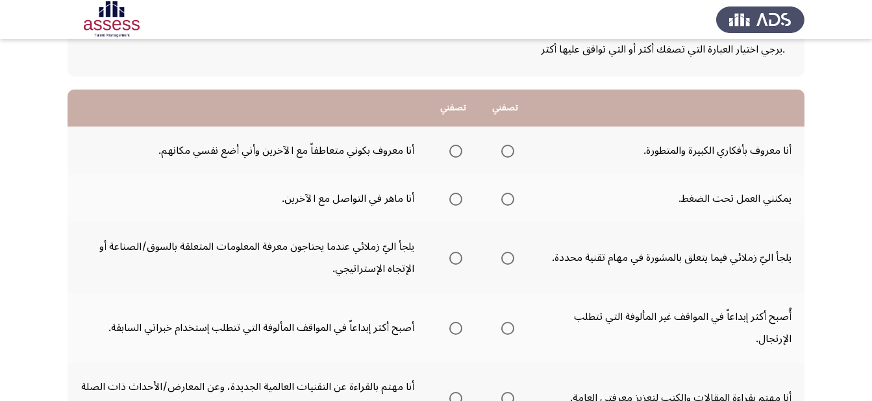
scroll to position [100, 0]
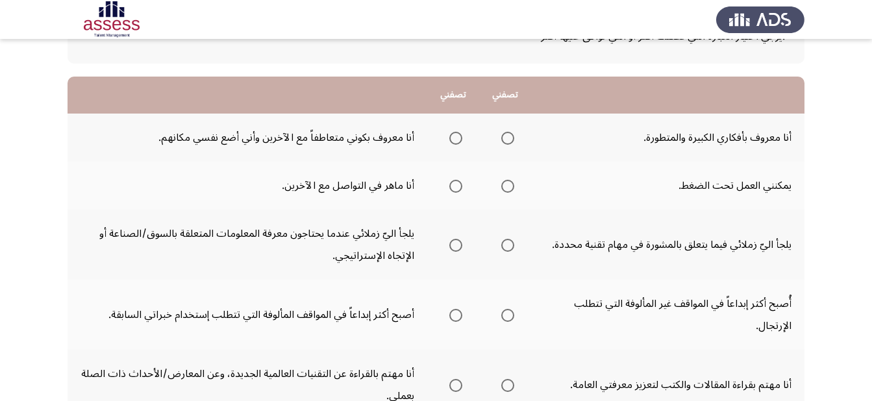
click at [509, 135] on span "Select an option" at bounding box center [507, 138] width 13 height 13
click at [509, 135] on input "Select an option" at bounding box center [507, 138] width 13 height 13
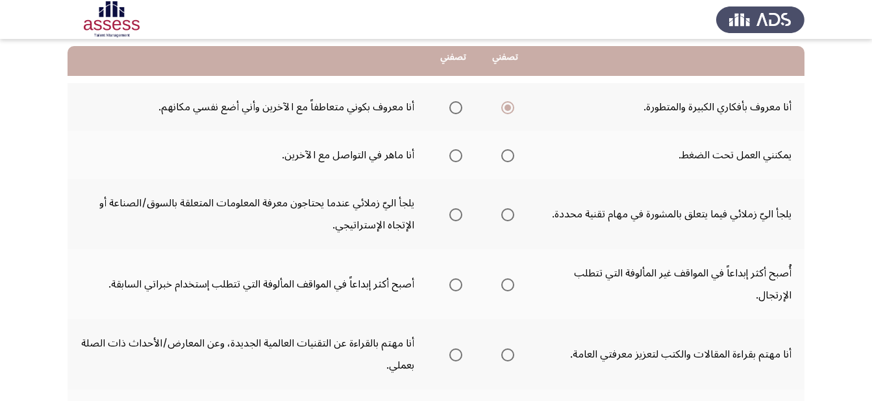
scroll to position [144, 0]
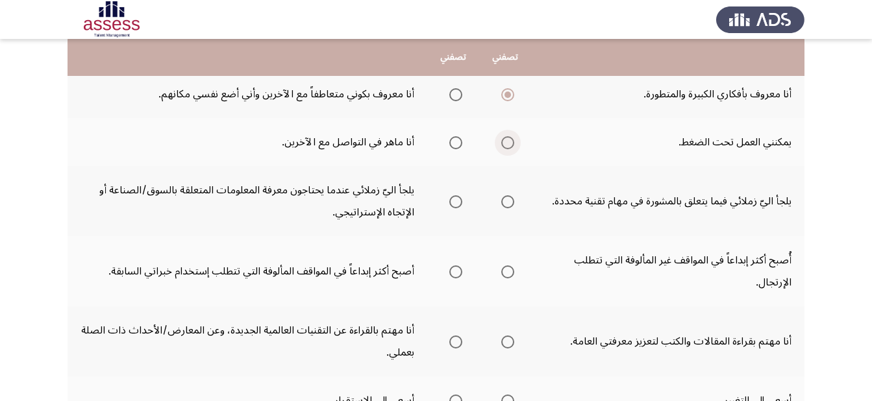
click at [506, 141] on span "Select an option" at bounding box center [507, 142] width 13 height 13
click at [506, 141] on input "Select an option" at bounding box center [507, 142] width 13 height 13
click at [453, 199] on span "Select an option" at bounding box center [455, 201] width 13 height 13
click at [453, 199] on input "Select an option" at bounding box center [455, 201] width 13 height 13
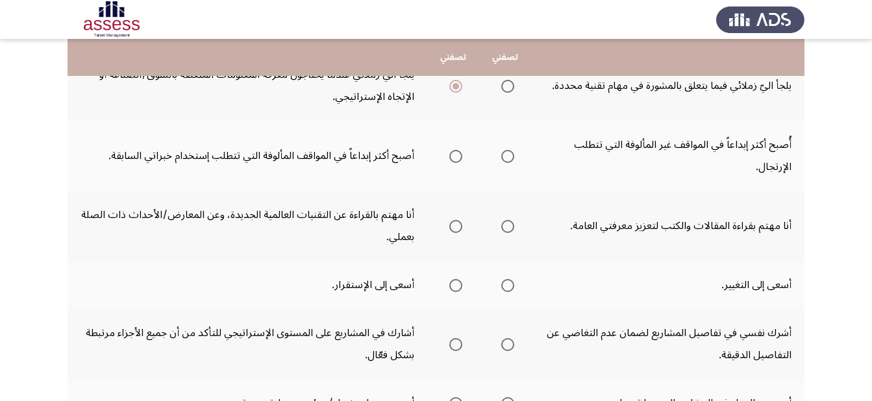
scroll to position [279, 0]
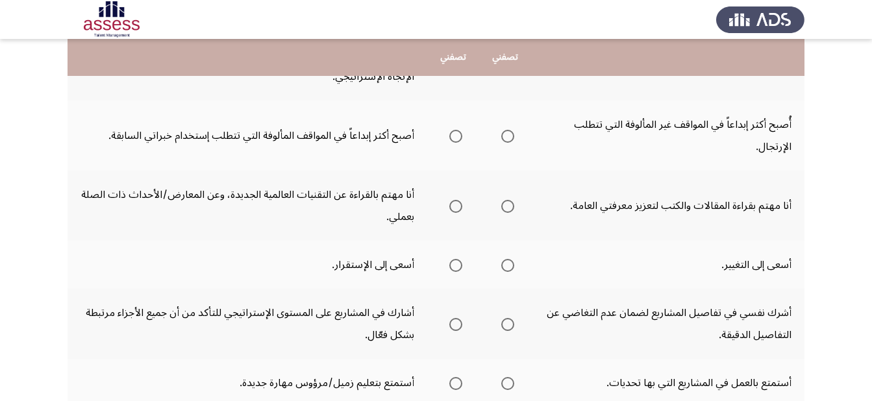
click at [456, 135] on span "Select an option" at bounding box center [455, 136] width 13 height 13
click at [456, 135] on input "Select an option" at bounding box center [455, 136] width 13 height 13
click at [455, 208] on span "Select an option" at bounding box center [455, 206] width 13 height 13
click at [455, 208] on input "Select an option" at bounding box center [455, 206] width 13 height 13
click at [503, 266] on span "Select an option" at bounding box center [507, 265] width 13 height 13
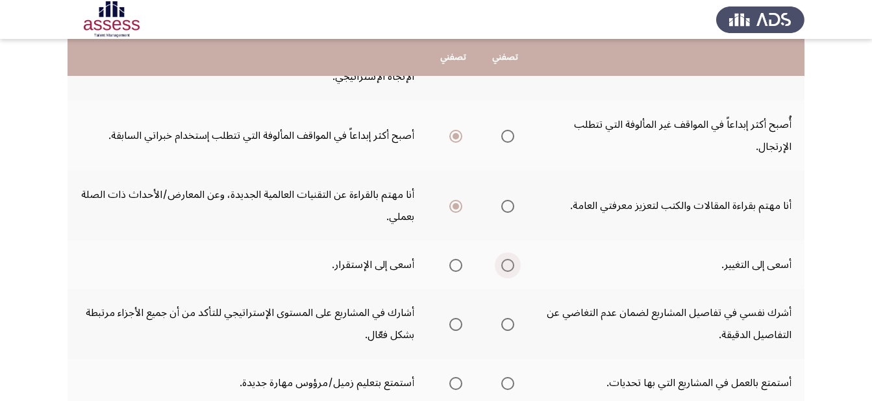
click at [503, 266] on input "Select an option" at bounding box center [507, 265] width 13 height 13
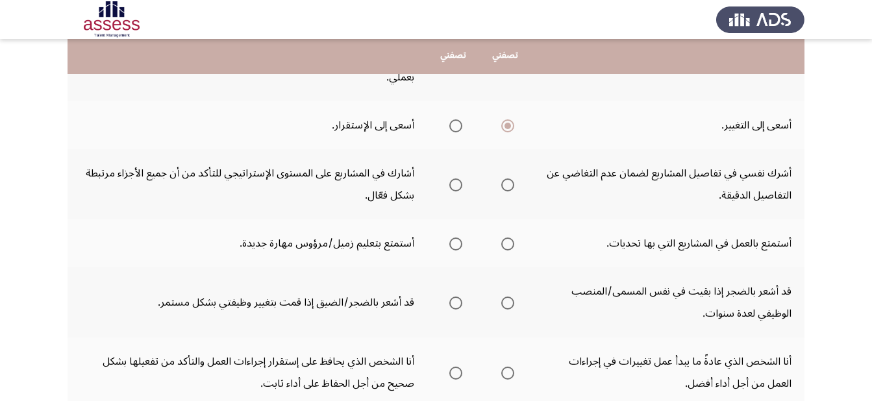
scroll to position [442, 0]
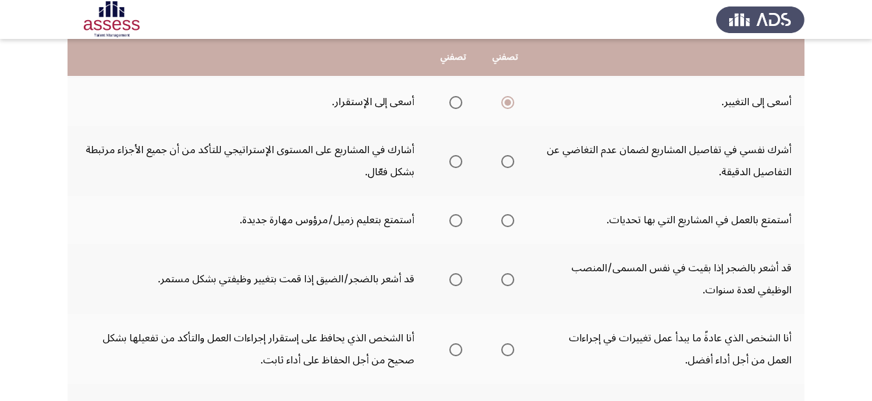
click at [457, 158] on span "Select an option" at bounding box center [455, 161] width 13 height 13
click at [457, 158] on input "Select an option" at bounding box center [455, 161] width 13 height 13
click at [510, 222] on span "Select an option" at bounding box center [507, 220] width 13 height 13
click at [510, 222] on input "Select an option" at bounding box center [507, 220] width 13 height 13
click at [513, 282] on span "Select an option" at bounding box center [507, 279] width 13 height 13
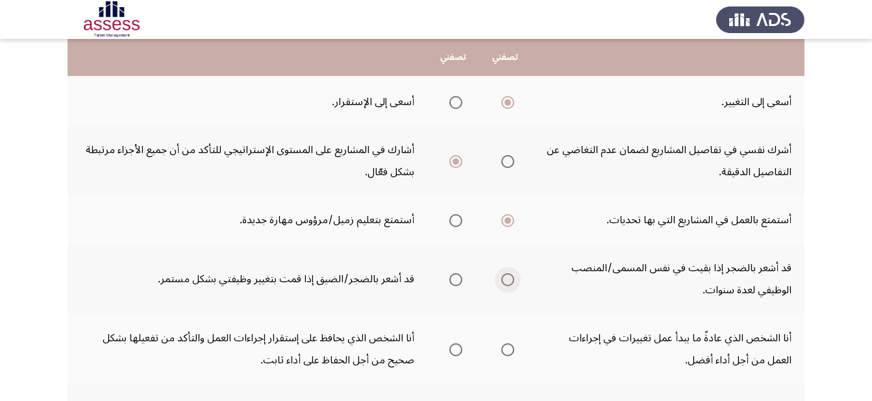
click at [513, 282] on input "Select an option" at bounding box center [507, 279] width 13 height 13
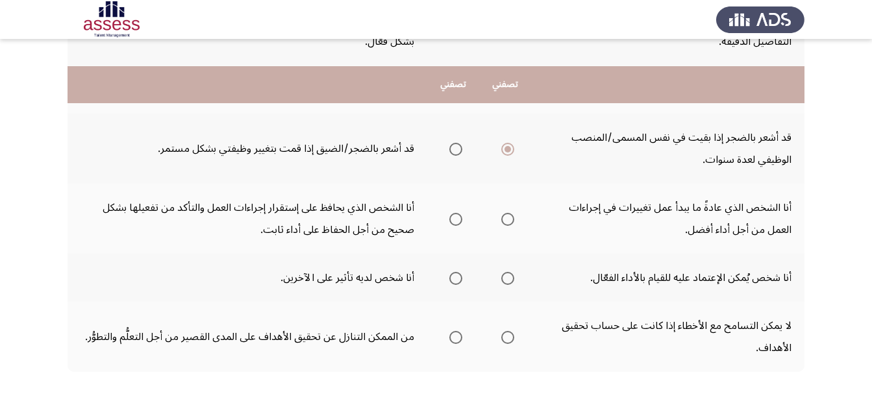
scroll to position [602, 0]
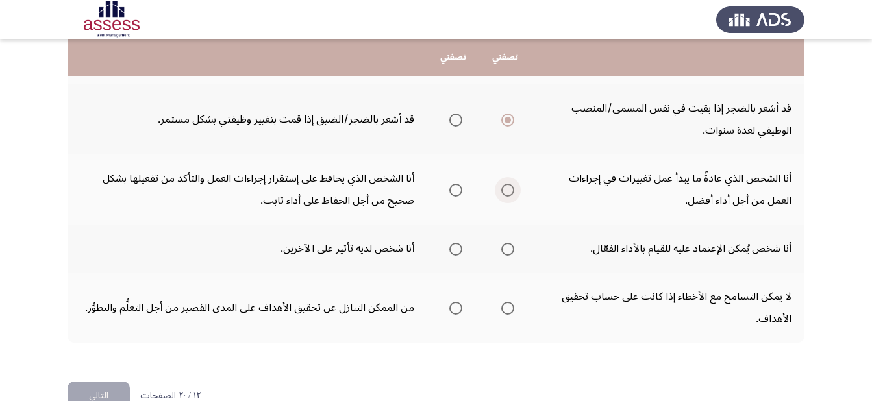
click at [504, 192] on span "Select an option" at bounding box center [507, 190] width 13 height 13
click at [504, 192] on input "Select an option" at bounding box center [507, 190] width 13 height 13
click at [451, 251] on span "Select an option" at bounding box center [455, 249] width 13 height 13
click at [451, 251] on input "Select an option" at bounding box center [455, 249] width 13 height 13
click at [457, 308] on span "Select an option" at bounding box center [455, 308] width 13 height 13
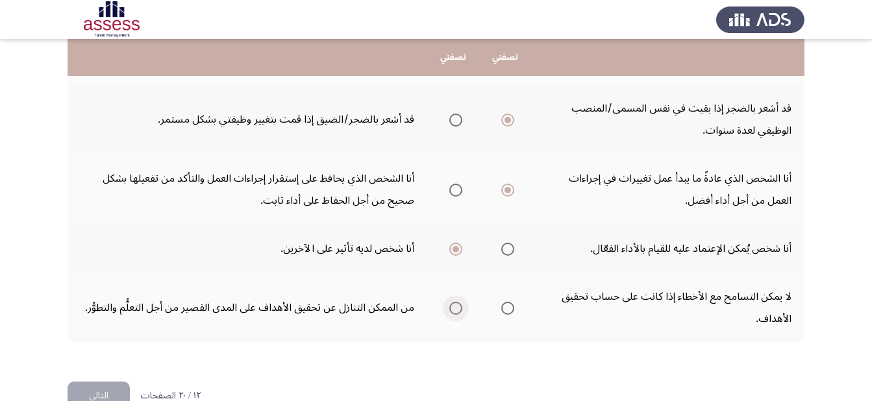
click at [457, 308] on input "Select an option" at bounding box center [455, 308] width 13 height 13
click at [86, 386] on button "التالي" at bounding box center [99, 396] width 62 height 29
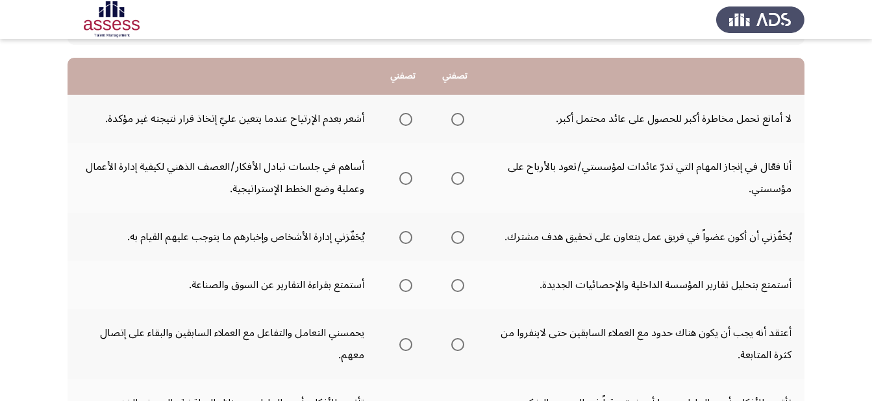
scroll to position [124, 0]
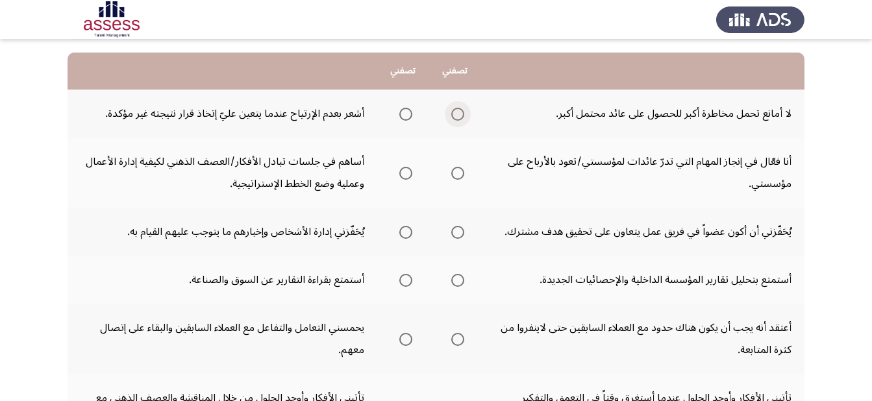
click at [454, 112] on span "Select an option" at bounding box center [457, 114] width 13 height 13
click at [454, 112] on input "Select an option" at bounding box center [457, 114] width 13 height 13
click at [404, 171] on span "Select an option" at bounding box center [405, 173] width 13 height 13
click at [404, 171] on input "Select an option" at bounding box center [405, 173] width 13 height 13
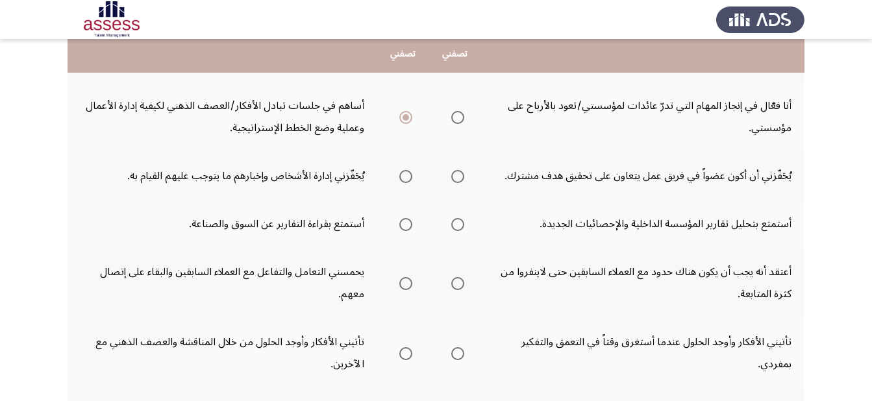
scroll to position [192, 0]
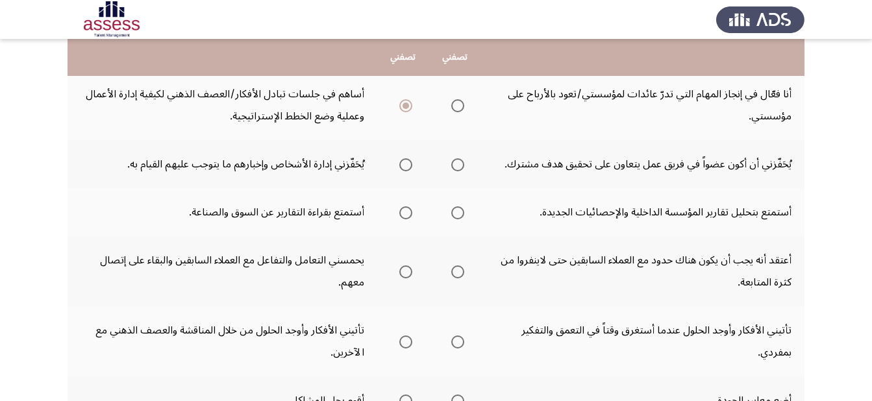
click at [458, 168] on span "Select an option" at bounding box center [457, 164] width 13 height 13
click at [458, 168] on input "Select an option" at bounding box center [457, 164] width 13 height 13
click at [403, 210] on span "Select an option" at bounding box center [405, 213] width 13 height 13
click at [403, 210] on input "Select an option" at bounding box center [405, 213] width 13 height 13
click at [405, 268] on span "Select an option" at bounding box center [405, 272] width 13 height 13
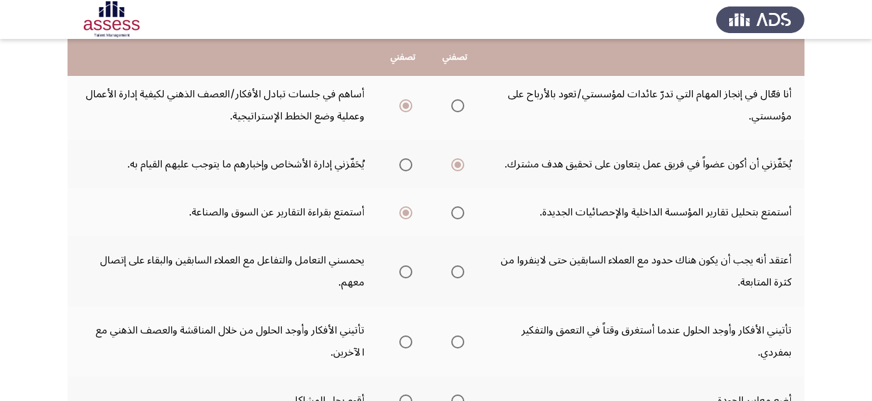
click at [405, 268] on input "Select an option" at bounding box center [405, 272] width 13 height 13
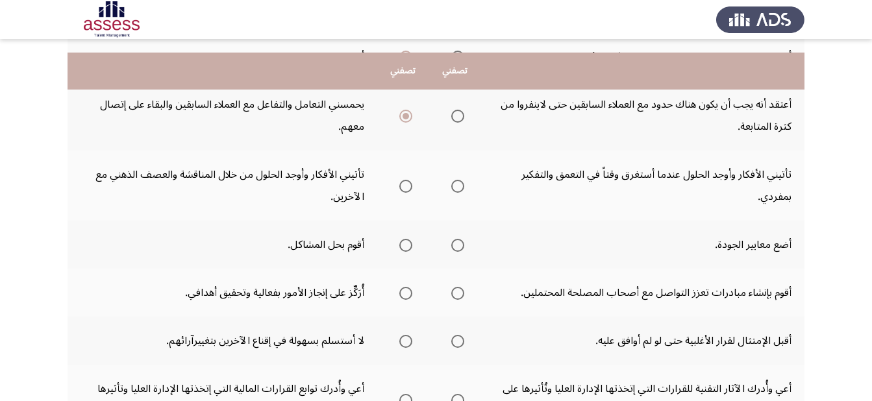
scroll to position [361, 0]
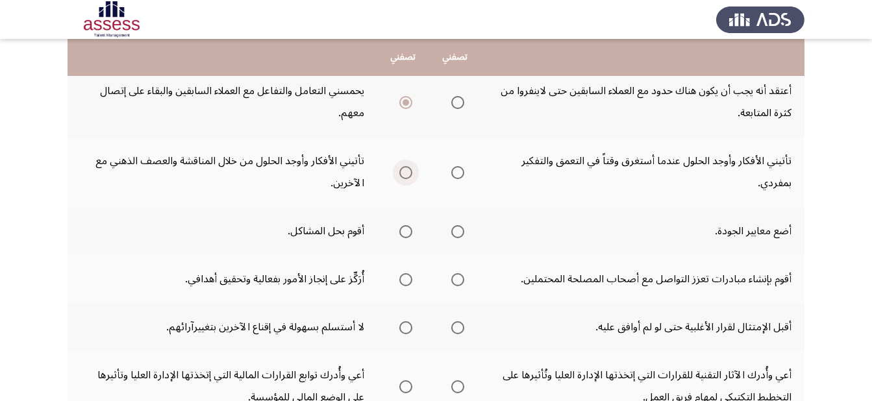
click at [405, 170] on span "Select an option" at bounding box center [405, 172] width 13 height 13
click at [405, 170] on input "Select an option" at bounding box center [405, 172] width 13 height 13
click at [457, 227] on span "Select an option" at bounding box center [457, 231] width 13 height 13
click at [457, 227] on input "Select an option" at bounding box center [457, 231] width 13 height 13
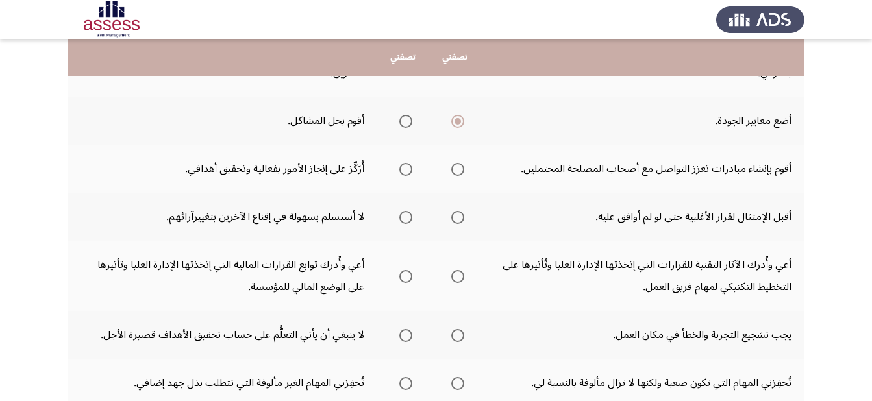
scroll to position [475, 0]
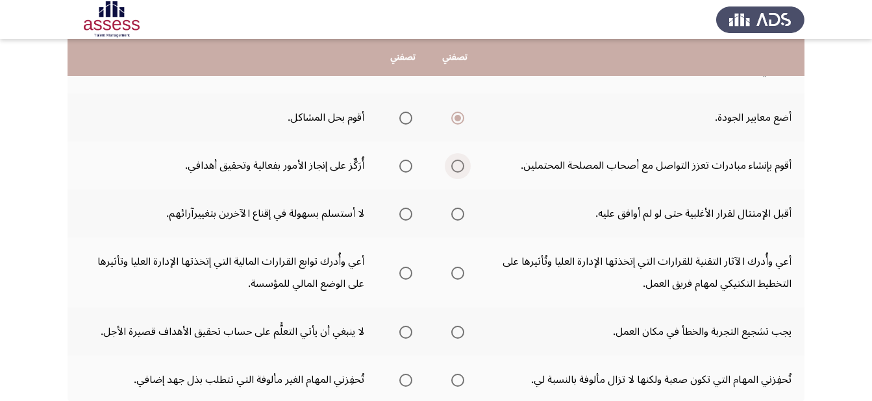
click at [457, 164] on span "Select an option" at bounding box center [457, 166] width 13 height 13
click at [457, 164] on input "Select an option" at bounding box center [457, 166] width 13 height 13
click at [462, 212] on span "Select an option" at bounding box center [457, 214] width 13 height 13
click at [462, 212] on input "Select an option" at bounding box center [457, 214] width 13 height 13
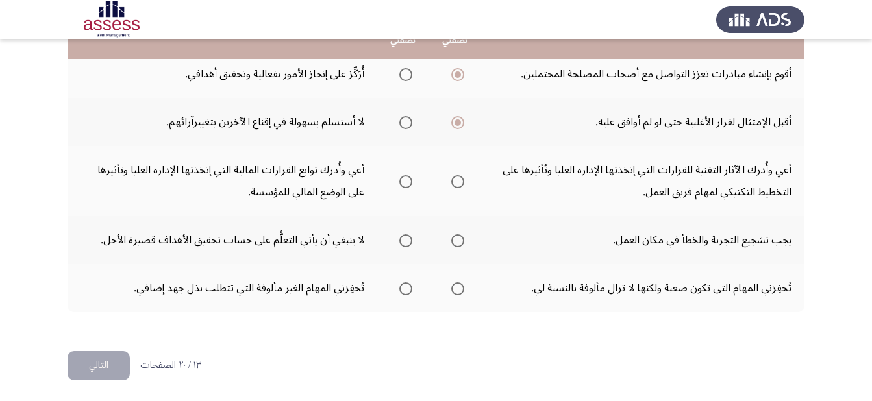
scroll to position [568, 0]
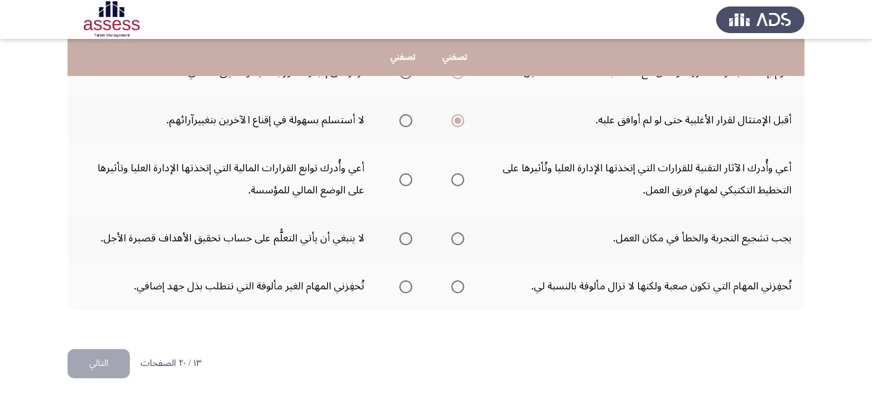
click at [460, 182] on span "Select an option" at bounding box center [457, 179] width 13 height 13
click at [460, 182] on input "Select an option" at bounding box center [457, 179] width 13 height 13
click at [460, 241] on span "Select an option" at bounding box center [457, 238] width 13 height 13
click at [460, 241] on input "Select an option" at bounding box center [457, 238] width 13 height 13
click at [401, 284] on span "Select an option" at bounding box center [405, 287] width 13 height 13
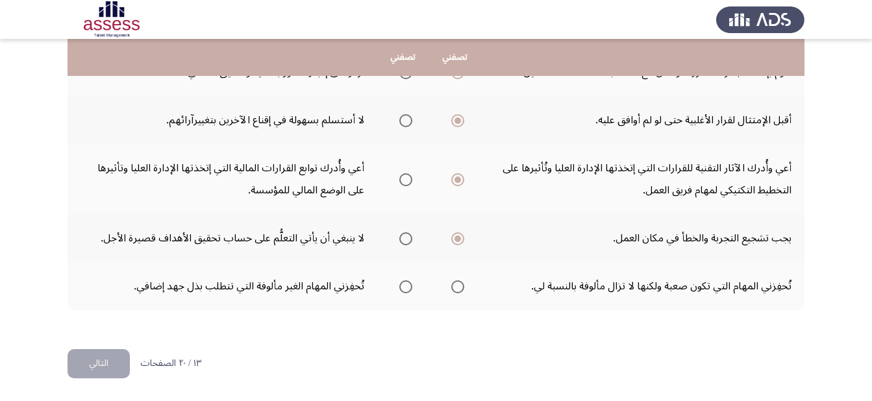
click at [401, 284] on input "Select an option" at bounding box center [405, 287] width 13 height 13
click at [125, 364] on button "التالي" at bounding box center [99, 363] width 62 height 29
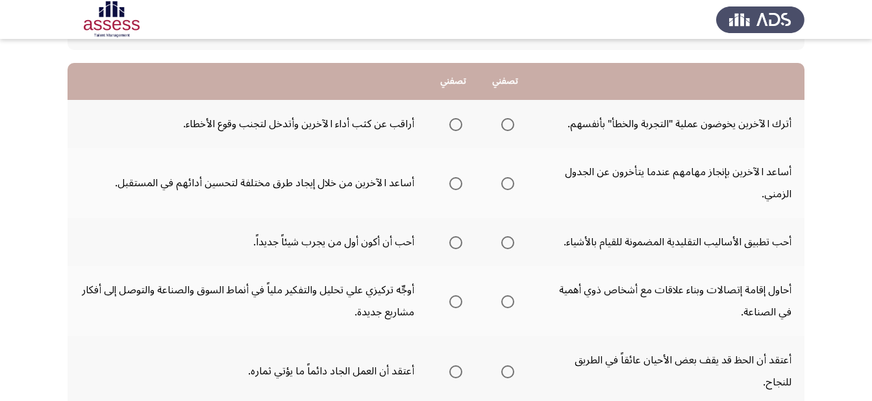
scroll to position [110, 0]
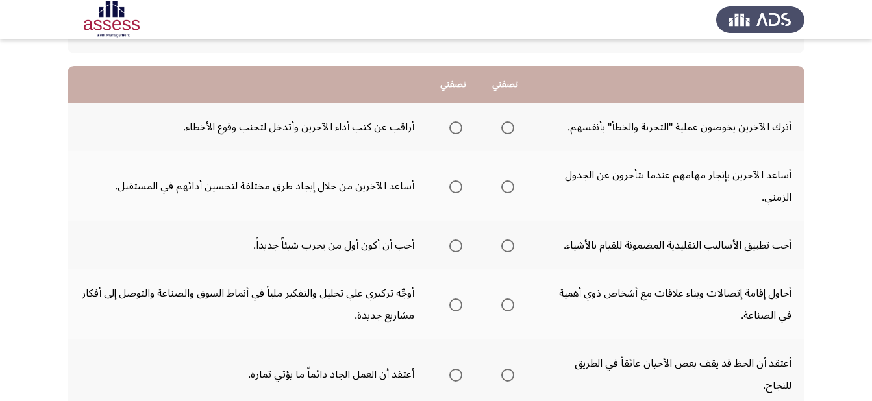
click at [456, 127] on span "Select an option" at bounding box center [455, 127] width 13 height 13
click at [456, 127] on input "Select an option" at bounding box center [455, 127] width 13 height 13
click at [466, 186] on th at bounding box center [453, 186] width 52 height 70
click at [455, 189] on span "Select an option" at bounding box center [455, 187] width 13 height 13
click at [455, 189] on input "Select an option" at bounding box center [455, 187] width 13 height 13
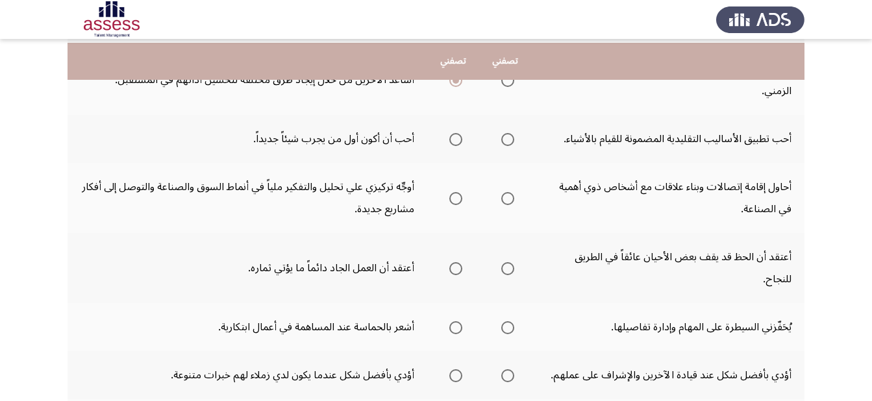
scroll to position [221, 0]
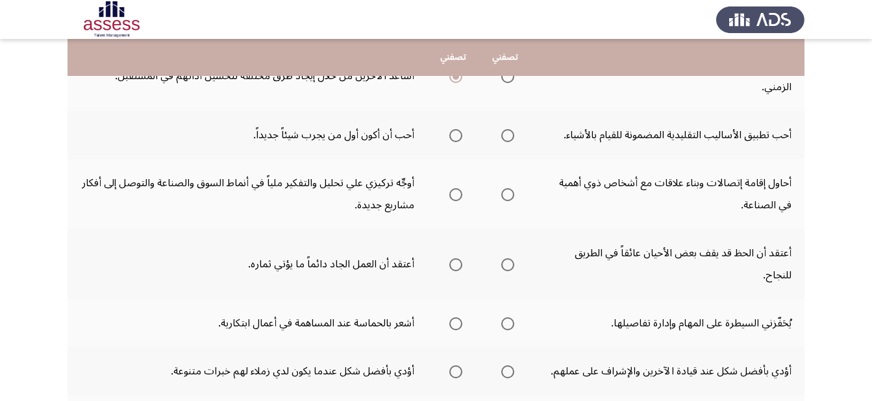
click at [456, 133] on span "Select an option" at bounding box center [455, 135] width 13 height 13
click at [456, 133] on input "Select an option" at bounding box center [455, 135] width 13 height 13
click at [458, 195] on span "Select an option" at bounding box center [455, 194] width 13 height 13
click at [458, 195] on input "Select an option" at bounding box center [455, 194] width 13 height 13
click at [454, 266] on span "Select an option" at bounding box center [455, 264] width 13 height 13
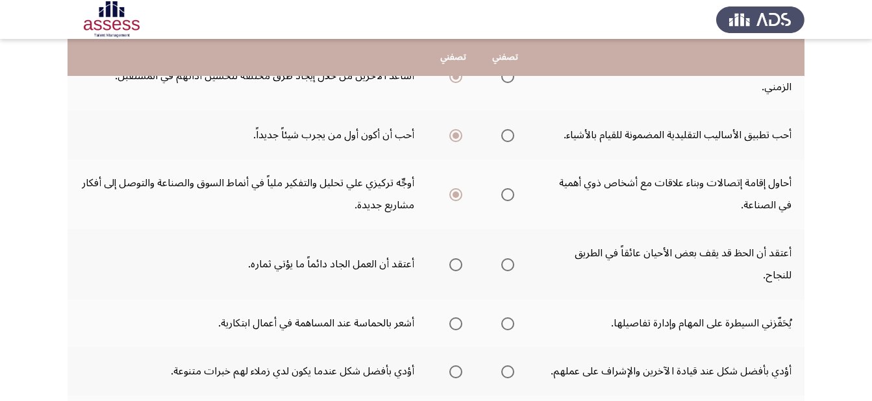
click at [454, 266] on input "Select an option" at bounding box center [455, 264] width 13 height 13
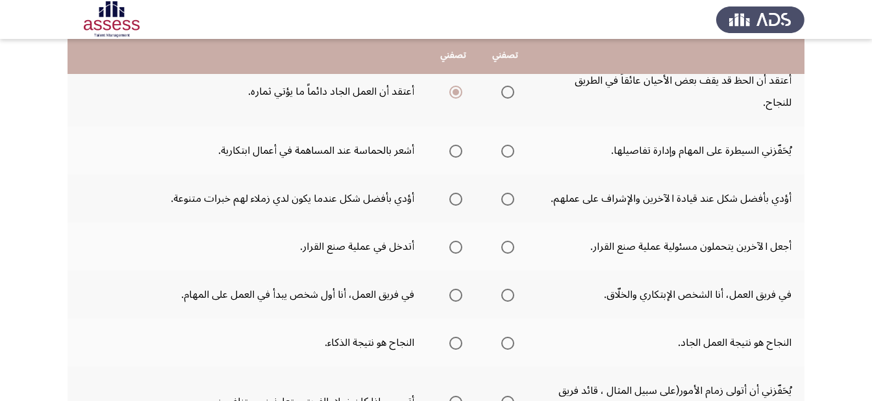
scroll to position [388, 0]
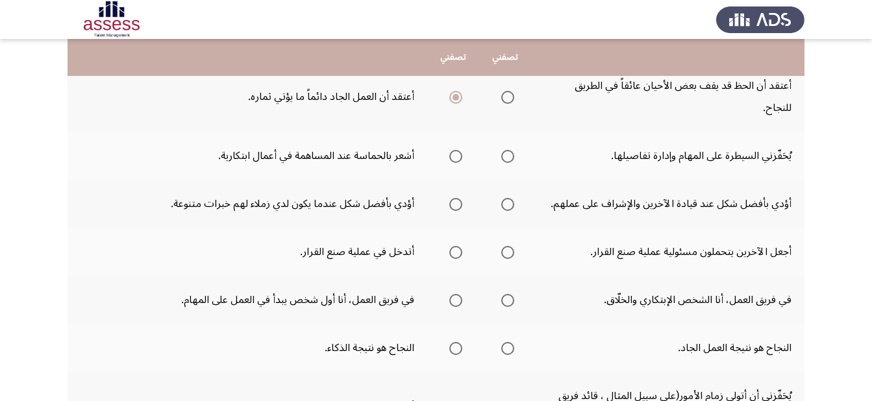
click at [451, 157] on span "Select an option" at bounding box center [455, 156] width 13 height 13
click at [451, 157] on input "Select an option" at bounding box center [455, 156] width 13 height 13
click at [467, 199] on th at bounding box center [453, 204] width 52 height 48
click at [459, 203] on span "Select an option" at bounding box center [455, 204] width 13 height 13
click at [459, 203] on input "Select an option" at bounding box center [455, 204] width 13 height 13
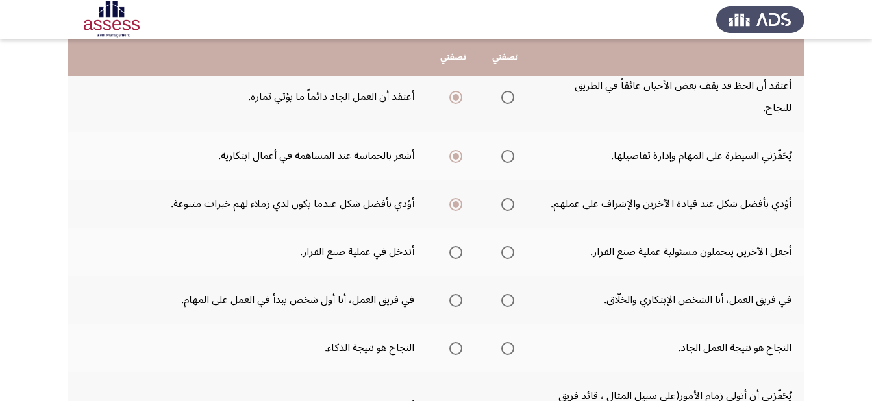
click at [516, 255] on th at bounding box center [505, 252] width 52 height 48
click at [503, 251] on span "Select an option" at bounding box center [507, 252] width 13 height 13
click at [503, 251] on input "Select an option" at bounding box center [507, 252] width 13 height 13
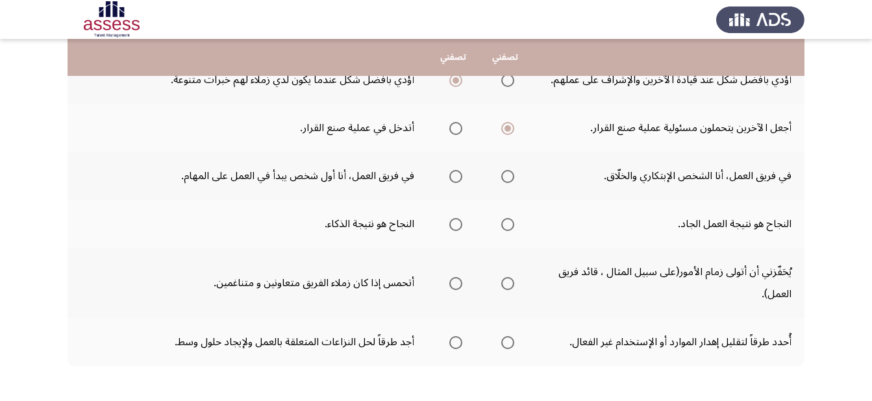
scroll to position [492, 0]
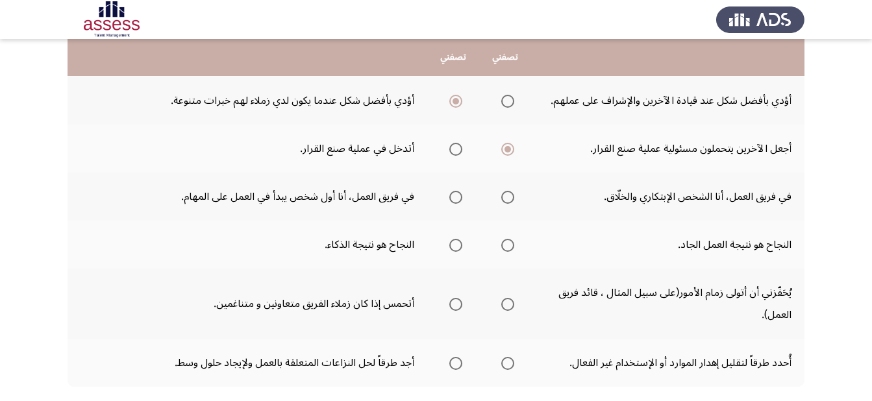
click at [502, 197] on span "Select an option" at bounding box center [507, 197] width 13 height 13
click at [502, 197] on input "Select an option" at bounding box center [507, 197] width 13 height 13
click at [507, 244] on span "Select an option" at bounding box center [507, 245] width 13 height 13
click at [507, 244] on input "Select an option" at bounding box center [507, 245] width 13 height 13
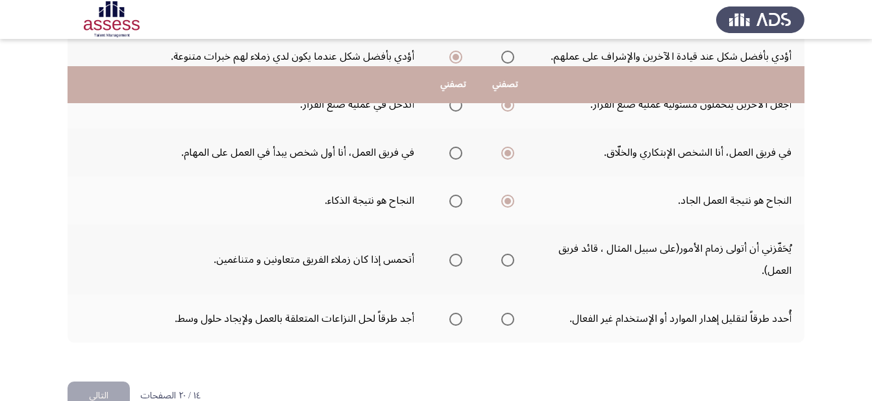
scroll to position [568, 0]
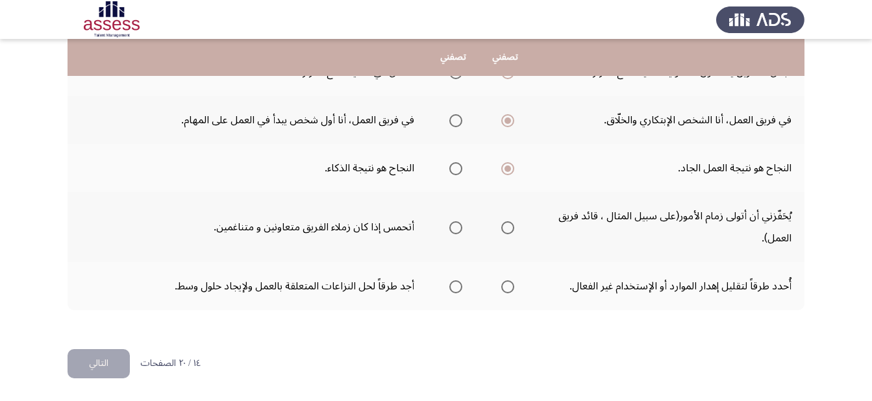
click at [450, 236] on mat-radio-group "Select an option" at bounding box center [453, 227] width 18 height 22
click at [457, 232] on span "Select an option" at bounding box center [455, 227] width 13 height 13
click at [457, 232] on input "Select an option" at bounding box center [455, 227] width 13 height 13
click at [510, 287] on span "Select an option" at bounding box center [507, 287] width 13 height 13
click at [510, 287] on input "Select an option" at bounding box center [507, 287] width 13 height 13
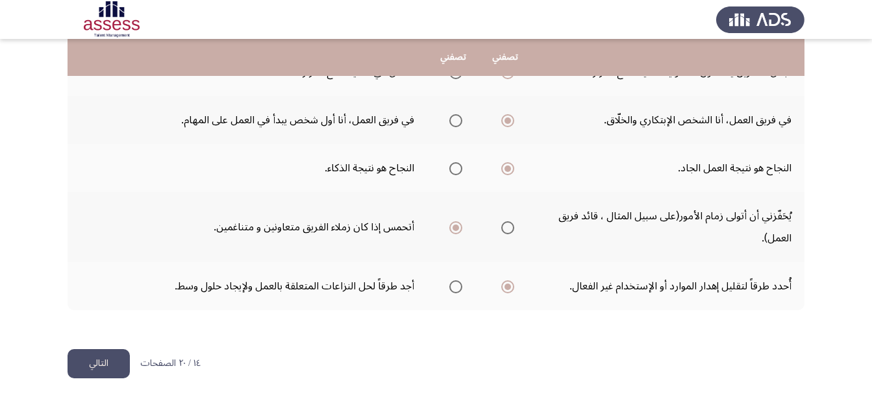
click at [91, 355] on button "التالي" at bounding box center [99, 363] width 62 height 29
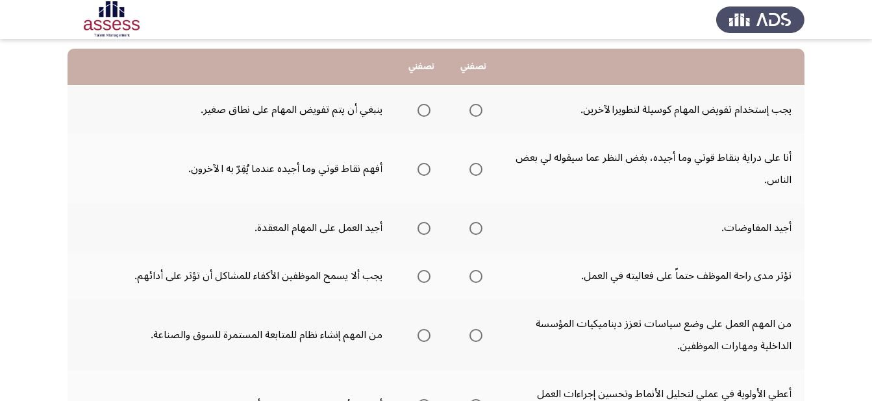
scroll to position [137, 0]
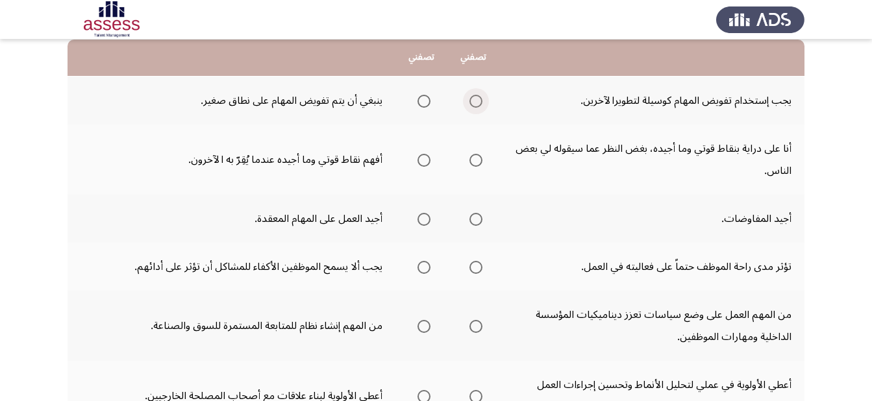
click at [479, 102] on span "Select an option" at bounding box center [476, 101] width 13 height 13
click at [479, 102] on input "Select an option" at bounding box center [476, 101] width 13 height 13
click at [475, 158] on span "Select an option" at bounding box center [476, 160] width 13 height 13
click at [475, 158] on input "Select an option" at bounding box center [476, 160] width 13 height 13
click at [421, 218] on span "Select an option" at bounding box center [424, 219] width 13 height 13
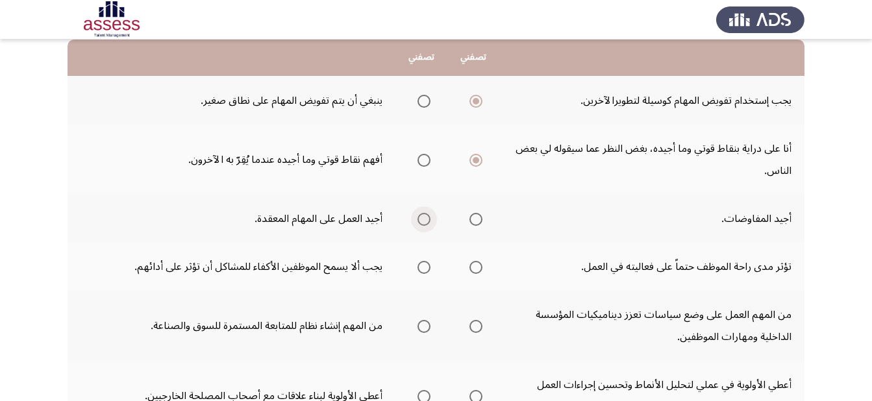
click at [421, 218] on input "Select an option" at bounding box center [424, 219] width 13 height 13
click at [471, 267] on span "Select an option" at bounding box center [476, 267] width 13 height 13
click at [471, 267] on input "Select an option" at bounding box center [476, 267] width 13 height 13
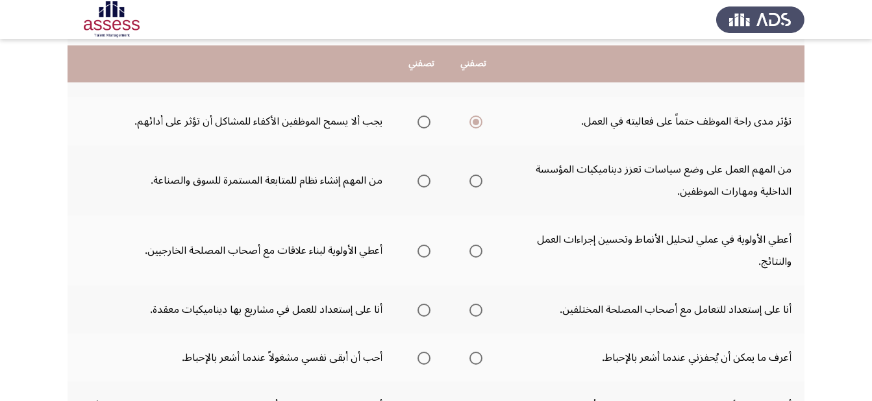
scroll to position [293, 0]
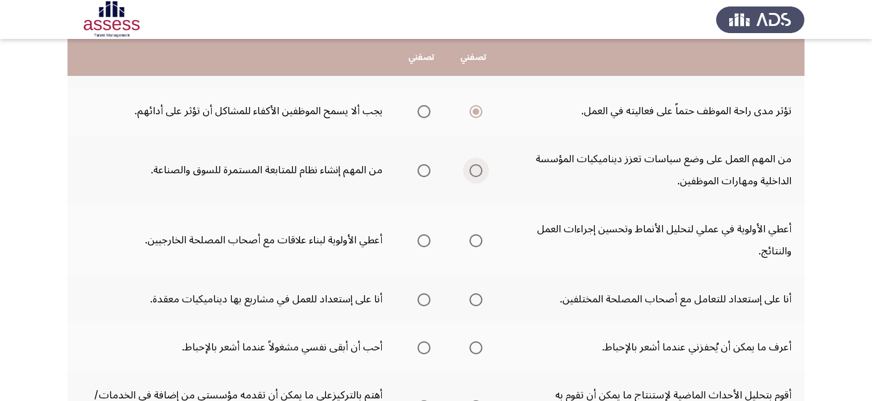
click at [478, 170] on span "Select an option" at bounding box center [476, 170] width 13 height 13
click at [478, 170] on input "Select an option" at bounding box center [476, 170] width 13 height 13
click at [476, 241] on span "Select an option" at bounding box center [476, 241] width 0 height 0
click at [476, 240] on input "Select an option" at bounding box center [476, 240] width 13 height 13
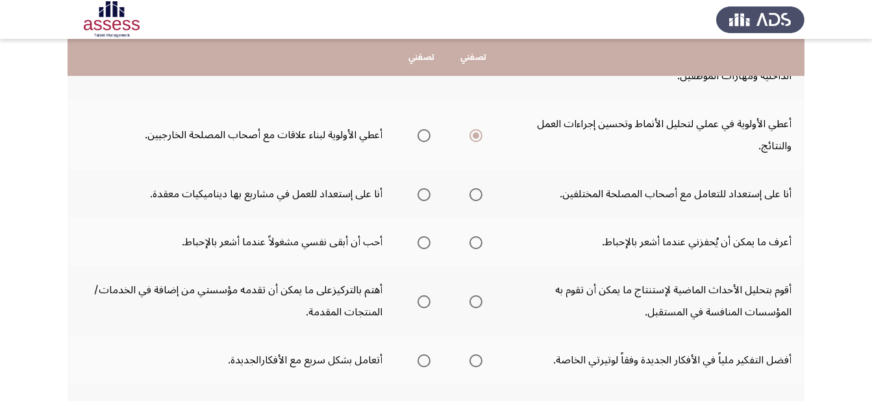
scroll to position [400, 0]
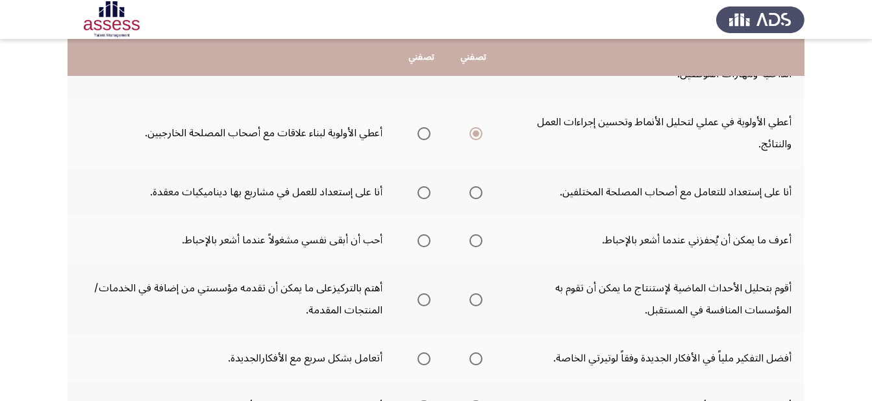
click at [417, 188] on label "Select an option" at bounding box center [421, 192] width 18 height 13
click at [418, 188] on input "Select an option" at bounding box center [424, 192] width 13 height 13
click at [479, 236] on span "Select an option" at bounding box center [476, 240] width 13 height 13
click at [479, 236] on input "Select an option" at bounding box center [476, 240] width 13 height 13
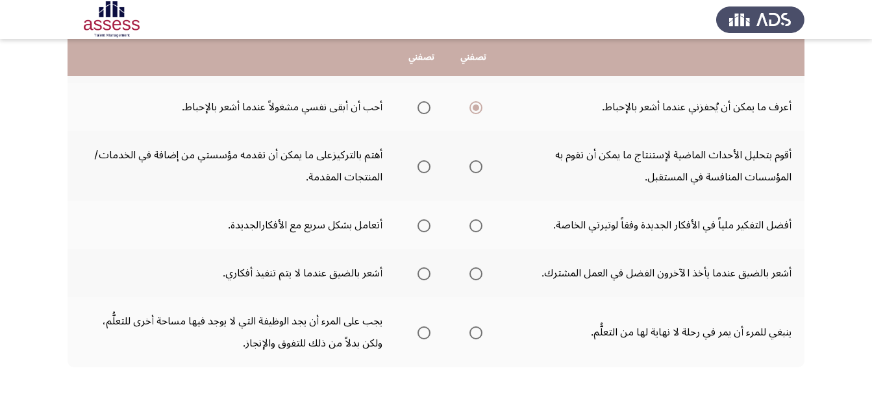
scroll to position [535, 0]
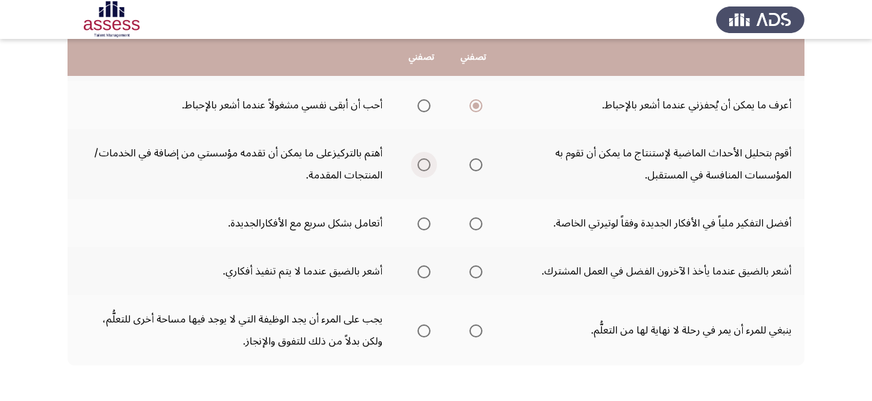
click at [420, 158] on span "Select an option" at bounding box center [424, 164] width 13 height 13
click at [420, 158] on input "Select an option" at bounding box center [424, 164] width 13 height 13
click at [477, 221] on span "Select an option" at bounding box center [476, 224] width 13 height 13
click at [477, 221] on input "Select an option" at bounding box center [476, 224] width 13 height 13
click at [420, 268] on span "Select an option" at bounding box center [424, 272] width 13 height 13
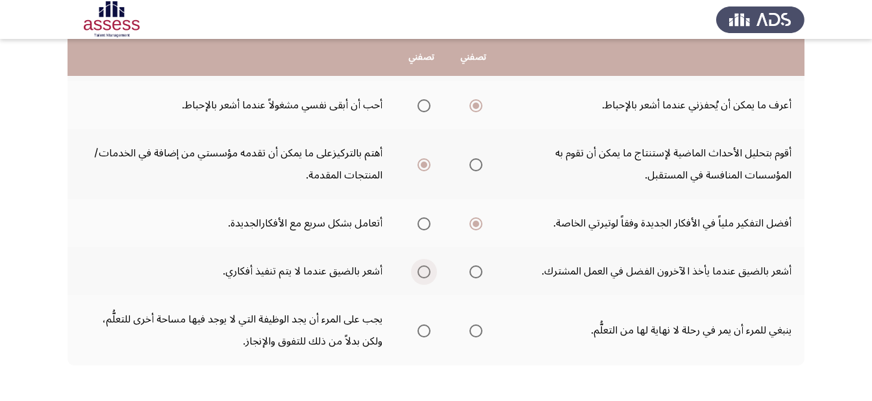
click at [420, 268] on input "Select an option" at bounding box center [424, 272] width 13 height 13
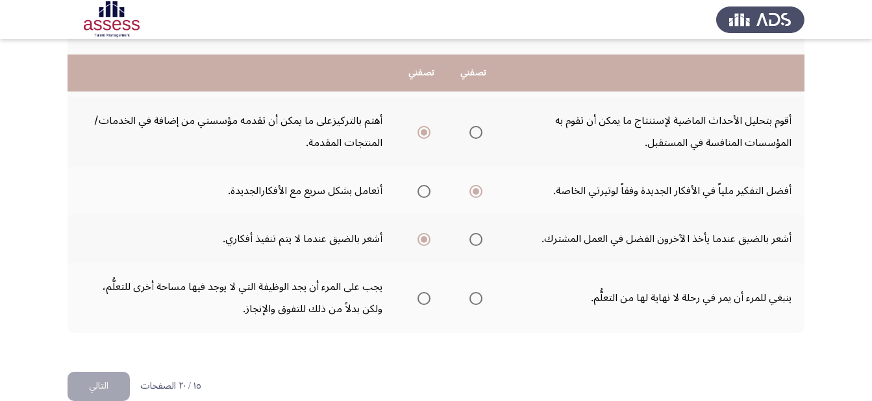
scroll to position [590, 0]
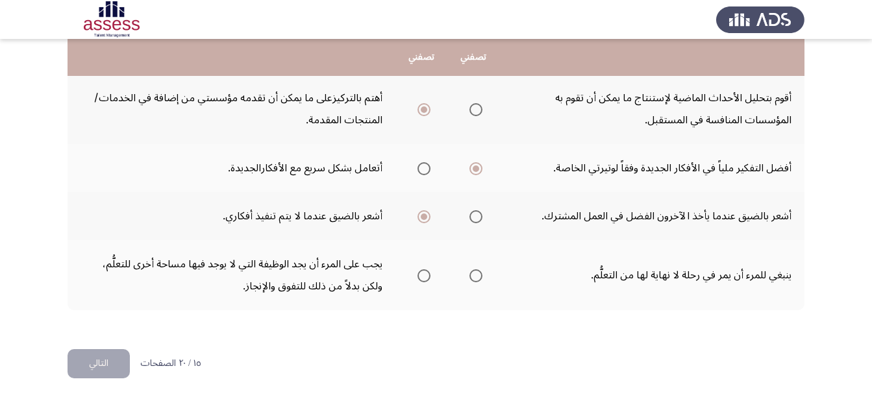
click at [475, 277] on span "Select an option" at bounding box center [476, 276] width 13 height 13
click at [475, 277] on input "Select an option" at bounding box center [476, 276] width 13 height 13
click at [93, 366] on button "التالي" at bounding box center [99, 363] width 62 height 29
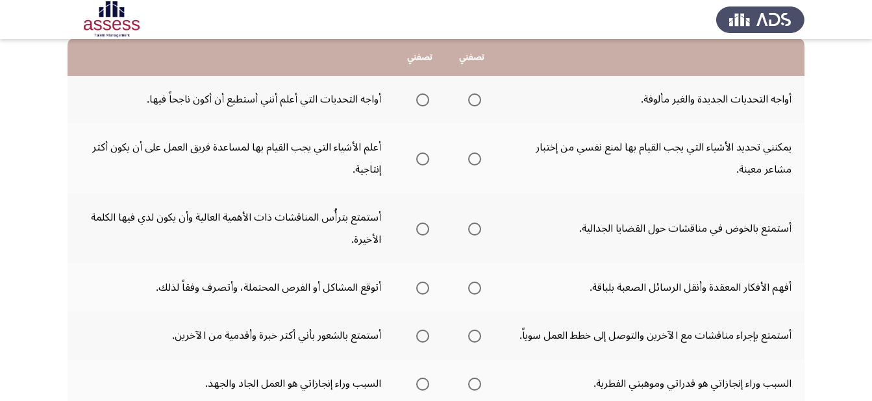
scroll to position [130, 0]
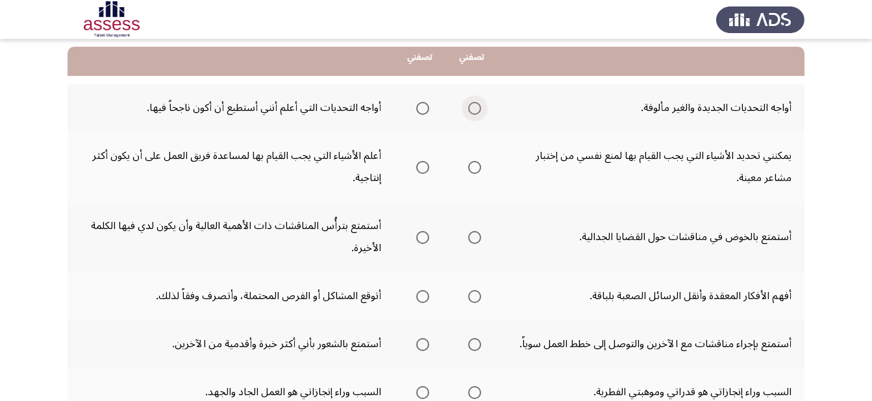
click at [473, 106] on span "Select an option" at bounding box center [474, 108] width 13 height 13
click at [473, 106] on input "Select an option" at bounding box center [474, 108] width 13 height 13
click at [471, 169] on span "Select an option" at bounding box center [474, 167] width 13 height 13
click at [471, 169] on input "Select an option" at bounding box center [474, 167] width 13 height 13
click at [473, 239] on span "Select an option" at bounding box center [474, 237] width 13 height 13
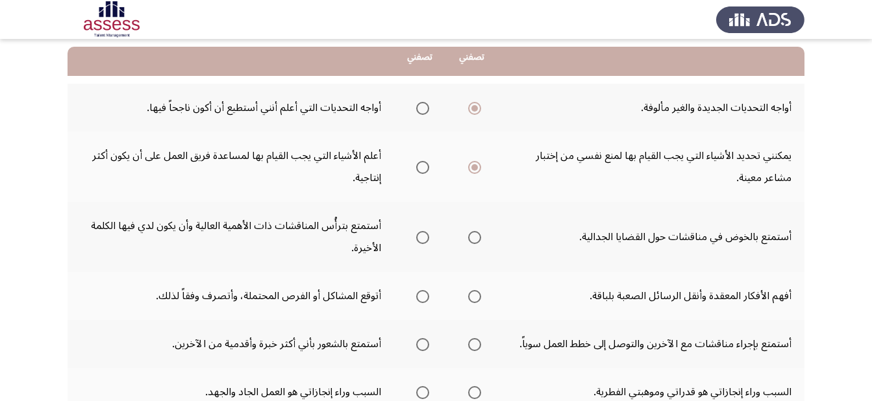
click at [473, 239] on input "Select an option" at bounding box center [474, 237] width 13 height 13
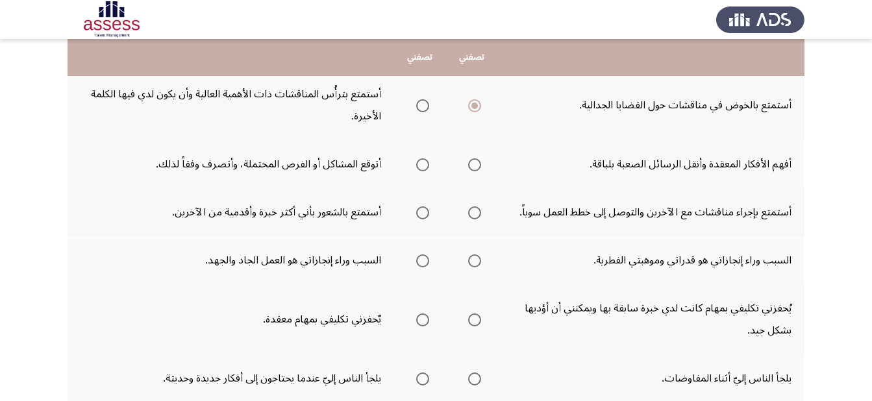
scroll to position [263, 0]
click at [427, 162] on th at bounding box center [420, 163] width 52 height 48
click at [425, 163] on span "Select an option" at bounding box center [422, 163] width 13 height 13
click at [425, 163] on input "Select an option" at bounding box center [422, 163] width 13 height 13
click at [471, 209] on span "Select an option" at bounding box center [474, 211] width 13 height 13
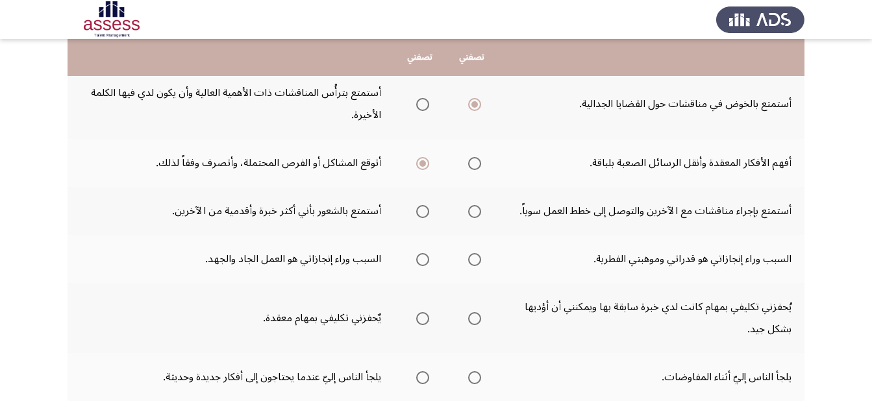
click at [471, 209] on input "Select an option" at bounding box center [474, 211] width 13 height 13
click at [471, 164] on span "Select an option" at bounding box center [474, 163] width 13 height 13
click at [471, 164] on input "Select an option" at bounding box center [474, 163] width 13 height 13
click at [418, 257] on span "Select an option" at bounding box center [422, 259] width 13 height 13
click at [418, 257] on input "Select an option" at bounding box center [422, 259] width 13 height 13
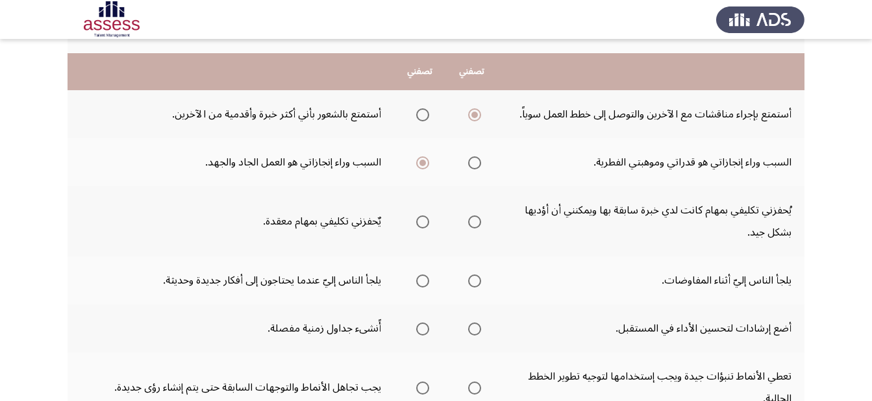
scroll to position [375, 0]
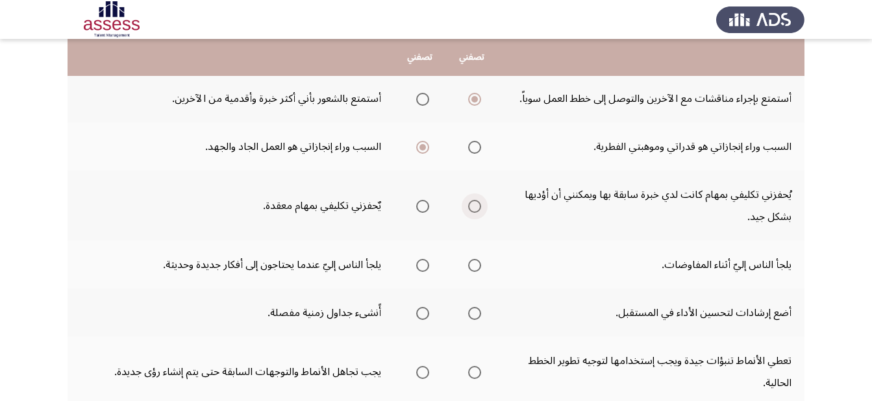
click at [469, 208] on span "Select an option" at bounding box center [474, 206] width 13 height 13
click at [469, 208] on input "Select an option" at bounding box center [474, 206] width 13 height 13
click at [418, 266] on span "Select an option" at bounding box center [422, 265] width 13 height 13
click at [418, 266] on input "Select an option" at bounding box center [422, 265] width 13 height 13
click at [473, 312] on span "Select an option" at bounding box center [474, 313] width 13 height 13
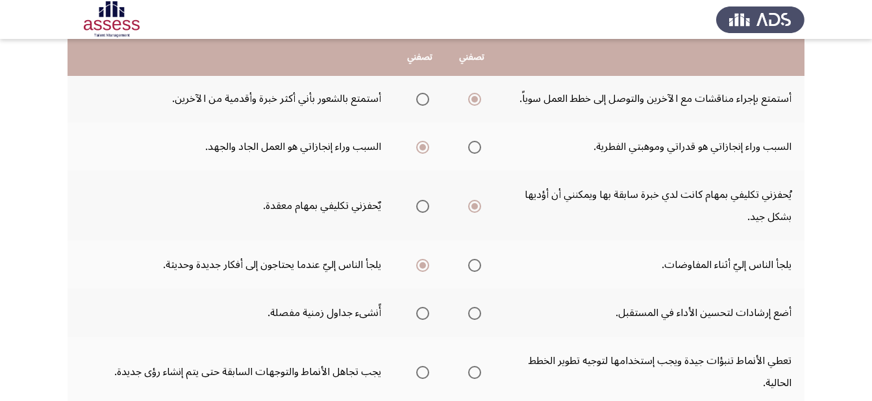
click at [473, 312] on input "Select an option" at bounding box center [474, 313] width 13 height 13
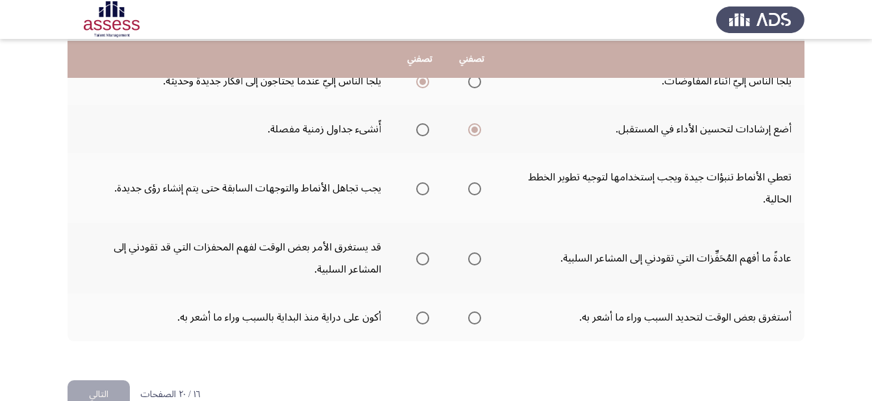
scroll to position [562, 0]
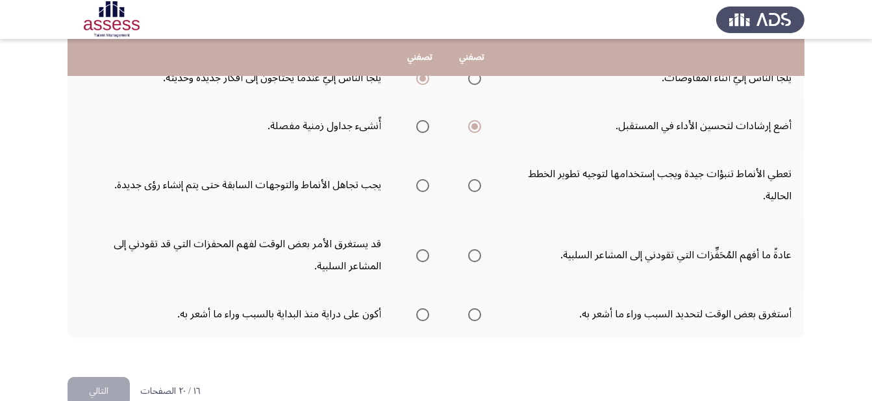
click at [473, 187] on span "Select an option" at bounding box center [474, 185] width 13 height 13
click at [473, 187] on input "Select an option" at bounding box center [474, 185] width 13 height 13
click at [478, 258] on span "Select an option" at bounding box center [474, 255] width 13 height 13
click at [478, 258] on input "Select an option" at bounding box center [474, 255] width 13 height 13
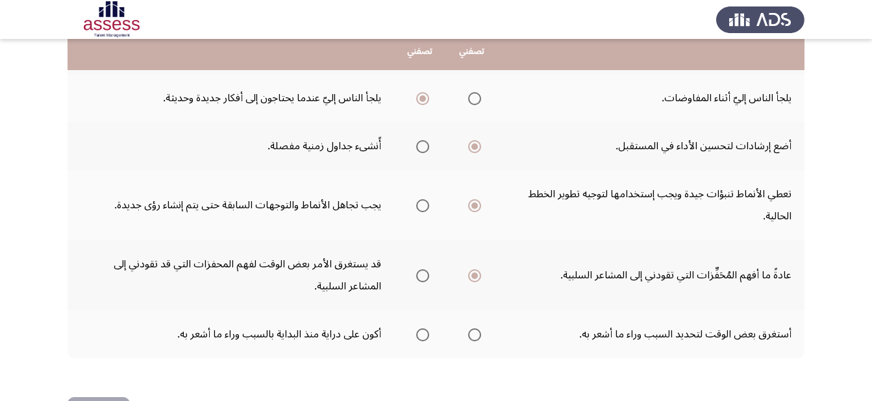
scroll to position [536, 0]
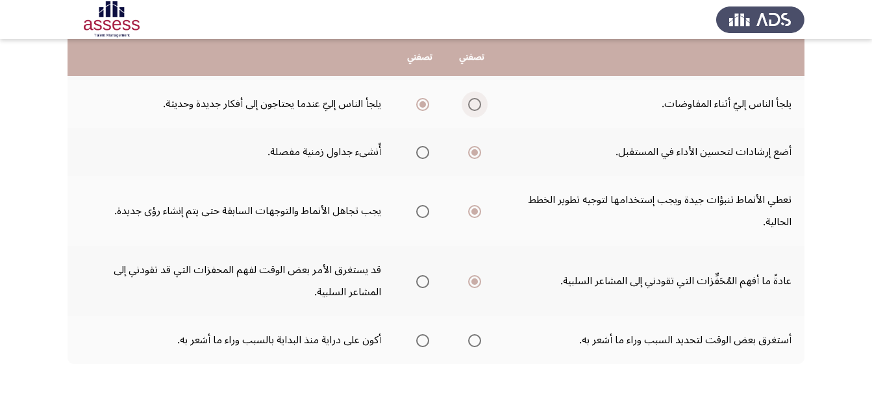
click at [475, 108] on span "Select an option" at bounding box center [474, 104] width 13 height 13
click at [475, 108] on input "Select an option" at bounding box center [474, 104] width 13 height 13
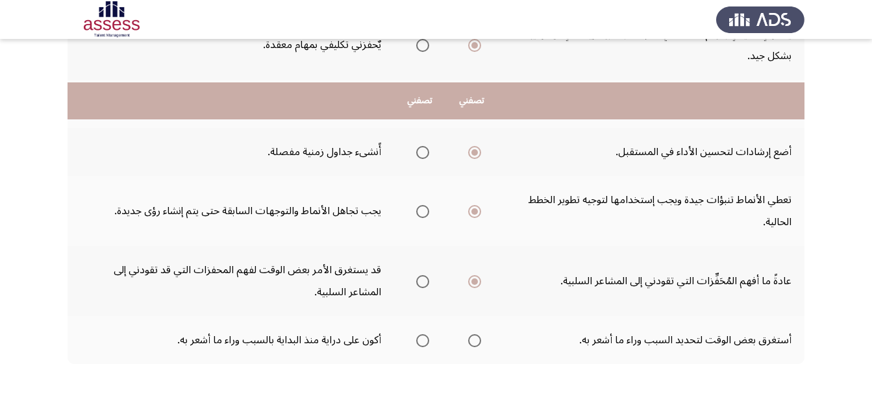
scroll to position [590, 0]
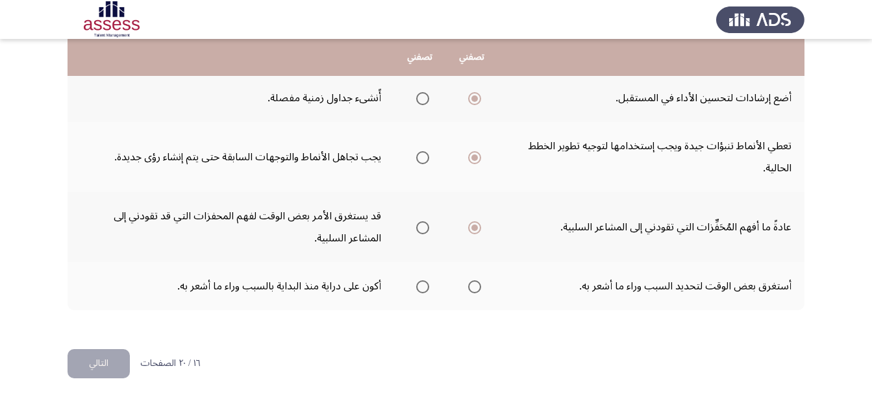
click at [419, 285] on span "Select an option" at bounding box center [422, 287] width 13 height 13
click at [419, 285] on input "Select an option" at bounding box center [422, 287] width 13 height 13
click at [87, 355] on button "التالي" at bounding box center [99, 363] width 62 height 29
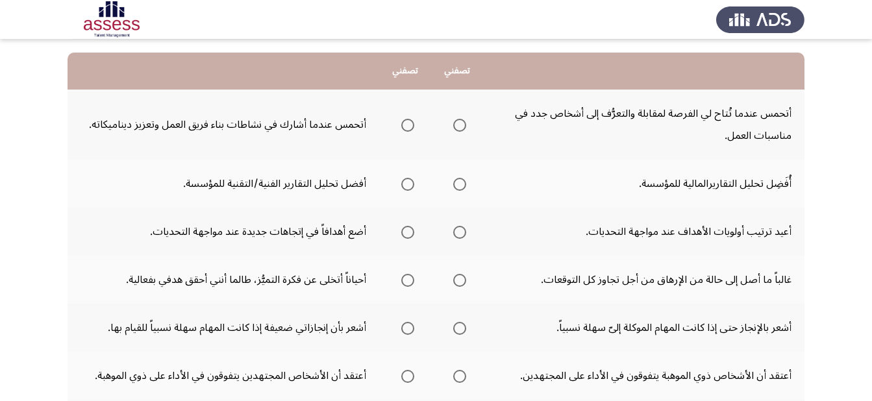
scroll to position [136, 0]
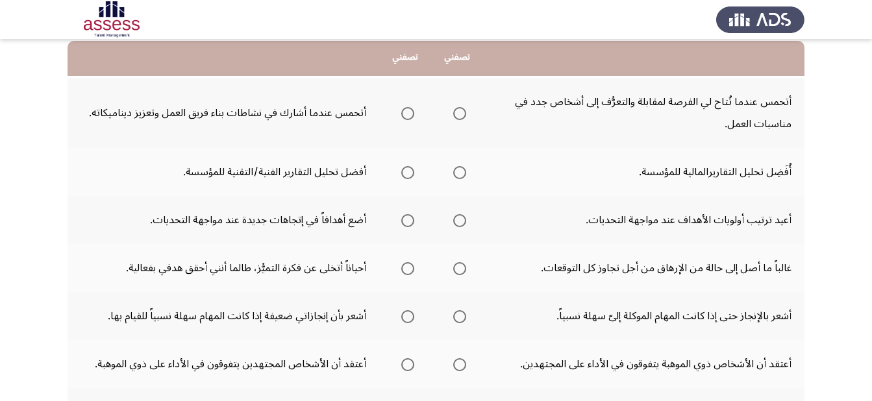
click at [399, 112] on label "Select an option" at bounding box center [405, 113] width 18 height 13
click at [401, 112] on input "Select an option" at bounding box center [407, 113] width 13 height 13
click at [406, 176] on span "Select an option" at bounding box center [407, 172] width 13 height 13
click at [406, 176] on input "Select an option" at bounding box center [407, 172] width 13 height 13
click at [397, 219] on label "Select an option" at bounding box center [405, 220] width 18 height 13
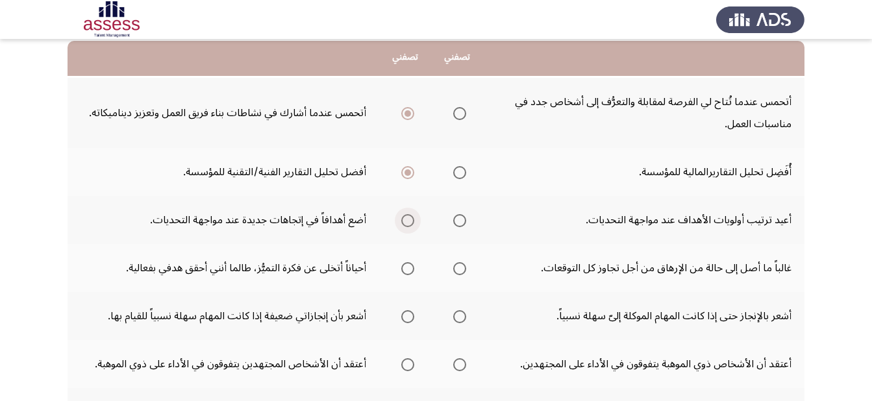
click at [401, 219] on input "Select an option" at bounding box center [407, 220] width 13 height 13
click at [412, 270] on span "Select an option" at bounding box center [407, 268] width 13 height 13
click at [412, 270] on input "Select an option" at bounding box center [407, 268] width 13 height 13
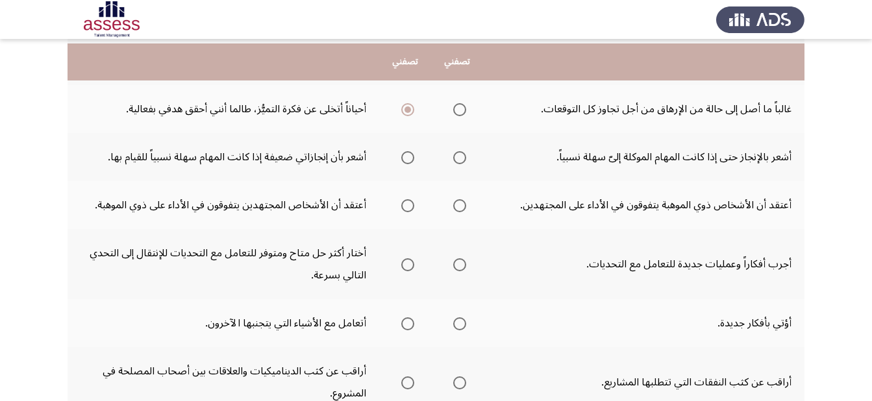
scroll to position [301, 0]
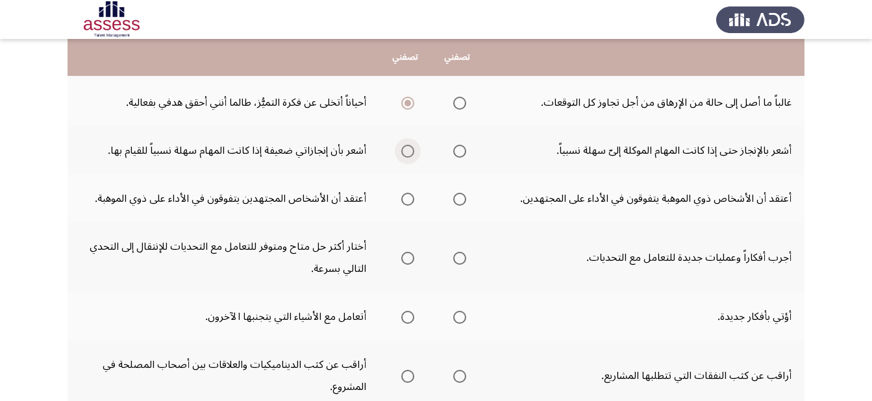
click at [405, 153] on span "Select an option" at bounding box center [407, 151] width 13 height 13
click at [405, 153] on input "Select an option" at bounding box center [407, 151] width 13 height 13
click at [405, 198] on span "Select an option" at bounding box center [407, 199] width 13 height 13
click at [405, 198] on input "Select an option" at bounding box center [407, 199] width 13 height 13
click at [410, 258] on span "Select an option" at bounding box center [407, 258] width 13 height 13
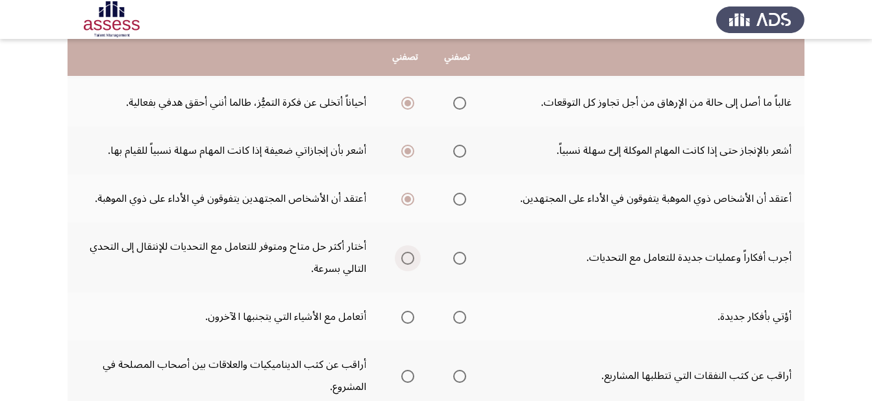
click at [410, 258] on input "Select an option" at bounding box center [407, 258] width 13 height 13
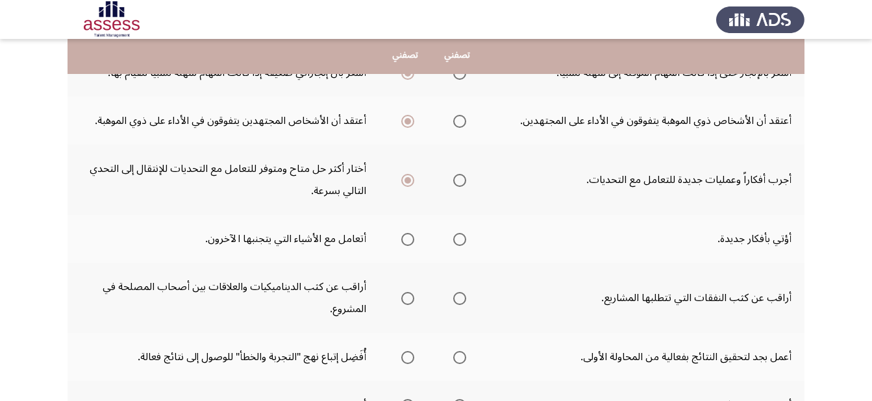
scroll to position [383, 0]
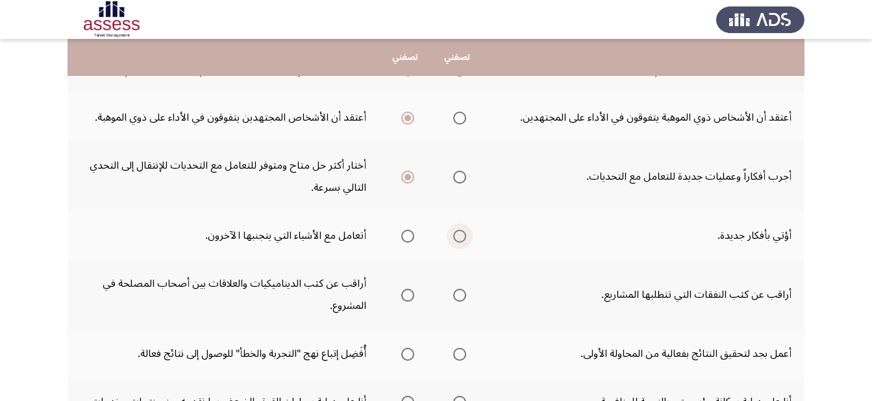
click at [458, 238] on span "Select an option" at bounding box center [459, 236] width 13 height 13
click at [458, 238] on input "Select an option" at bounding box center [459, 236] width 13 height 13
click at [408, 293] on span "Select an option" at bounding box center [407, 295] width 13 height 13
click at [408, 293] on input "Select an option" at bounding box center [407, 295] width 13 height 13
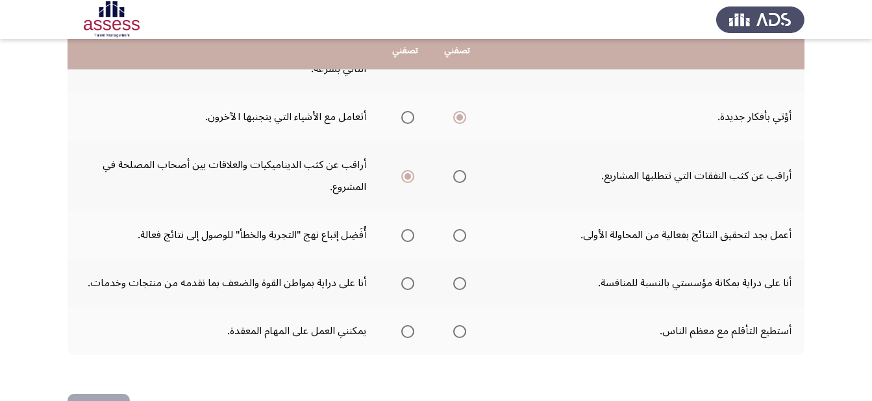
scroll to position [510, 0]
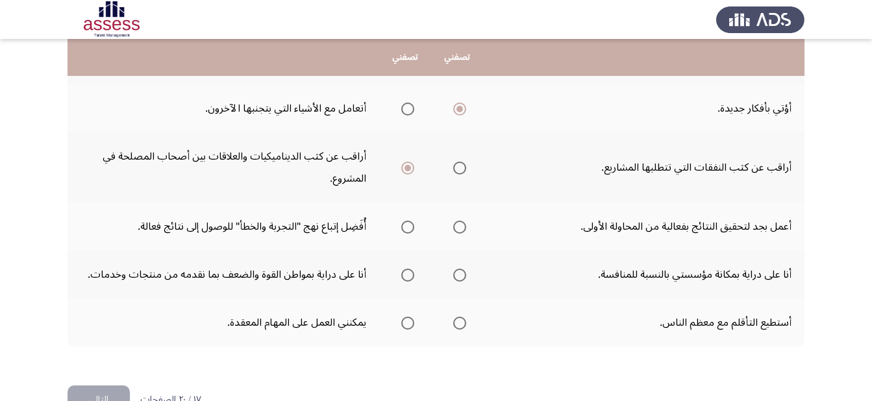
click at [452, 227] on label "Select an option" at bounding box center [457, 227] width 18 height 13
click at [453, 227] on input "Select an option" at bounding box center [459, 227] width 13 height 13
click at [458, 277] on span "Select an option" at bounding box center [459, 275] width 13 height 13
click at [458, 277] on input "Select an option" at bounding box center [459, 275] width 13 height 13
click at [406, 323] on span "Select an option" at bounding box center [407, 323] width 13 height 13
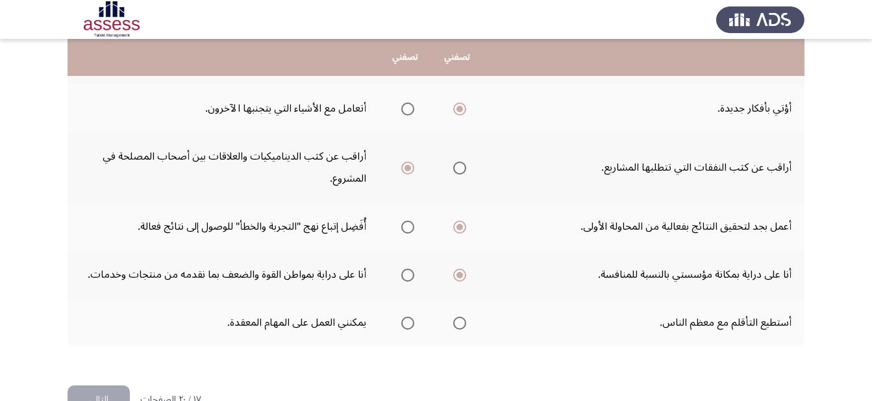
click at [406, 323] on input "Select an option" at bounding box center [407, 323] width 13 height 13
click at [398, 221] on label "Select an option" at bounding box center [405, 227] width 18 height 13
click at [401, 221] on input "Select an option" at bounding box center [407, 227] width 13 height 13
click at [404, 276] on span "Select an option" at bounding box center [407, 275] width 13 height 13
click at [404, 276] on input "Select an option" at bounding box center [407, 275] width 13 height 13
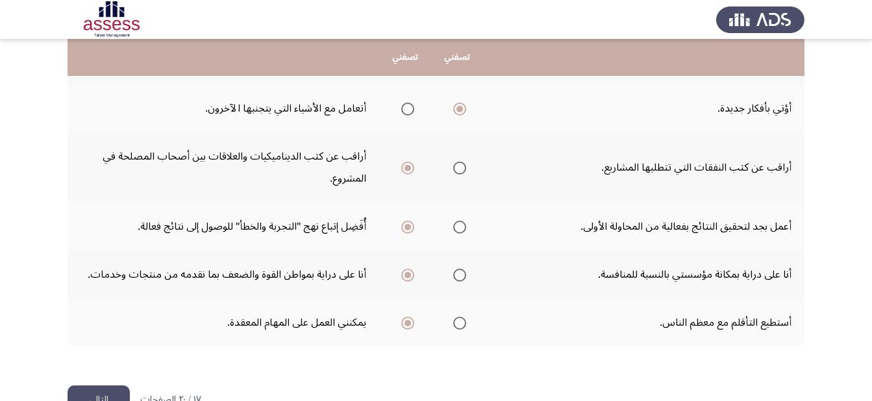
click at [104, 395] on button "التالي" at bounding box center [99, 400] width 62 height 29
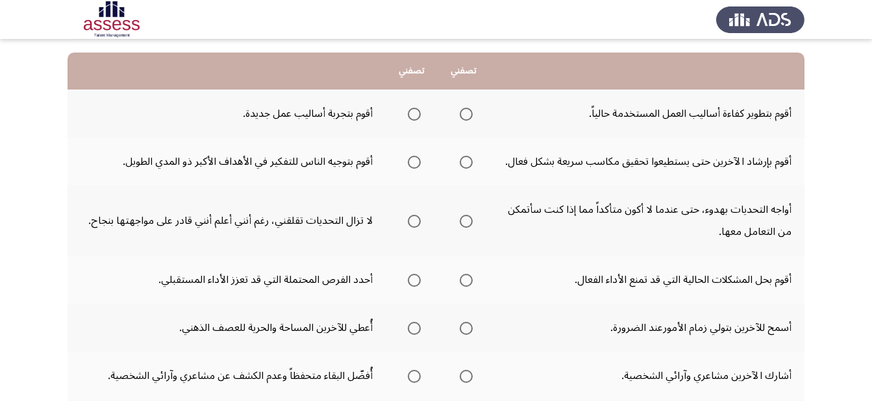
scroll to position [132, 0]
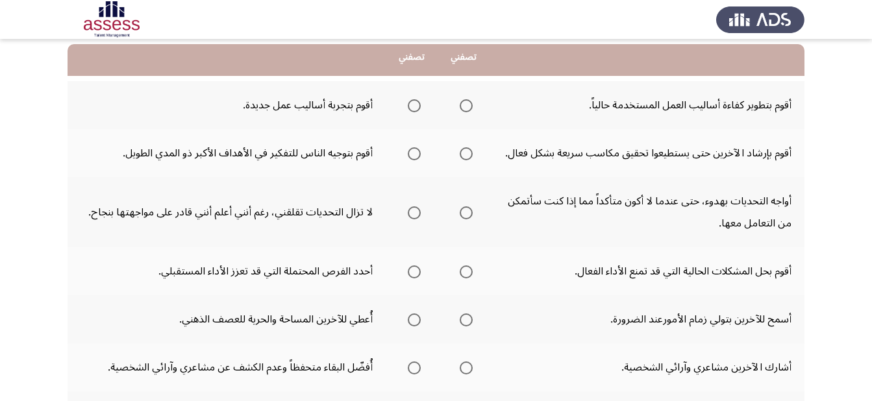
click at [462, 105] on span "Select an option" at bounding box center [466, 105] width 13 height 13
click at [462, 105] on input "Select an option" at bounding box center [466, 105] width 13 height 13
click at [417, 160] on span "Select an option" at bounding box center [414, 153] width 13 height 13
click at [417, 160] on input "Select an option" at bounding box center [414, 153] width 13 height 13
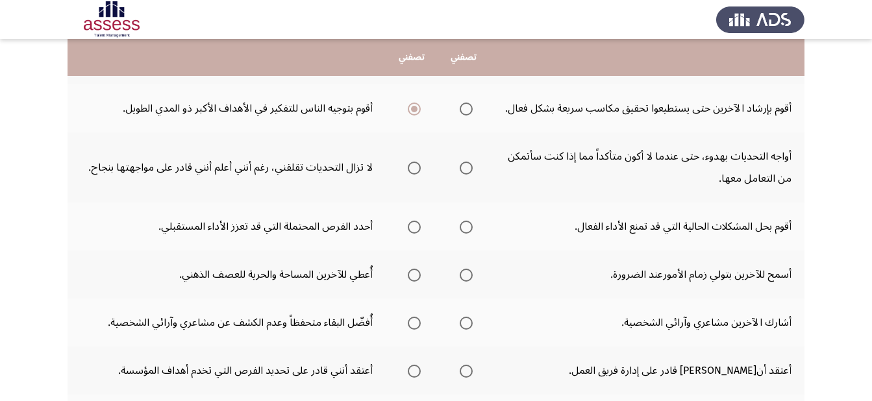
scroll to position [191, 0]
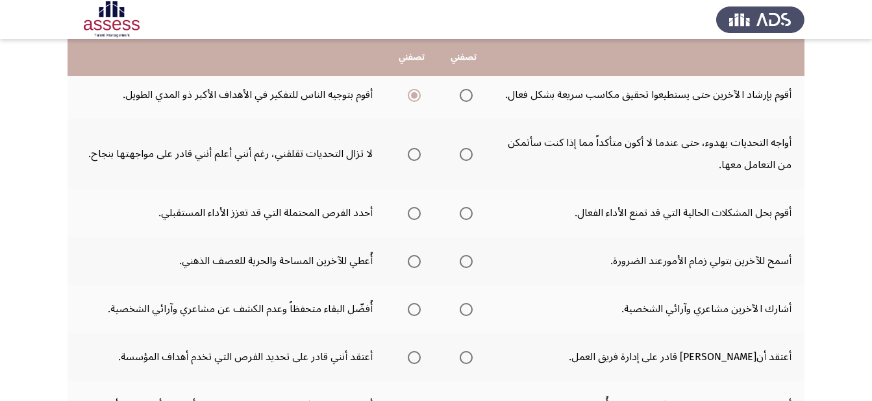
click at [468, 165] on mat-radio-group "Select an option" at bounding box center [464, 154] width 18 height 22
click at [462, 161] on span "Select an option" at bounding box center [466, 154] width 13 height 13
click at [462, 161] on input "Select an option" at bounding box center [466, 154] width 13 height 13
click at [412, 220] on span "Select an option" at bounding box center [414, 213] width 13 height 13
click at [412, 220] on input "Select an option" at bounding box center [414, 213] width 13 height 13
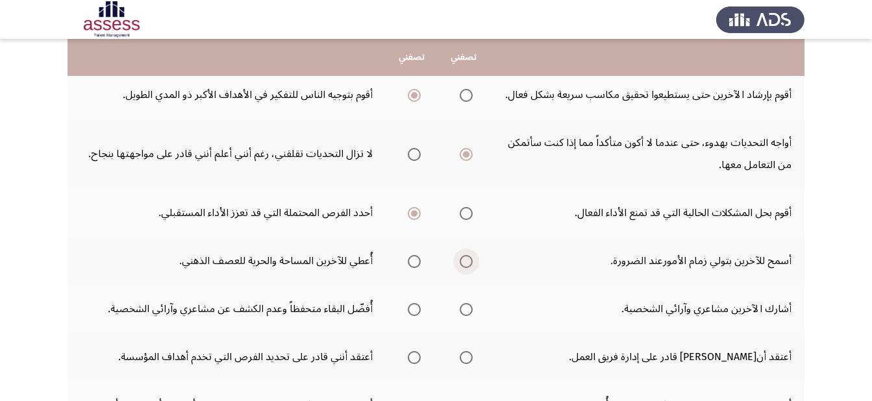
click at [457, 268] on label "Select an option" at bounding box center [464, 261] width 18 height 13
click at [460, 268] on input "Select an option" at bounding box center [466, 261] width 13 height 13
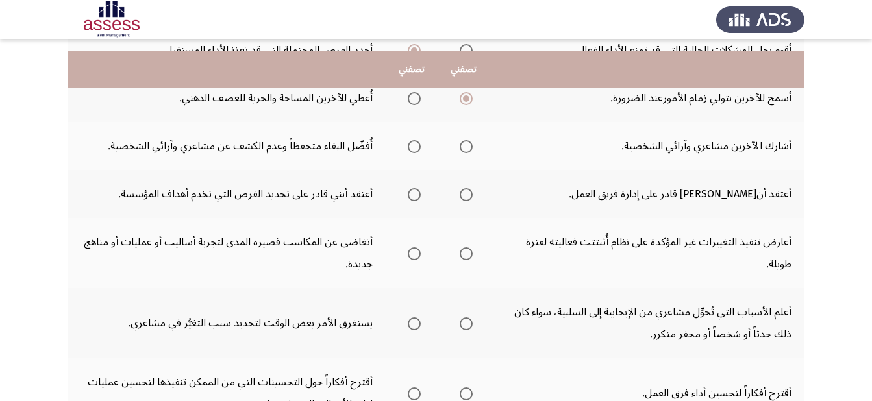
scroll to position [366, 0]
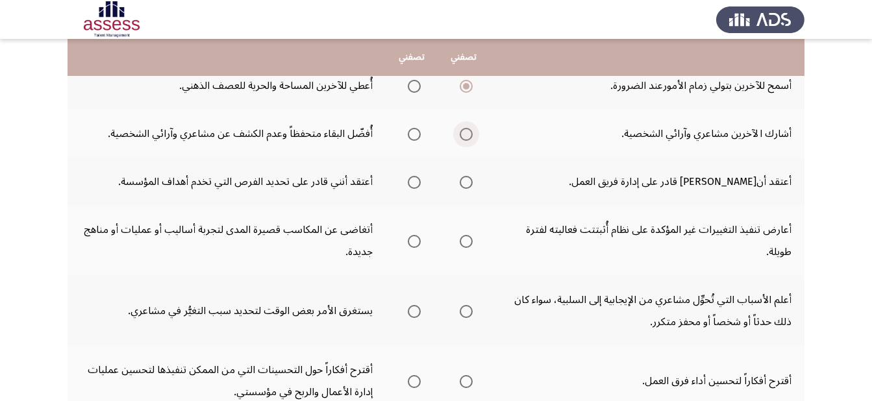
click at [464, 141] on span "Select an option" at bounding box center [466, 134] width 13 height 13
click at [464, 141] on input "Select an option" at bounding box center [466, 134] width 13 height 13
click at [461, 189] on span "Select an option" at bounding box center [466, 182] width 13 height 13
click at [461, 189] on input "Select an option" at bounding box center [466, 182] width 13 height 13
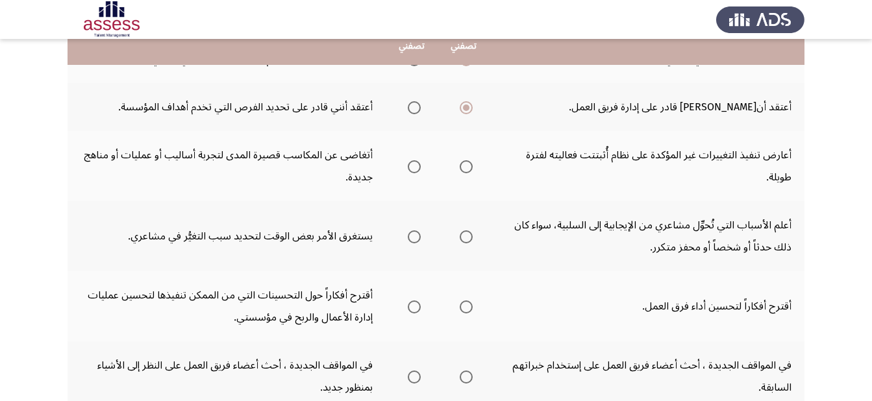
scroll to position [446, 0]
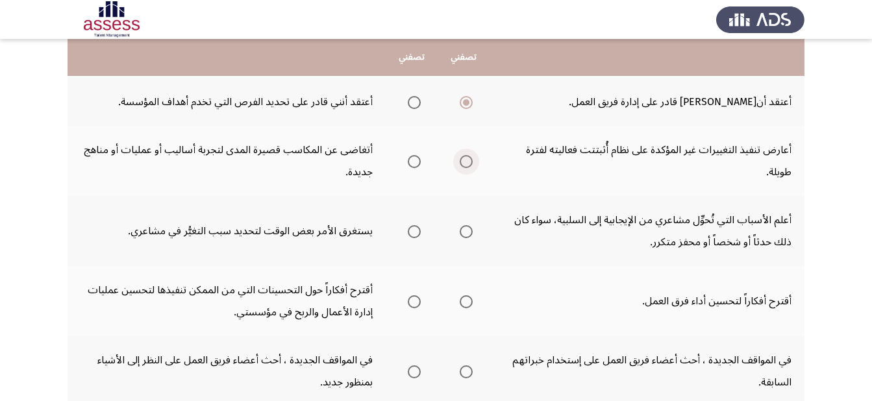
click at [467, 168] on span "Select an option" at bounding box center [466, 161] width 13 height 13
click at [467, 168] on input "Select an option" at bounding box center [466, 161] width 13 height 13
click at [466, 238] on span "Select an option" at bounding box center [466, 231] width 13 height 13
click at [466, 238] on input "Select an option" at bounding box center [466, 231] width 13 height 13
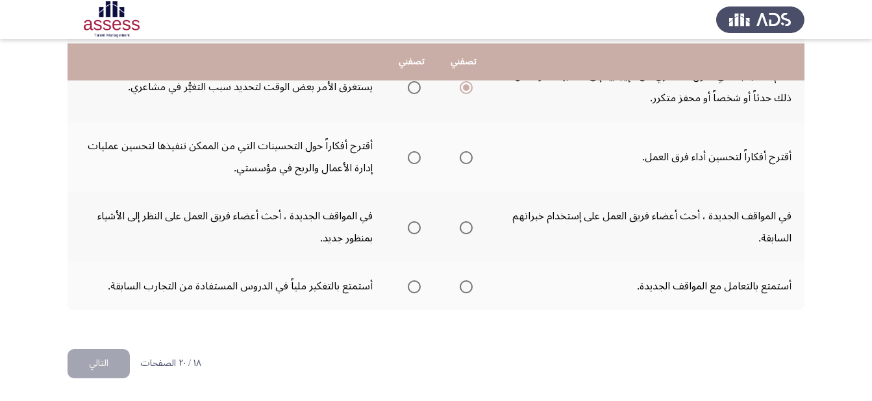
scroll to position [609, 0]
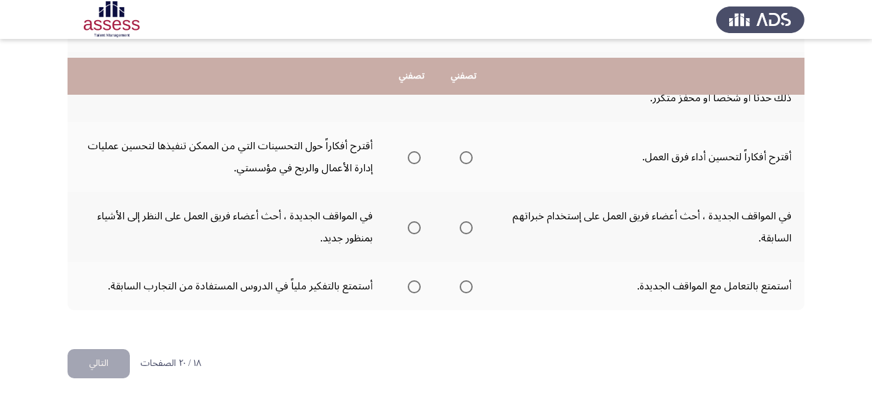
click at [412, 160] on span "Select an option" at bounding box center [414, 157] width 13 height 13
click at [412, 160] on input "Select an option" at bounding box center [414, 157] width 13 height 13
click at [410, 227] on span "Select an option" at bounding box center [414, 227] width 13 height 13
click at [410, 227] on input "Select an option" at bounding box center [414, 227] width 13 height 13
click at [468, 294] on span "Select an option" at bounding box center [466, 287] width 13 height 13
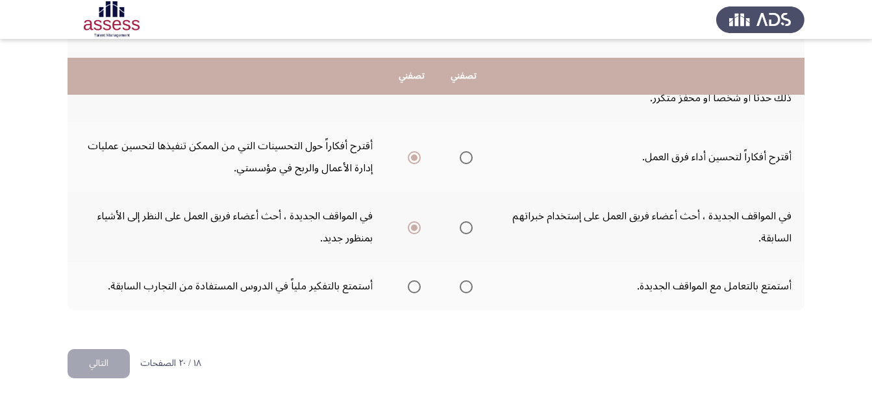
click at [468, 294] on input "Select an option" at bounding box center [466, 287] width 13 height 13
click at [76, 366] on button "التالي" at bounding box center [99, 363] width 62 height 29
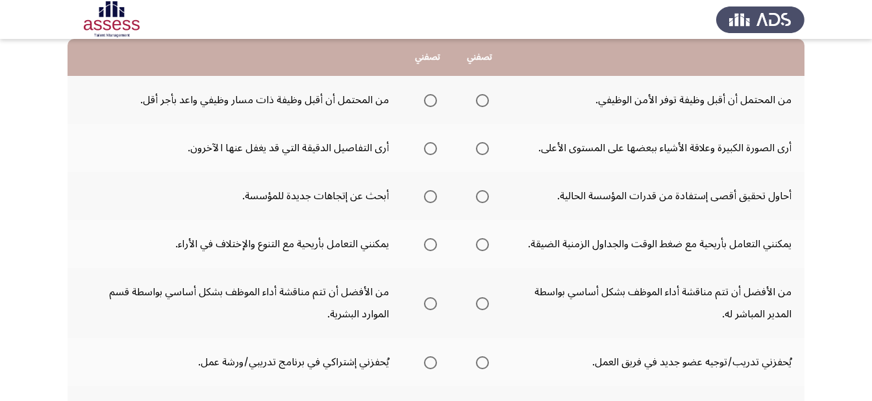
scroll to position [149, 0]
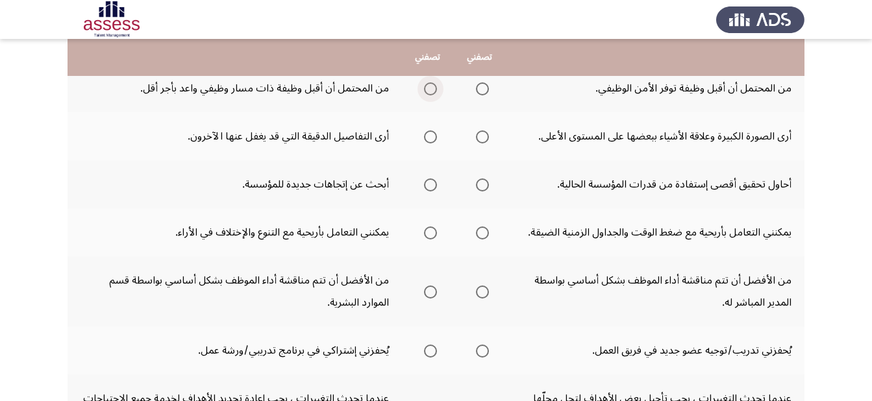
click at [428, 92] on span "Select an option" at bounding box center [430, 88] width 13 height 13
click at [428, 92] on input "Select an option" at bounding box center [430, 88] width 13 height 13
click at [483, 137] on span "Select an option" at bounding box center [483, 137] width 0 height 0
click at [481, 137] on input "Select an option" at bounding box center [482, 137] width 13 height 13
click at [424, 186] on span "Select an option" at bounding box center [430, 185] width 13 height 13
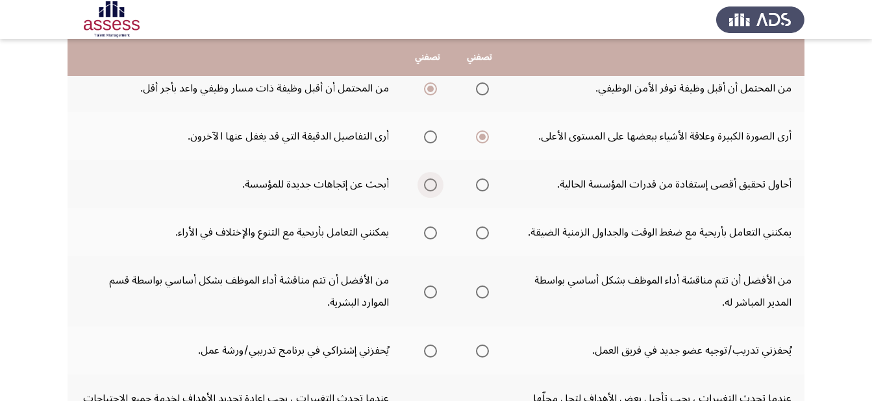
click at [424, 186] on input "Select an option" at bounding box center [430, 185] width 13 height 13
click at [425, 139] on span "Select an option" at bounding box center [430, 137] width 13 height 13
click at [425, 139] on input "Select an option" at bounding box center [430, 137] width 13 height 13
click at [424, 231] on span "Select an option" at bounding box center [430, 233] width 13 height 13
click at [424, 231] on input "Select an option" at bounding box center [430, 233] width 13 height 13
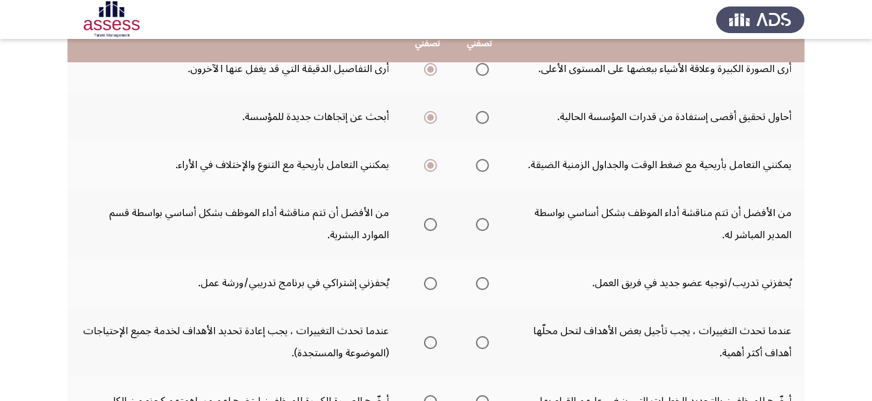
scroll to position [268, 0]
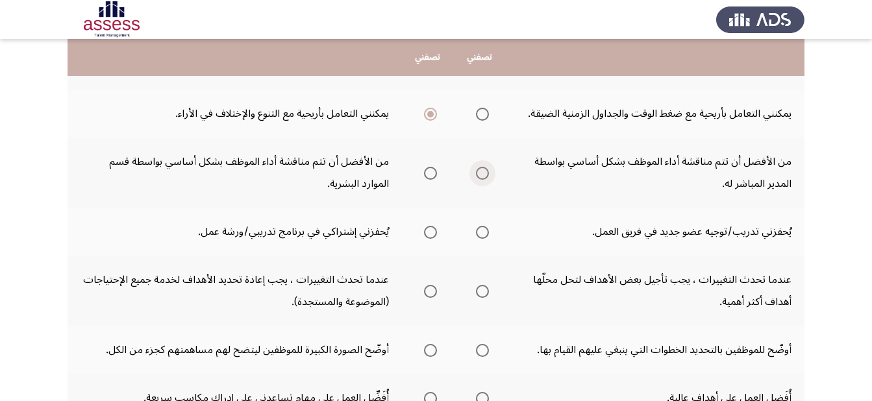
click at [483, 173] on span "Select an option" at bounding box center [482, 173] width 13 height 13
click at [483, 173] on input "Select an option" at bounding box center [482, 173] width 13 height 13
click at [433, 233] on span "Select an option" at bounding box center [430, 232] width 13 height 13
click at [433, 233] on input "Select an option" at bounding box center [430, 232] width 13 height 13
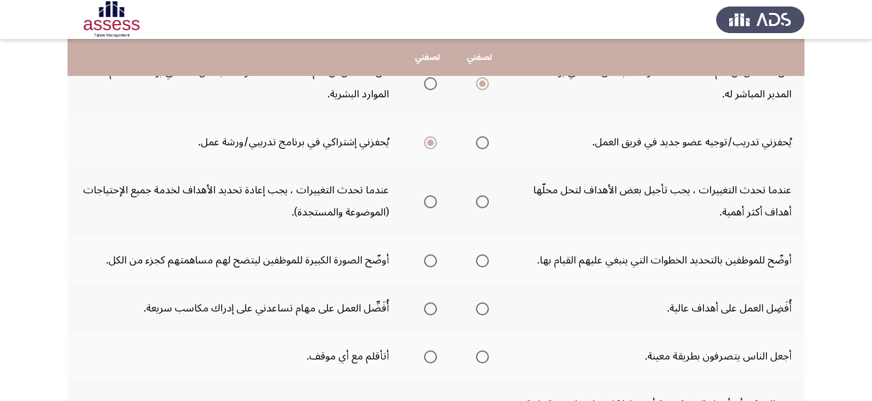
scroll to position [385, 0]
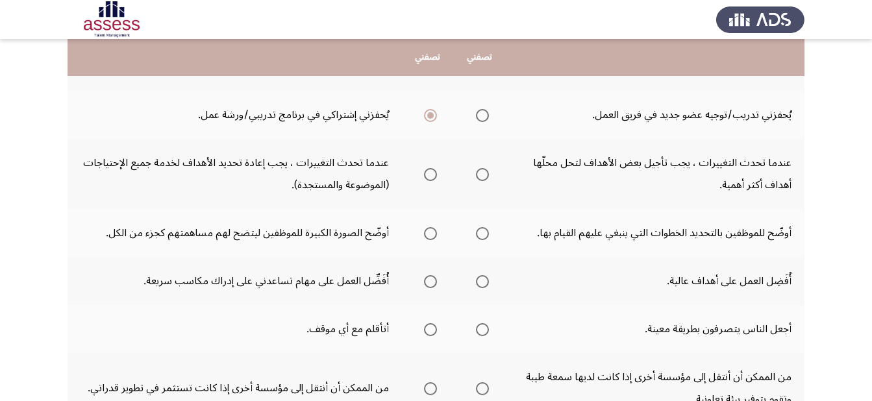
click at [424, 174] on span "Select an option" at bounding box center [430, 174] width 13 height 13
click at [424, 174] on input "Select an option" at bounding box center [430, 174] width 13 height 13
click at [424, 230] on span "Select an option" at bounding box center [430, 233] width 13 height 13
click at [424, 230] on input "Select an option" at bounding box center [430, 233] width 13 height 13
click at [479, 286] on span "Select an option" at bounding box center [482, 281] width 13 height 13
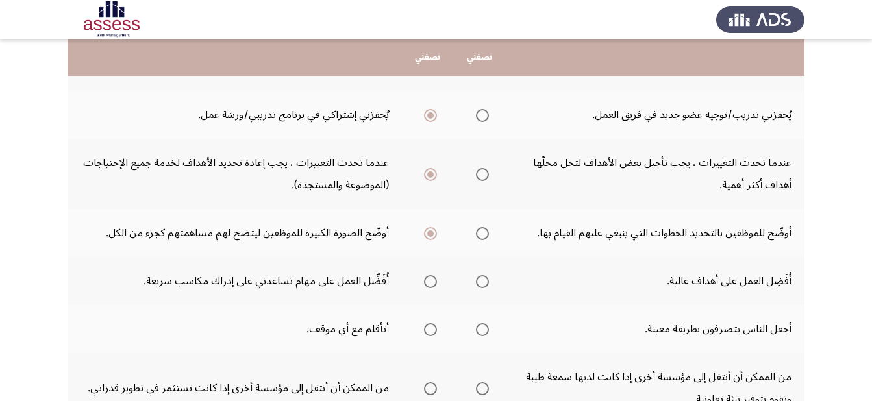
click at [479, 286] on input "Select an option" at bounding box center [482, 281] width 13 height 13
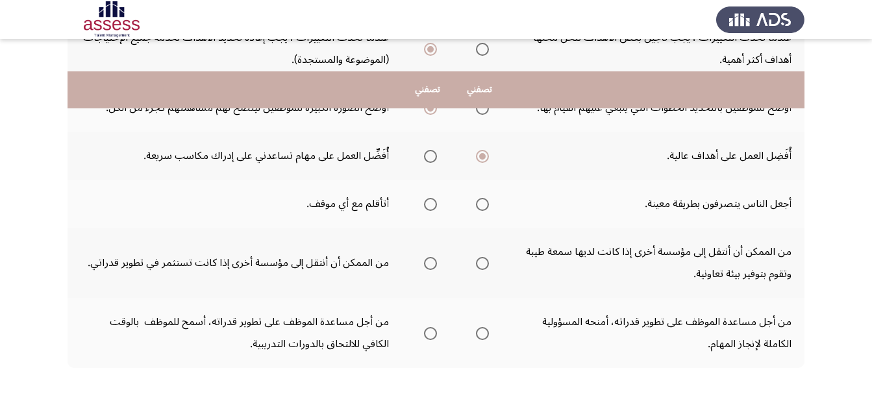
scroll to position [543, 0]
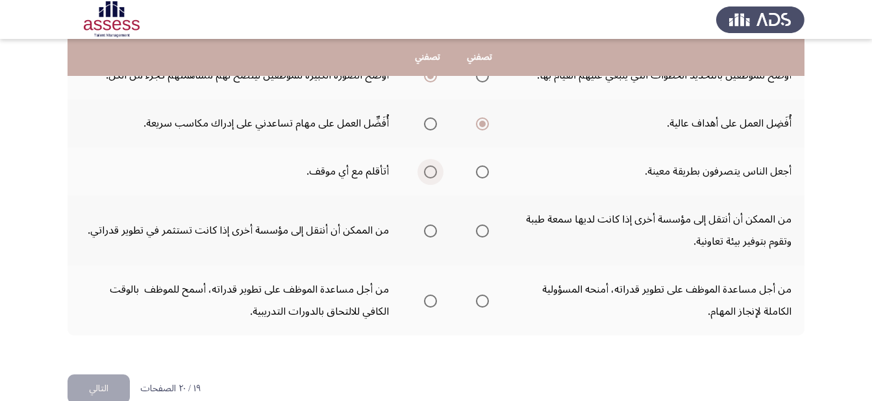
click at [427, 177] on span "Select an option" at bounding box center [430, 172] width 13 height 13
click at [427, 177] on input "Select an option" at bounding box center [430, 172] width 13 height 13
click at [431, 232] on span "Select an option" at bounding box center [430, 231] width 13 height 13
click at [431, 232] on input "Select an option" at bounding box center [430, 231] width 13 height 13
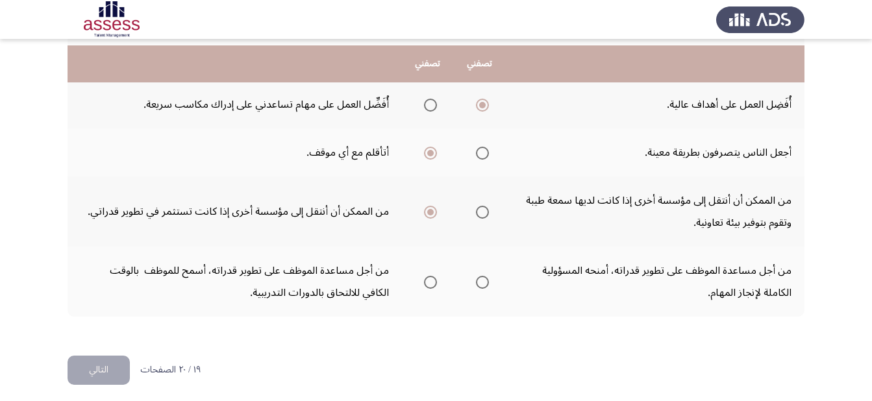
scroll to position [568, 0]
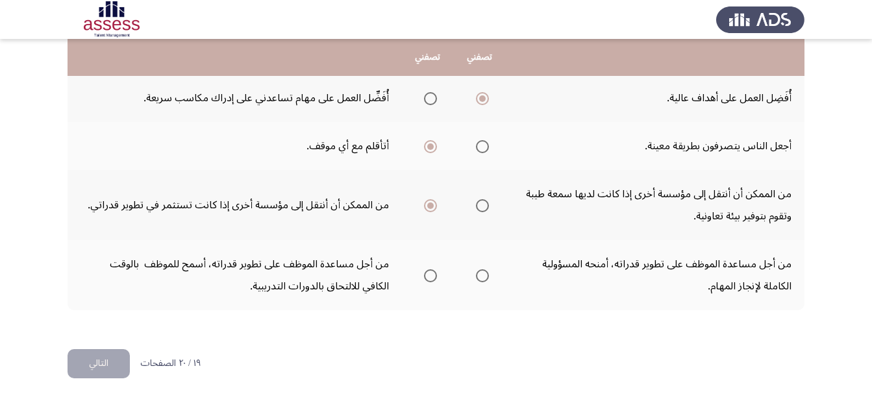
click at [477, 279] on span "Select an option" at bounding box center [482, 276] width 13 height 13
click at [477, 279] on input "Select an option" at bounding box center [482, 276] width 13 height 13
drag, startPoint x: 99, startPoint y: 364, endPoint x: 114, endPoint y: 359, distance: 15.0
click at [105, 362] on button "التالي" at bounding box center [99, 363] width 62 height 29
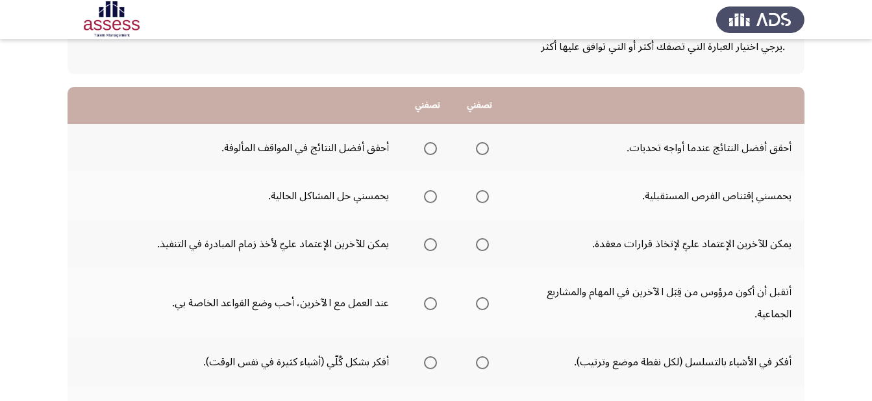
scroll to position [112, 0]
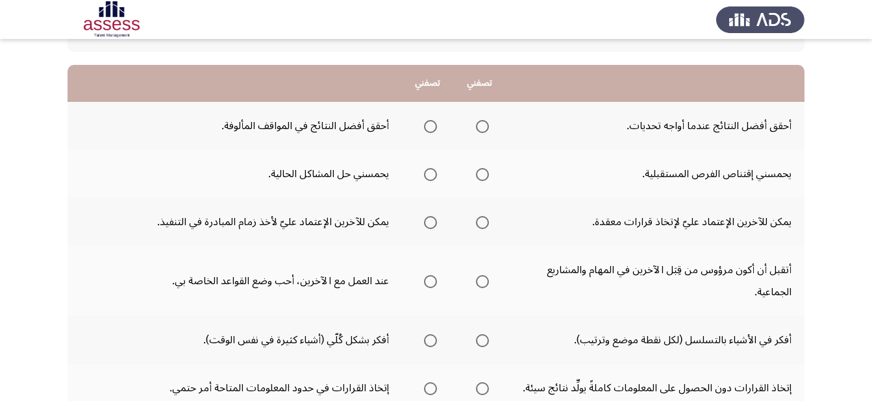
click at [479, 128] on span "Select an option" at bounding box center [482, 126] width 13 height 13
click at [479, 128] on input "Select an option" at bounding box center [482, 126] width 13 height 13
click at [480, 177] on span "Select an option" at bounding box center [482, 174] width 13 height 13
click at [480, 177] on input "Select an option" at bounding box center [482, 174] width 13 height 13
click at [486, 226] on span "Select an option" at bounding box center [482, 222] width 13 height 13
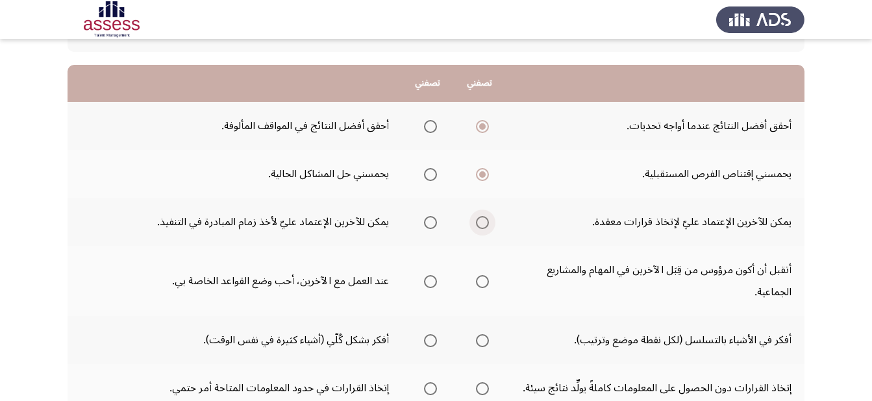
click at [486, 226] on input "Select an option" at bounding box center [482, 222] width 13 height 13
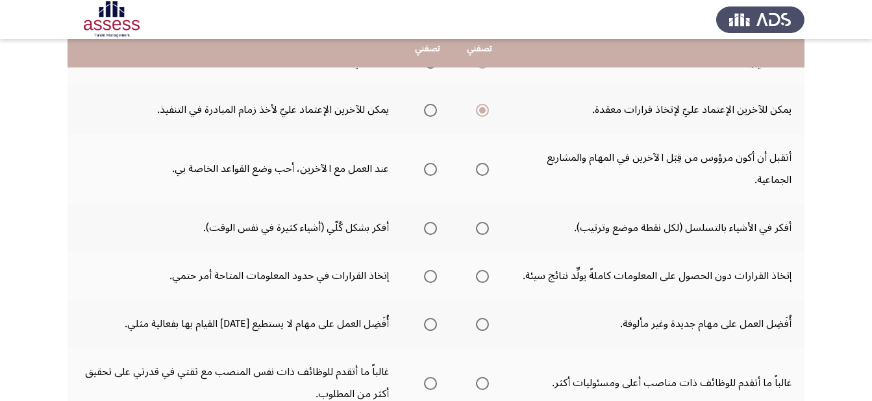
scroll to position [236, 0]
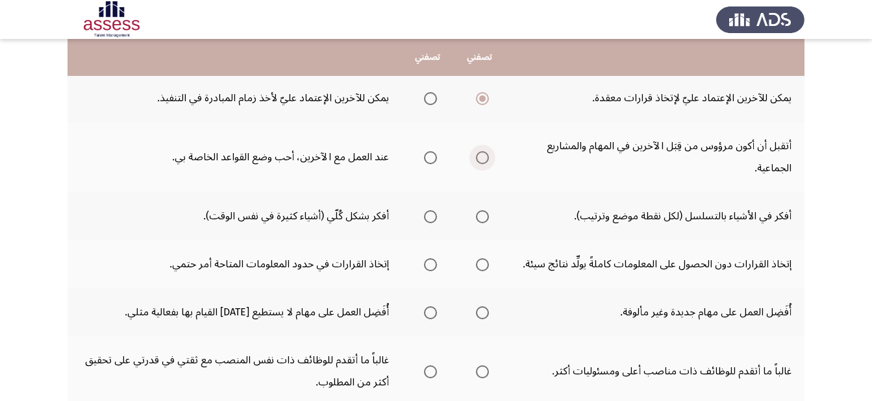
click at [483, 156] on span "Select an option" at bounding box center [482, 157] width 13 height 13
click at [483, 156] on input "Select an option" at bounding box center [482, 157] width 13 height 13
click at [484, 220] on span "Select an option" at bounding box center [482, 216] width 13 height 13
click at [484, 220] on input "Select an option" at bounding box center [482, 216] width 13 height 13
click at [421, 262] on label "Select an option" at bounding box center [428, 264] width 18 height 13
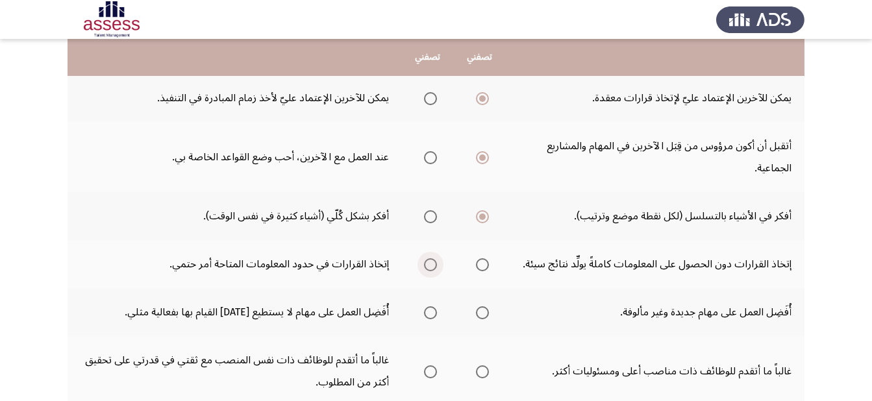
click at [424, 262] on input "Select an option" at bounding box center [430, 264] width 13 height 13
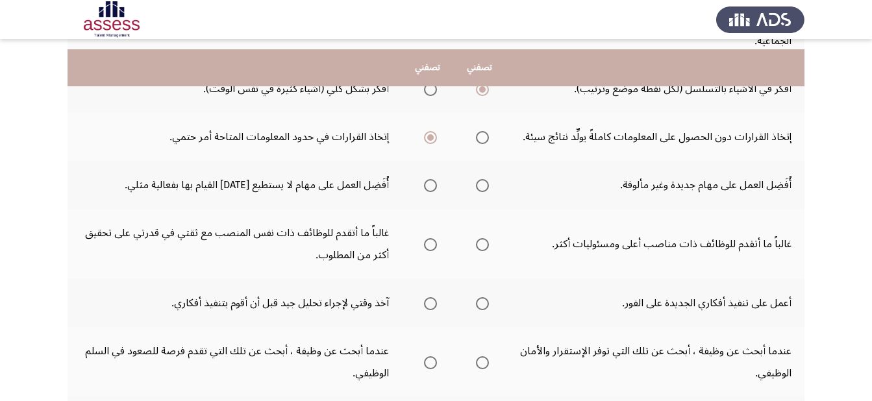
scroll to position [373, 0]
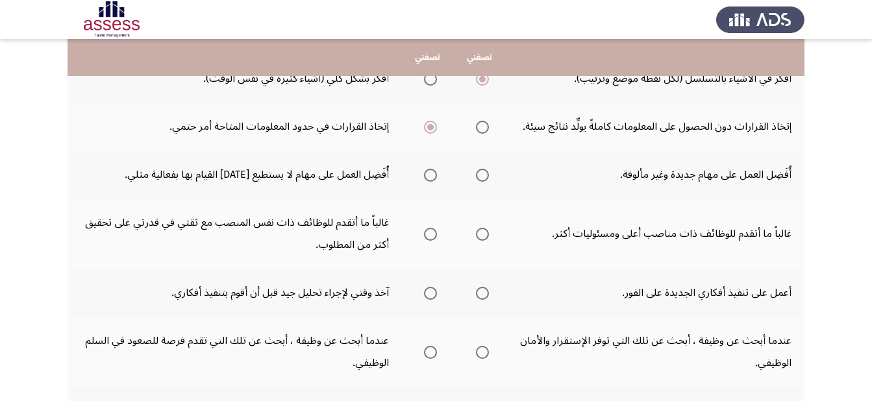
click at [477, 175] on span "Select an option" at bounding box center [482, 175] width 13 height 13
click at [477, 175] on input "Select an option" at bounding box center [482, 175] width 13 height 13
click at [481, 234] on span "Select an option" at bounding box center [482, 234] width 13 height 13
click at [481, 234] on input "Select an option" at bounding box center [482, 234] width 13 height 13
click at [418, 297] on th at bounding box center [428, 293] width 52 height 48
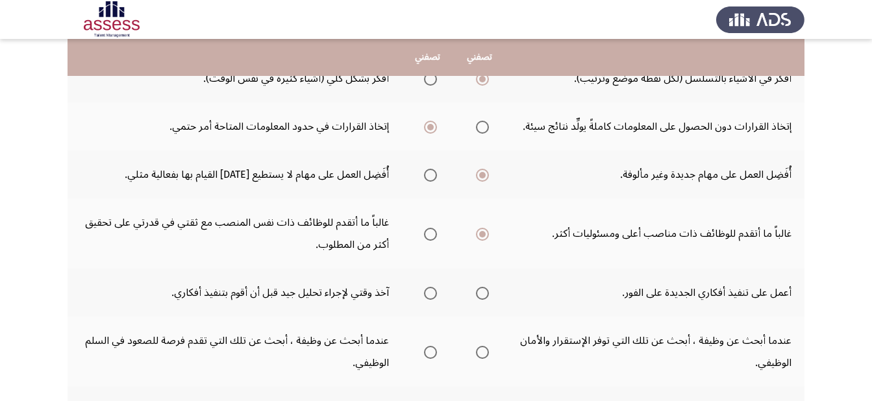
click at [431, 293] on span "Select an option" at bounding box center [430, 293] width 13 height 13
click at [431, 293] on input "Select an option" at bounding box center [430, 293] width 13 height 13
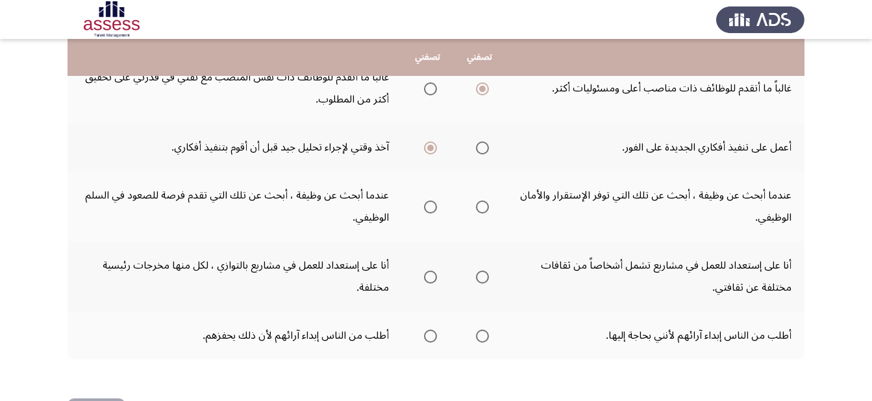
scroll to position [522, 0]
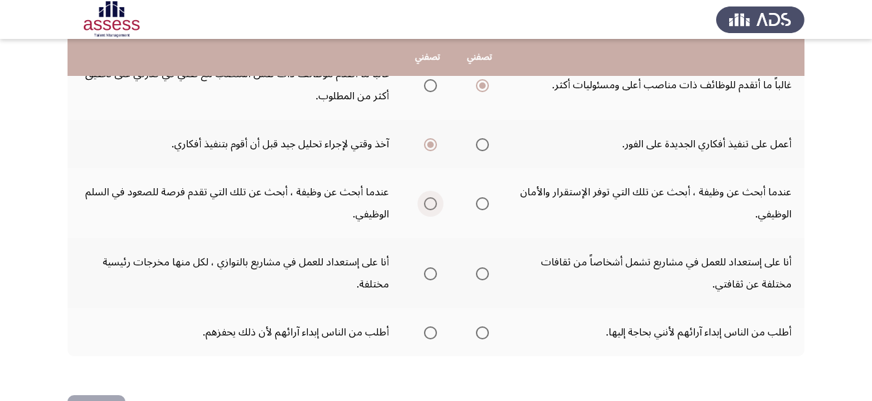
click at [426, 201] on span "Select an option" at bounding box center [430, 203] width 13 height 13
click at [426, 201] on input "Select an option" at bounding box center [430, 203] width 13 height 13
click at [477, 273] on span "Select an option" at bounding box center [482, 274] width 13 height 13
click at [477, 273] on input "Select an option" at bounding box center [482, 274] width 13 height 13
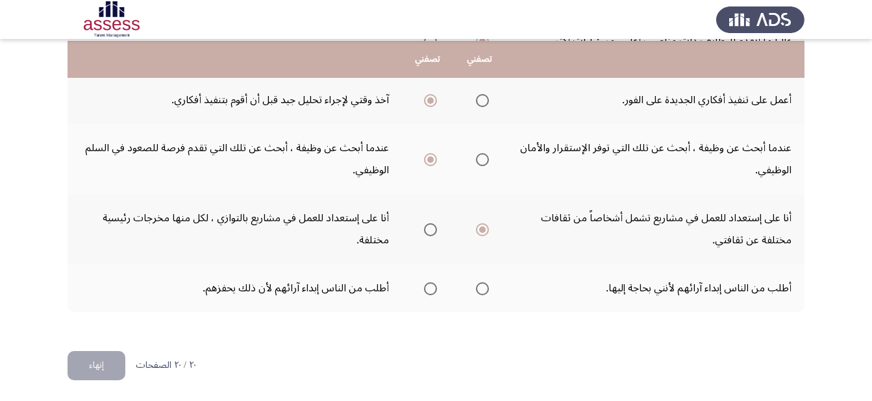
scroll to position [568, 0]
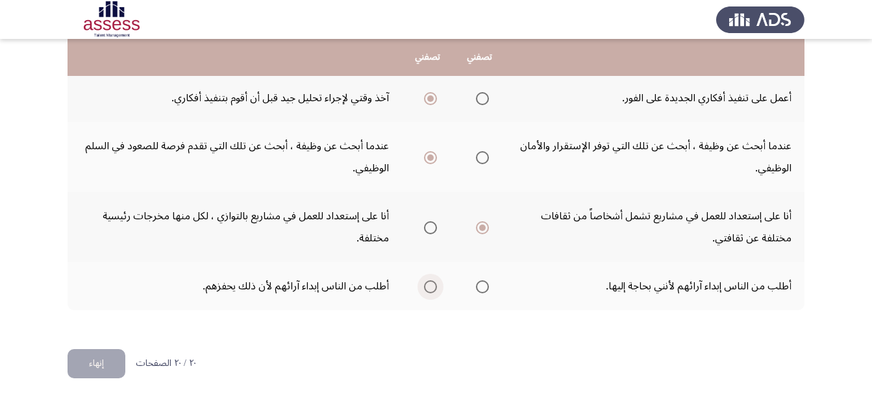
click at [421, 288] on label "Select an option" at bounding box center [428, 287] width 18 height 13
click at [424, 288] on input "Select an option" at bounding box center [430, 287] width 13 height 13
click at [98, 366] on button "إنهاء" at bounding box center [97, 363] width 58 height 29
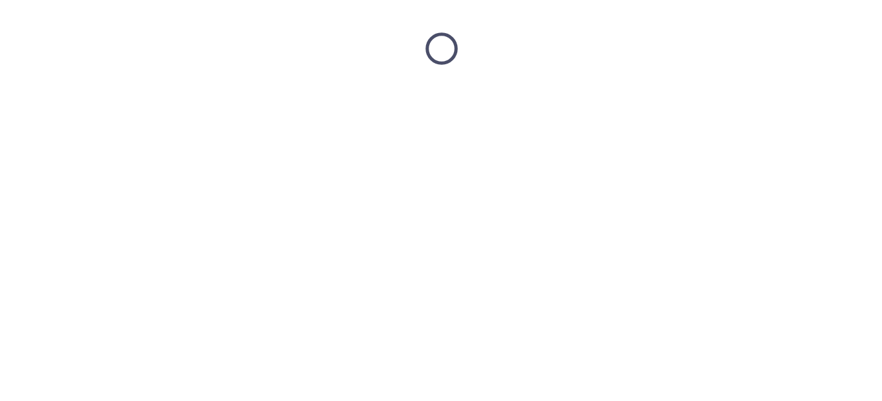
scroll to position [0, 0]
